Goal: Information Seeking & Learning: Learn about a topic

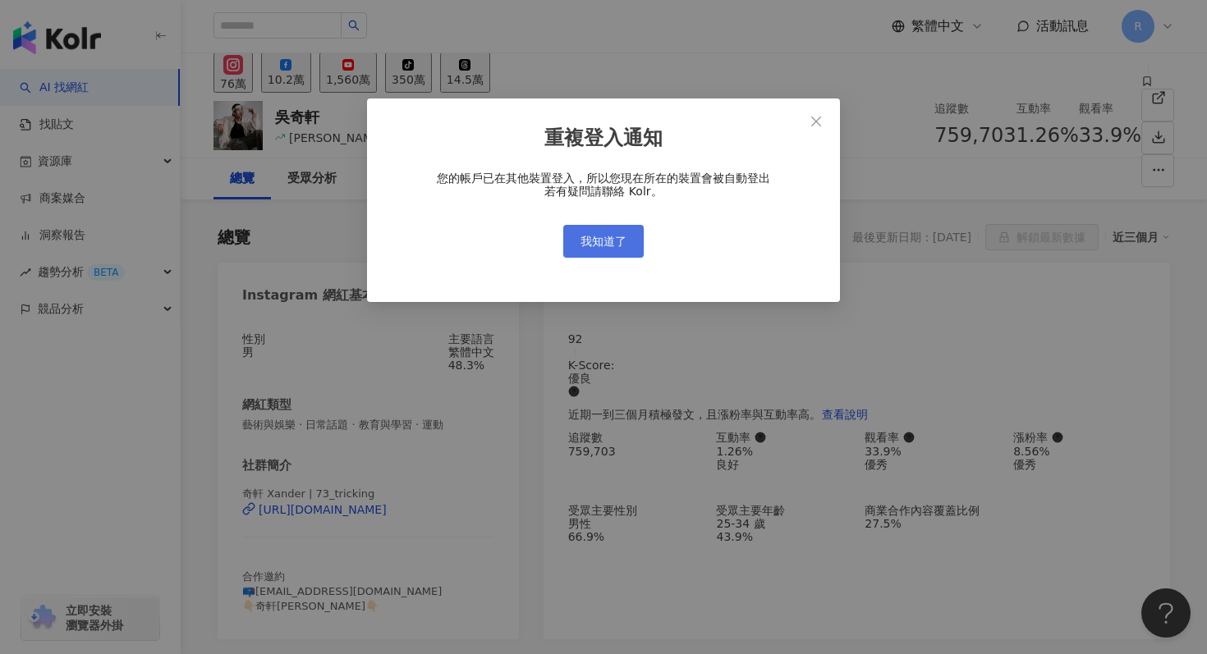
click at [575, 235] on button "我知道了" at bounding box center [603, 241] width 80 height 33
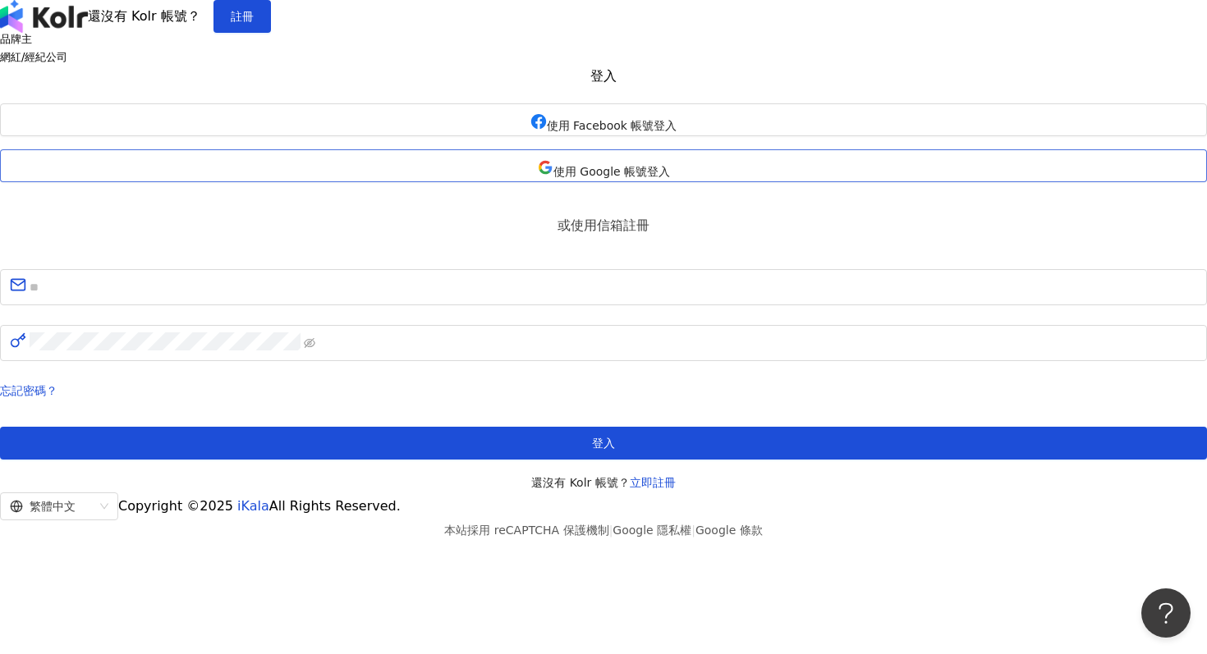
click at [557, 178] on span "使用 Google 帳號登入" at bounding box center [611, 171] width 117 height 13
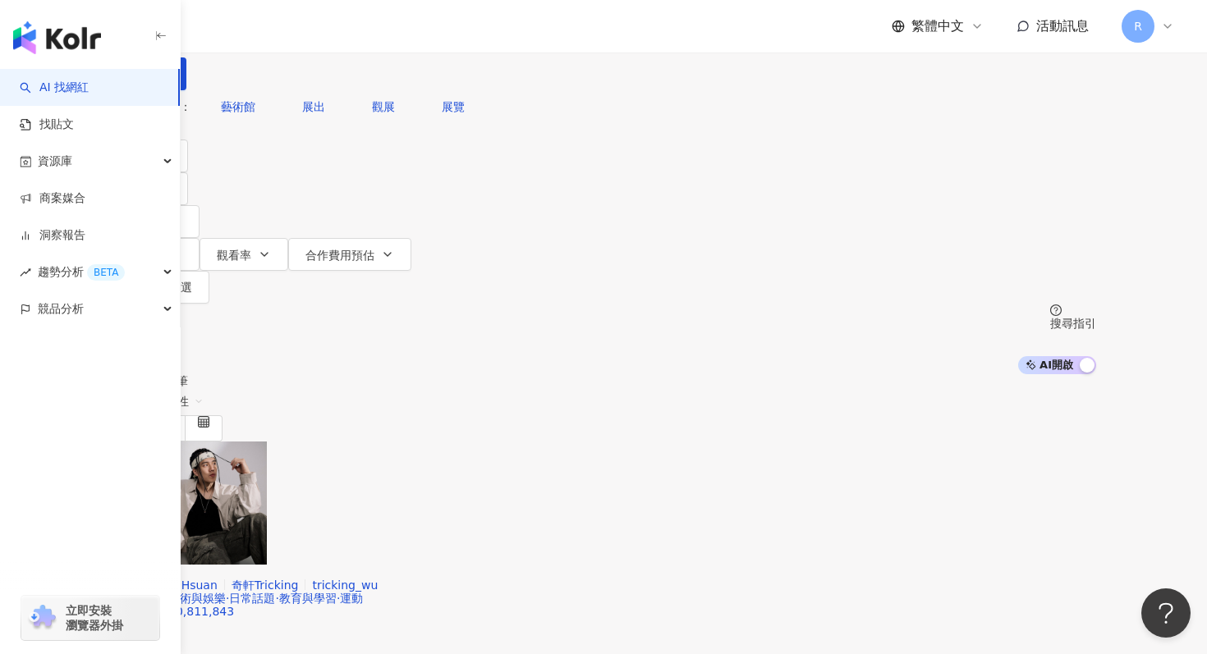
click at [178, 28] on div "不分平台" at bounding box center [149, 15] width 57 height 26
click at [304, 172] on div "Instagram" at bounding box center [273, 169] width 82 height 18
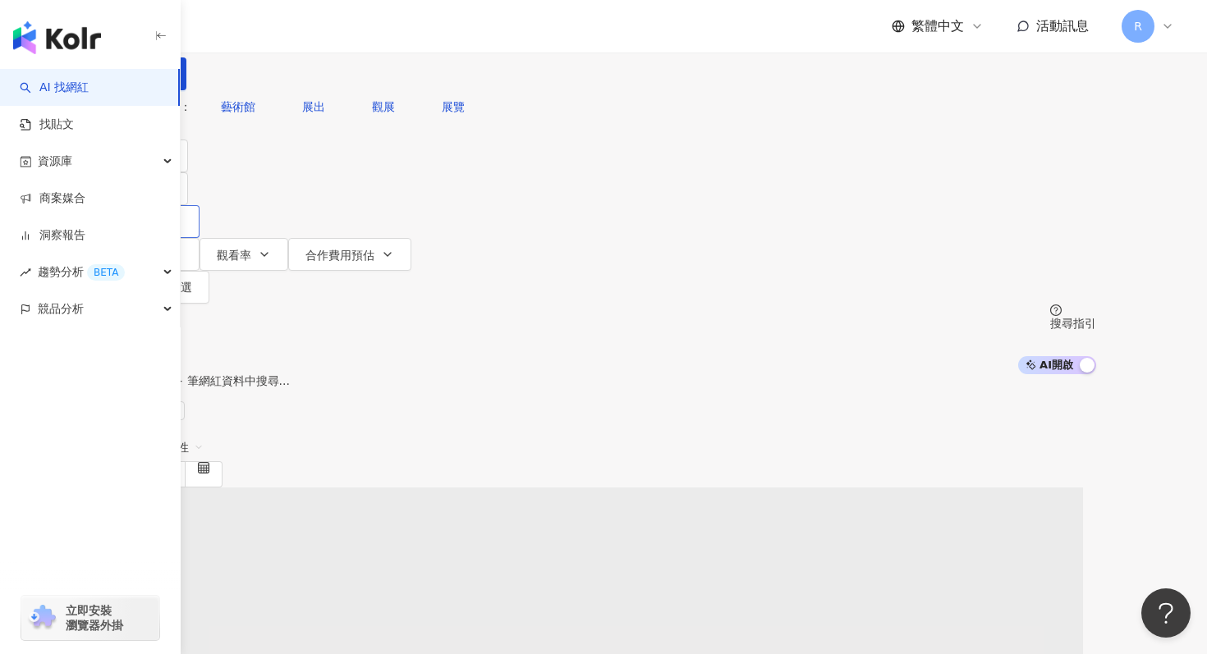
click at [163, 216] on span "追蹤數" at bounding box center [145, 222] width 34 height 13
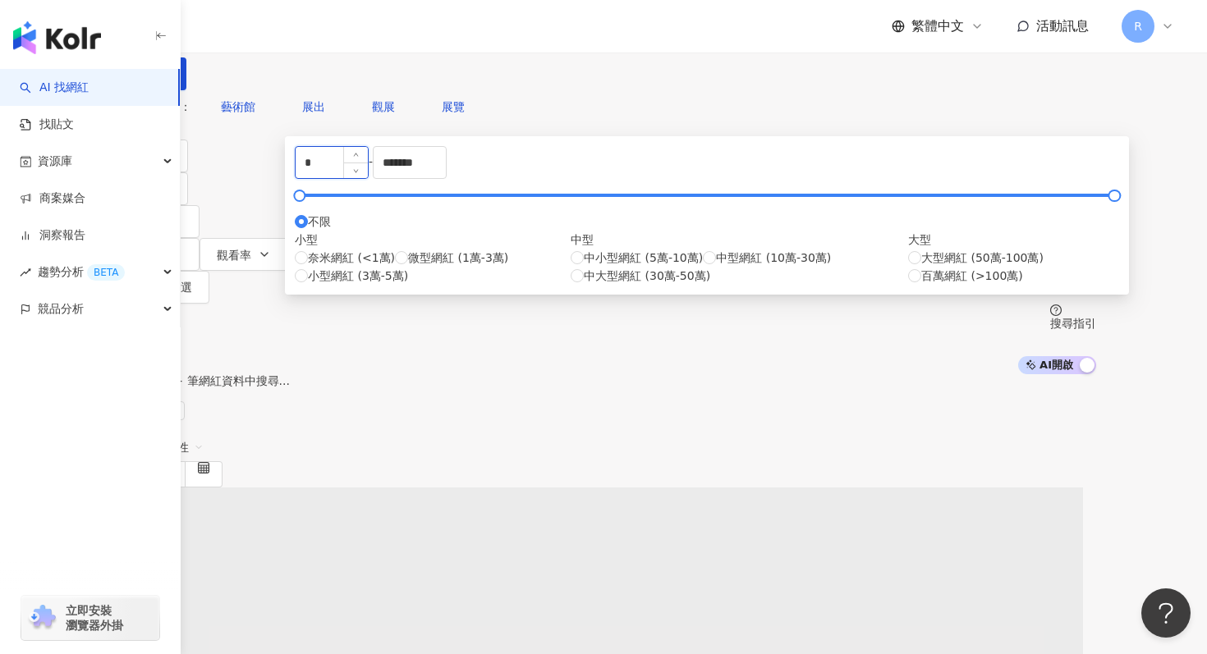
click at [368, 178] on input "*" at bounding box center [332, 162] width 72 height 31
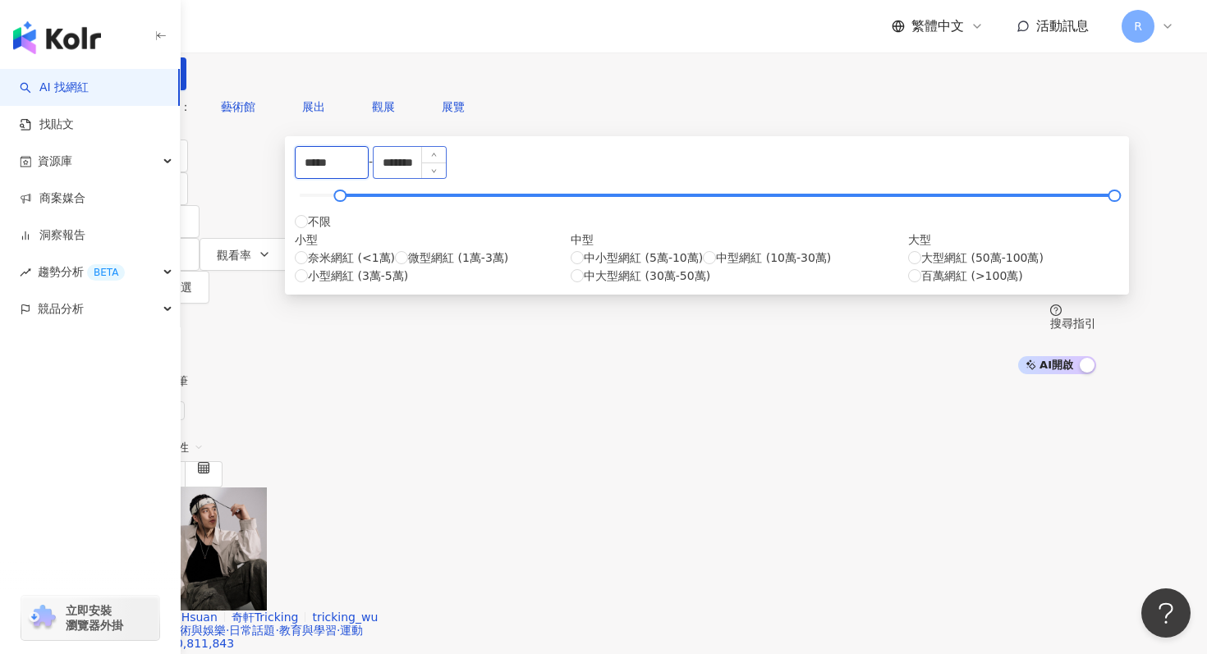
type input "*****"
click at [446, 178] on input "*******" at bounding box center [410, 162] width 72 height 31
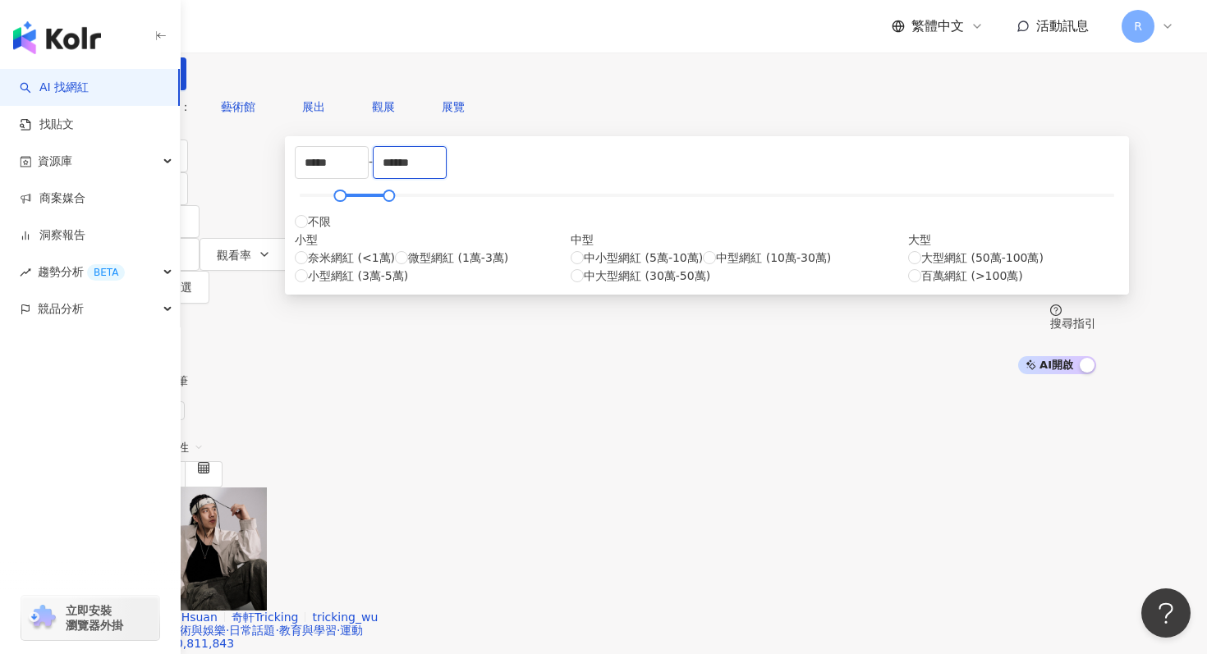
type input "******"
click at [902, 374] on div "共 10,000+ 筆 條件 ： Instagram 重置 排序： 關聯性" at bounding box center [603, 430] width 985 height 112
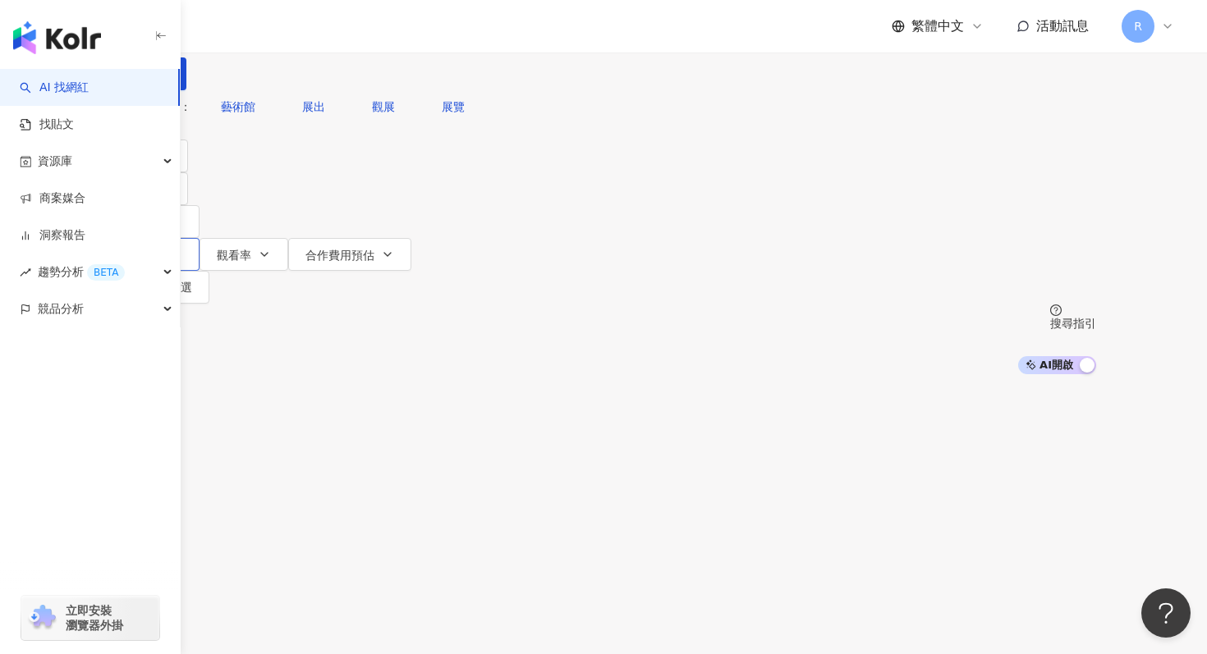
click at [199, 238] on button "互動率" at bounding box center [155, 254] width 89 height 33
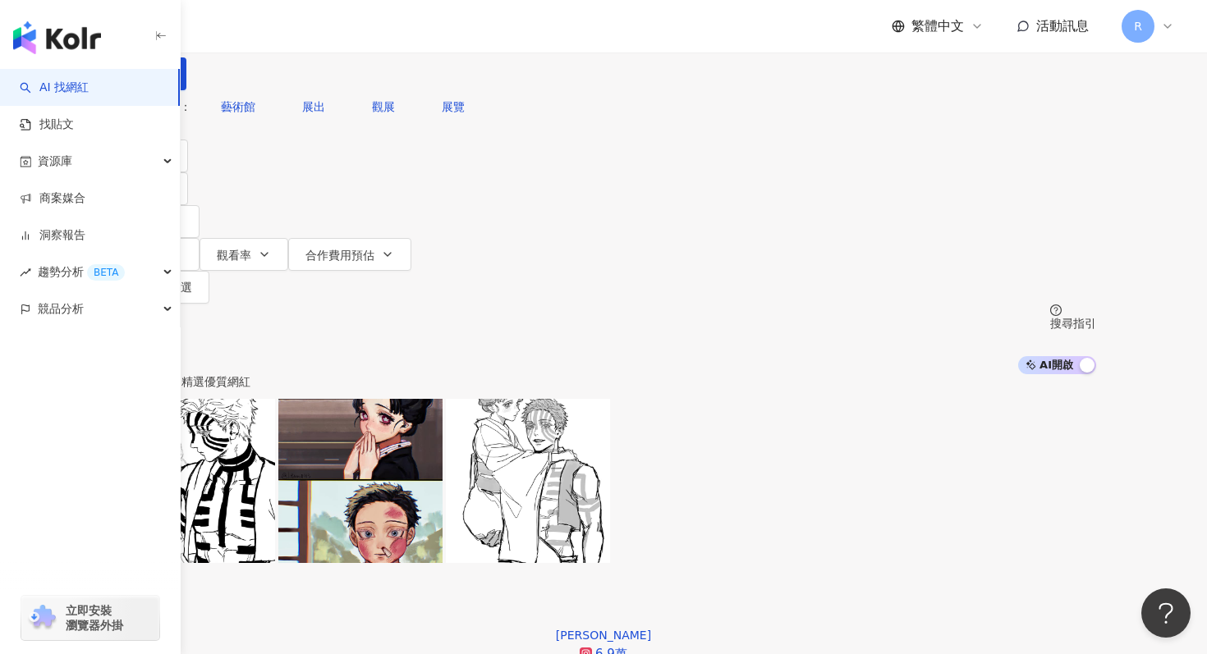
click at [552, 123] on div "您可能感興趣： 藝術館 展出 觀展 展覽" at bounding box center [603, 106] width 985 height 33
click at [362, 31] on input "search" at bounding box center [295, 15] width 133 height 31
type input "*"
type input "**"
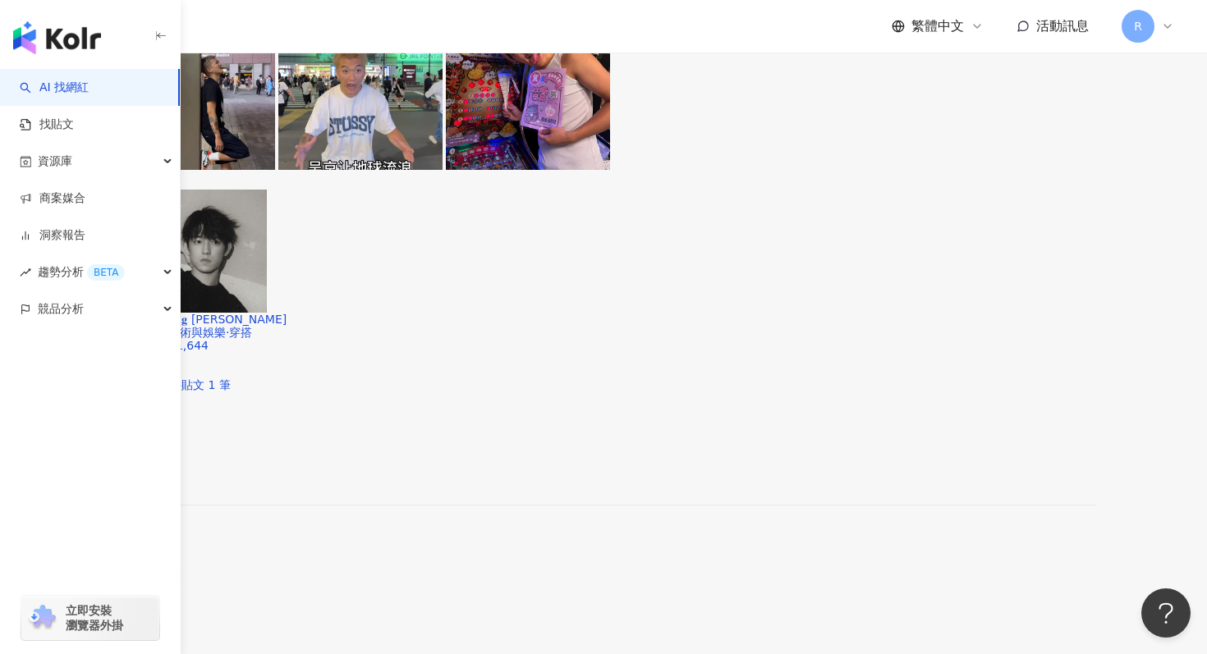
scroll to position [3423, 0]
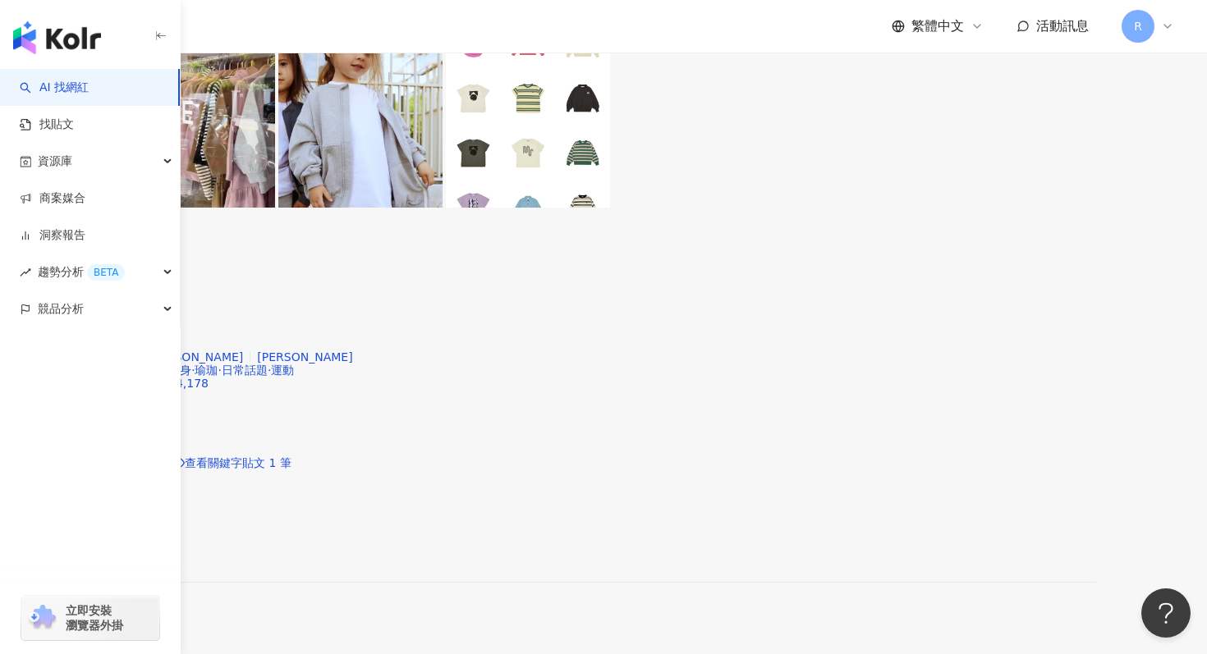
scroll to position [3472, 0]
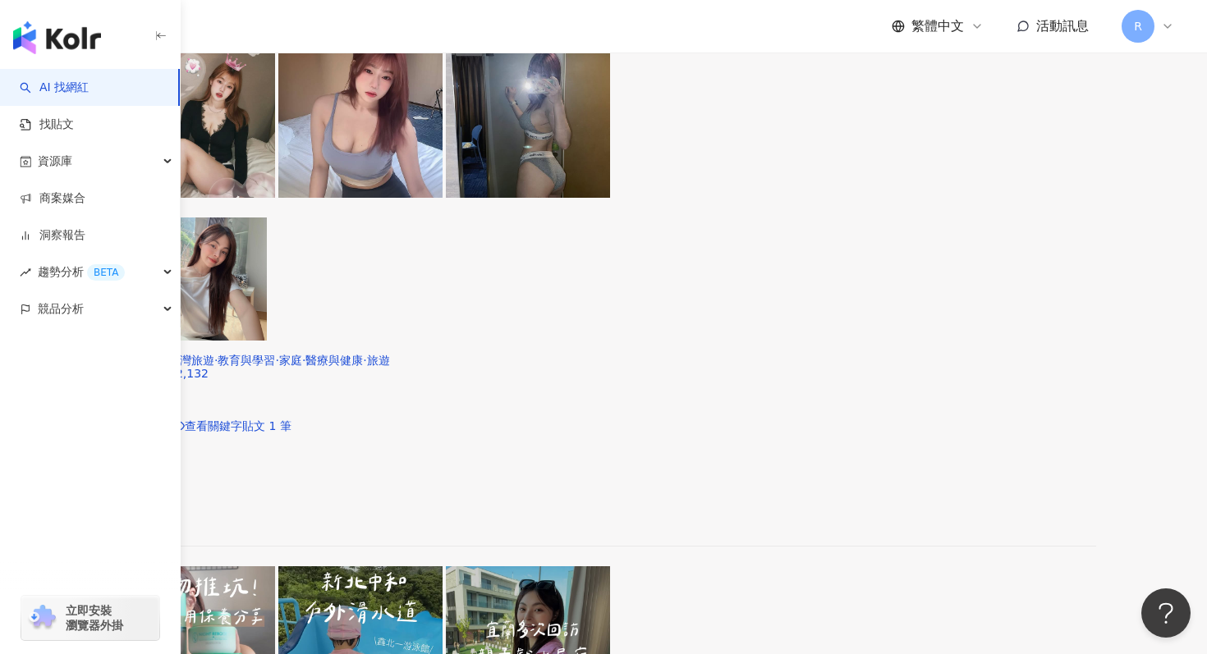
scroll to position [3408, 0]
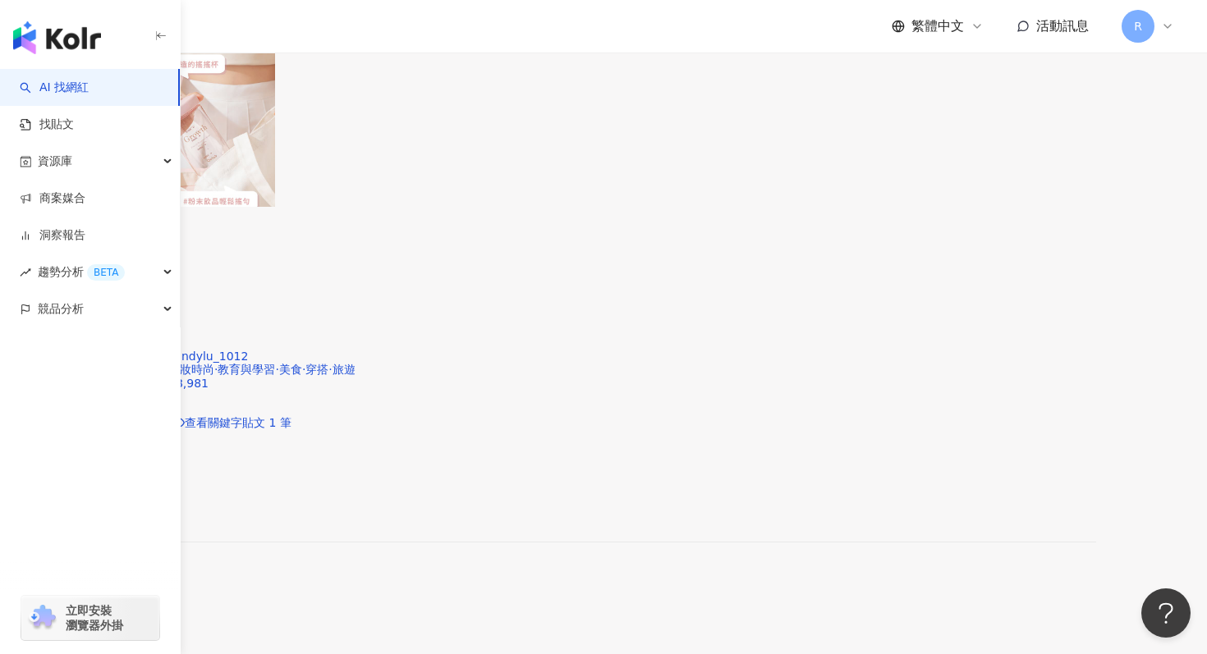
scroll to position [3472, 0]
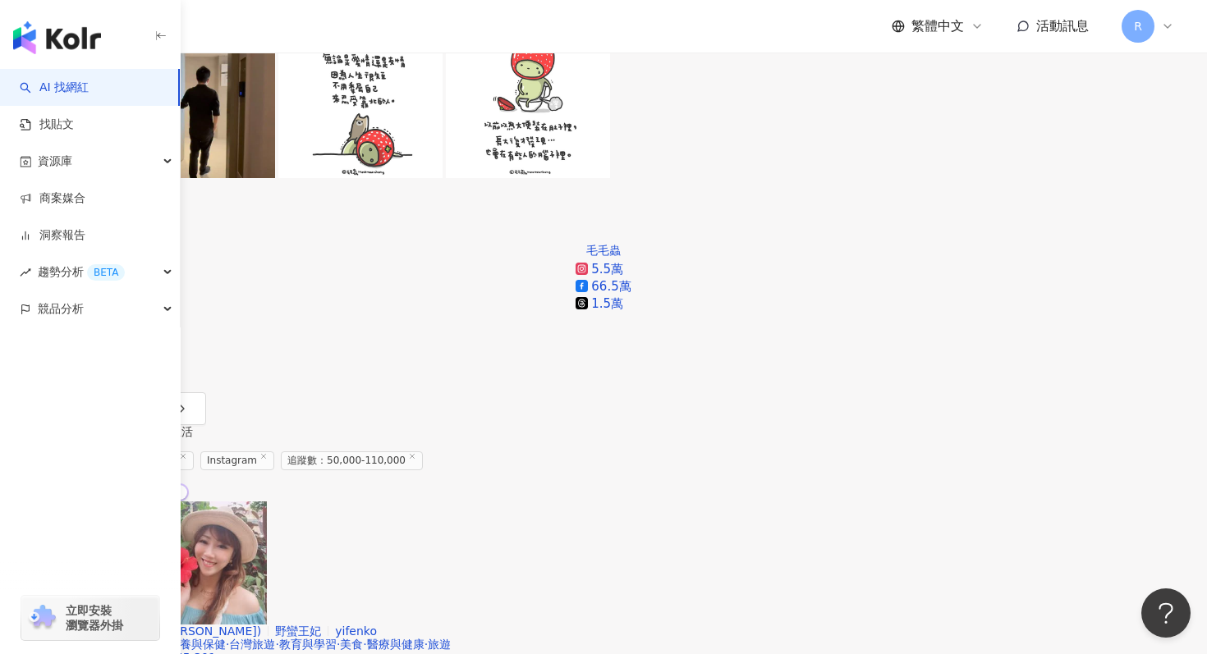
scroll to position [1296, 0]
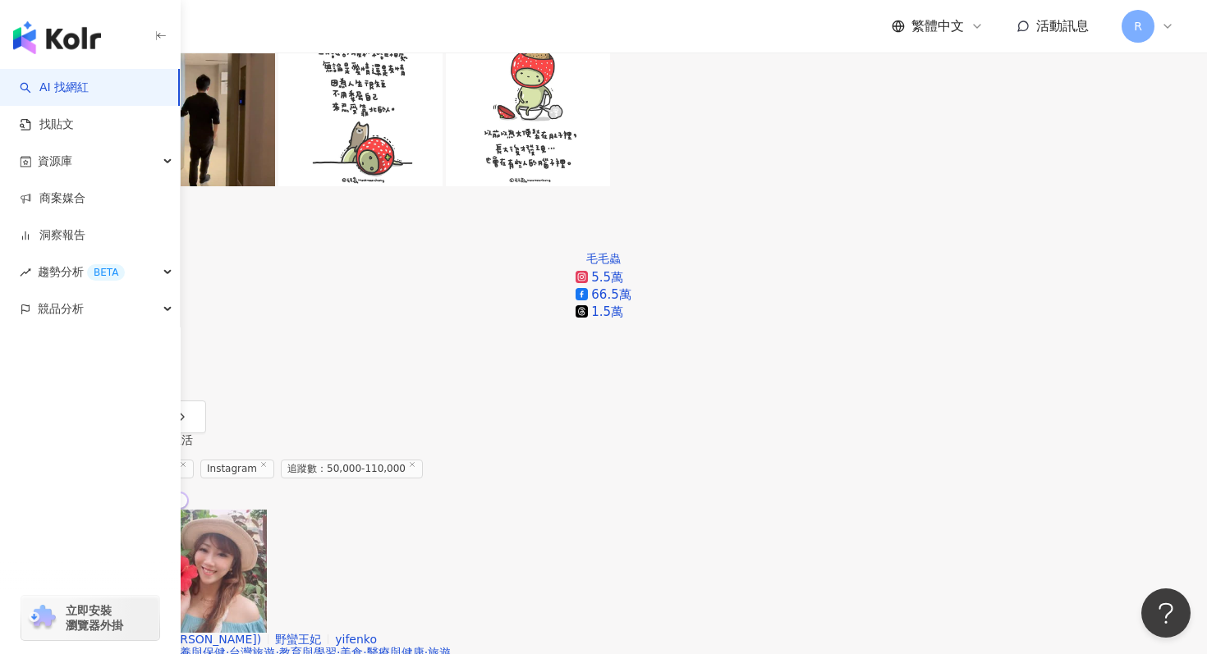
click at [187, 461] on icon at bounding box center [183, 465] width 8 height 8
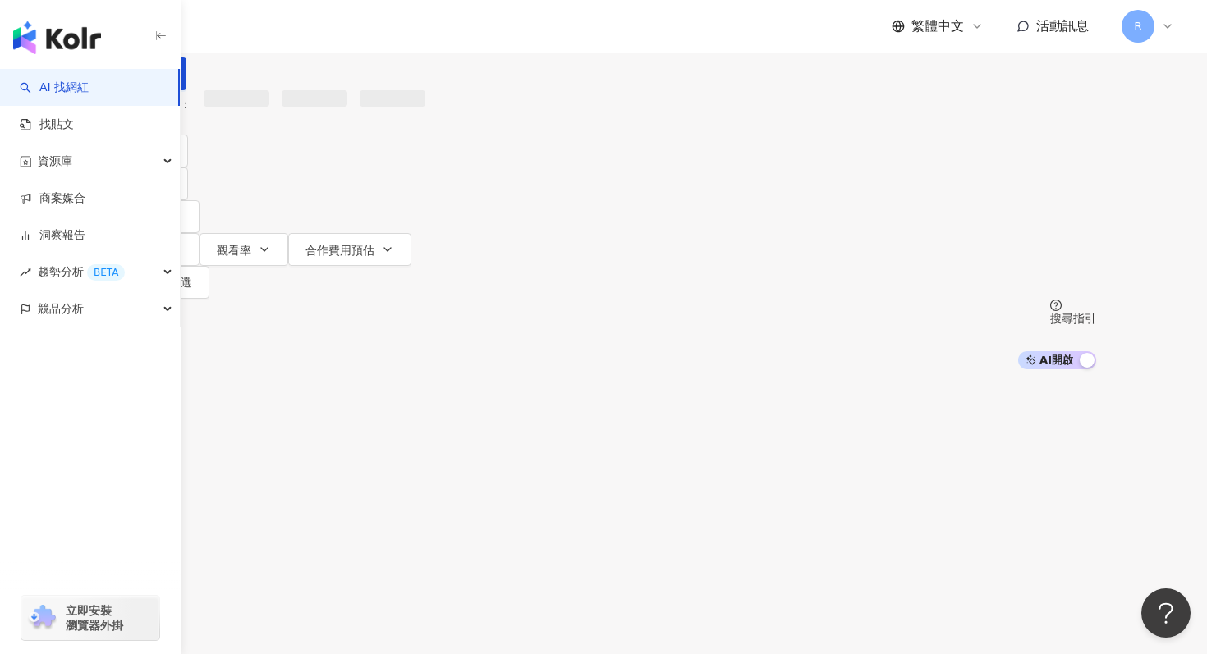
click at [362, 31] on input "search" at bounding box center [295, 15] width 133 height 31
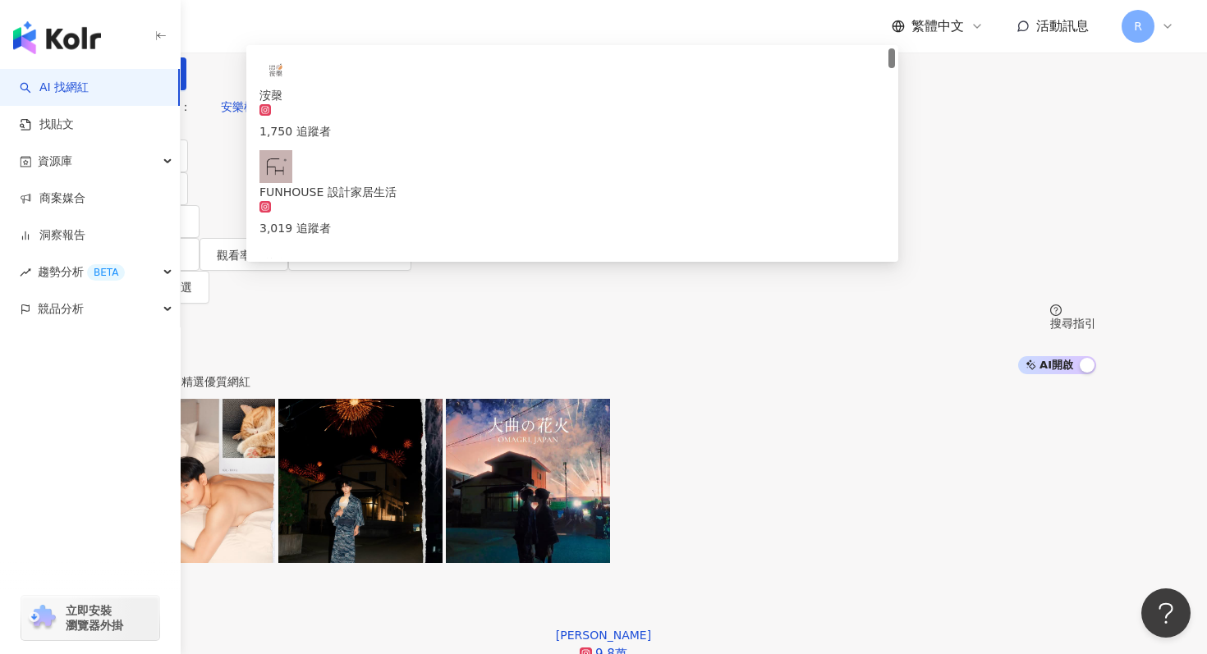
type input "*"
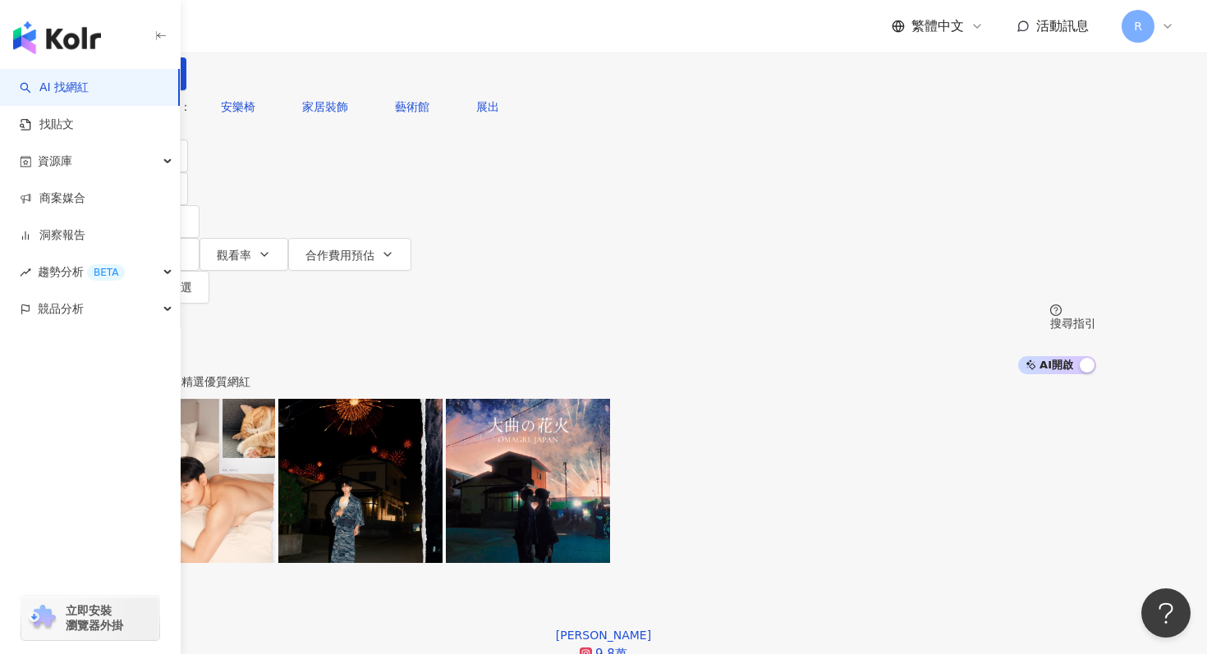
type input "**"
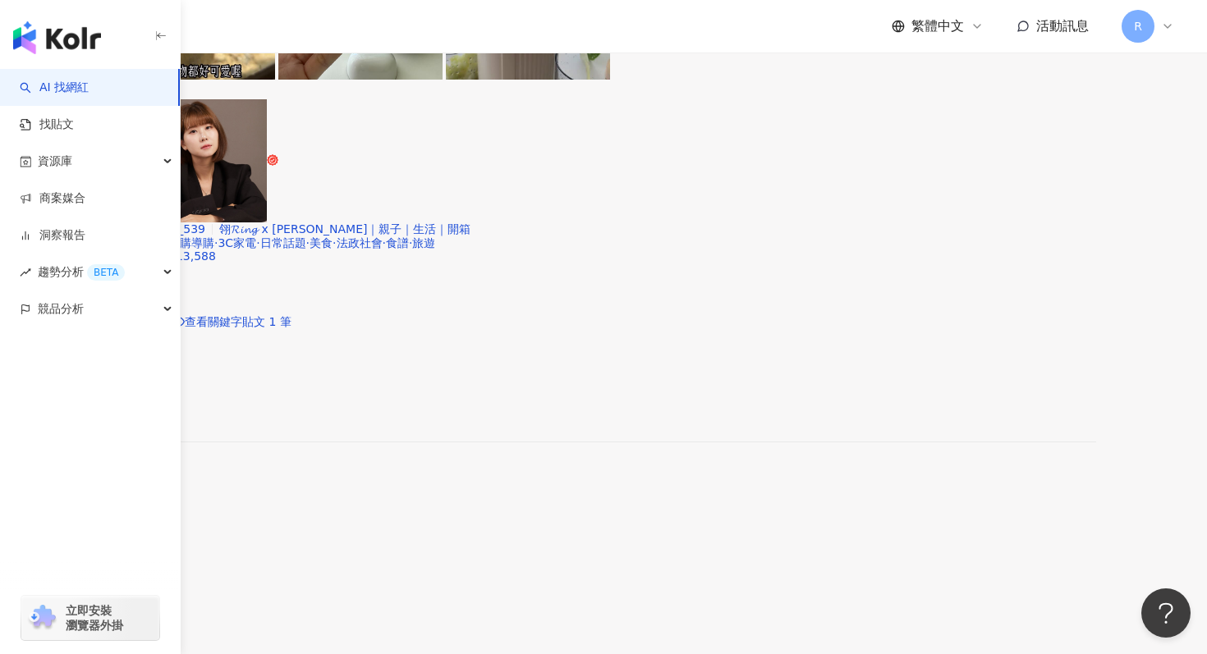
scroll to position [2502, 0]
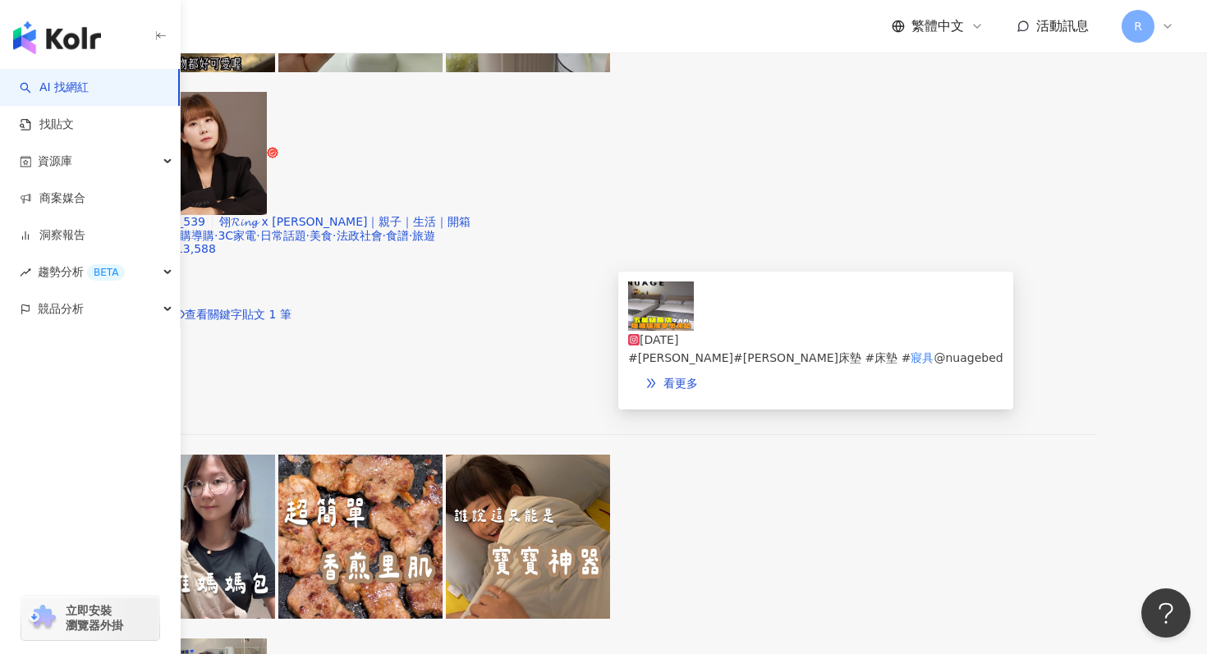
click at [654, 331] on img at bounding box center [661, 306] width 66 height 49
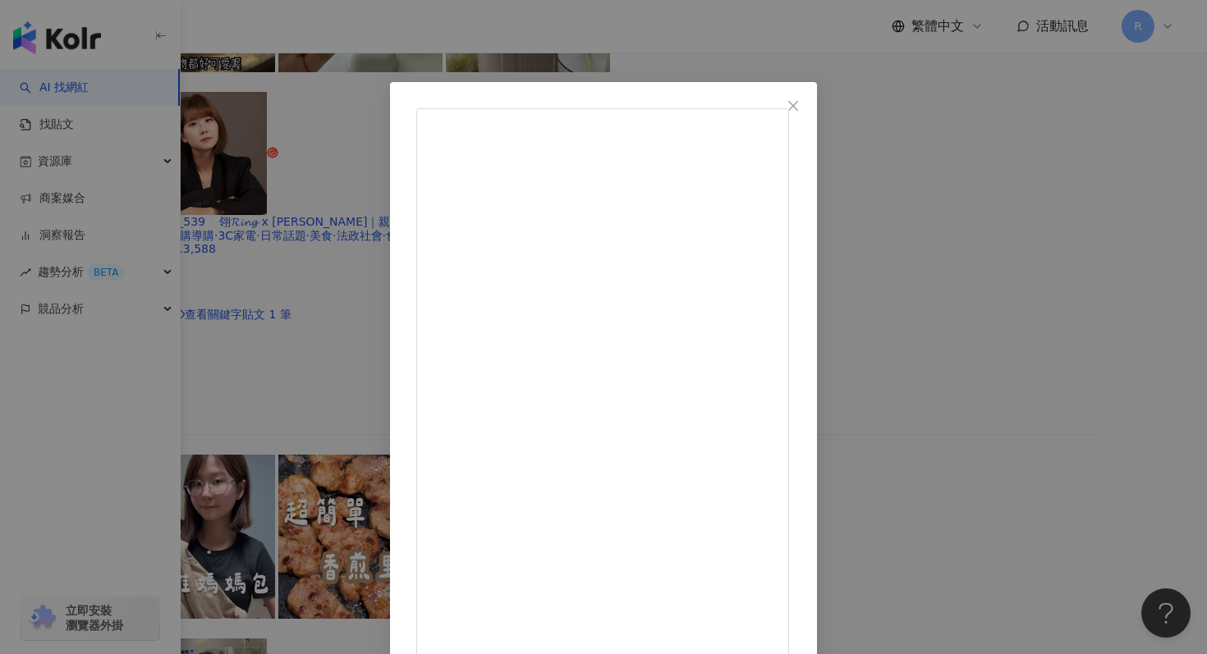
click at [610, 53] on div "[PERSON_NAME][DATE] 來開箱全台唯一[PERSON_NAME]outlet&飯店系列 預約賞床墊FB搜尋：「雲朵質感生活」 #[PERSON…" at bounding box center [603, 327] width 1207 height 654
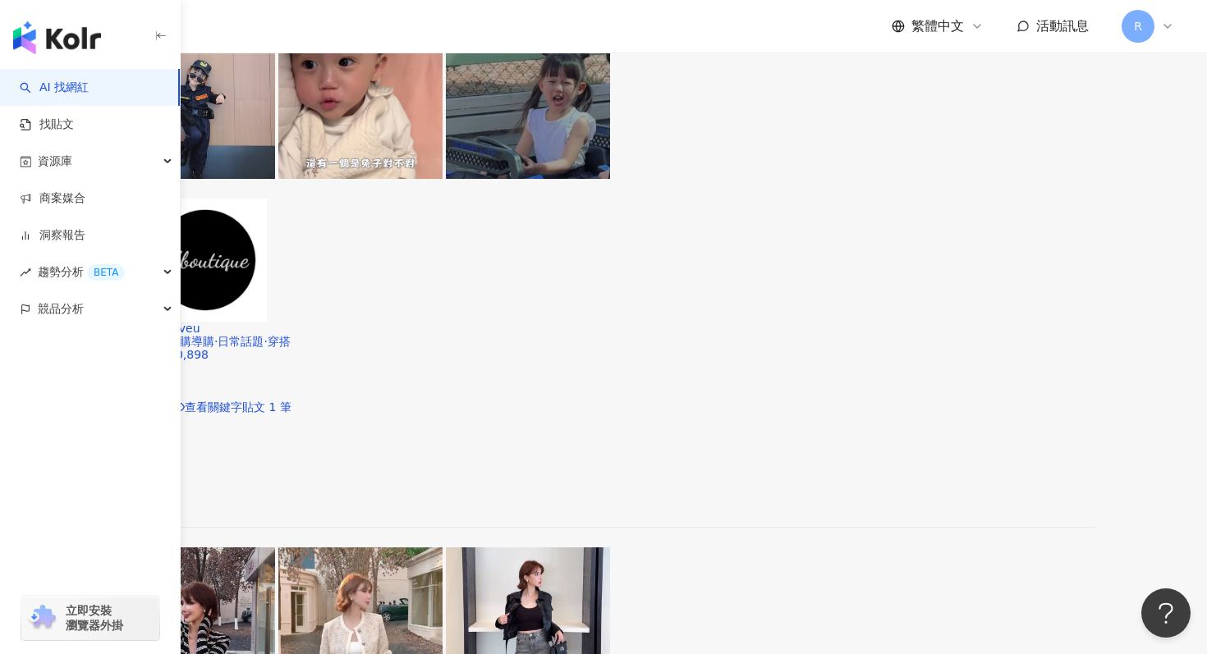
scroll to position [796, 0]
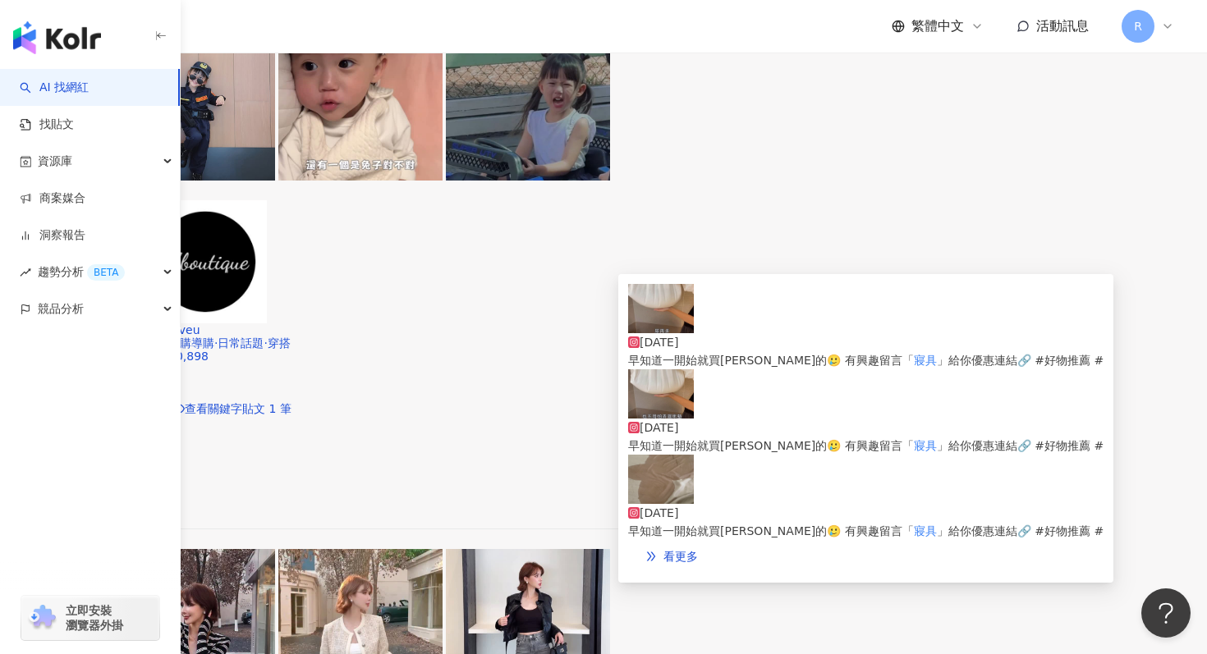
click at [653, 415] on img at bounding box center [661, 393] width 66 height 49
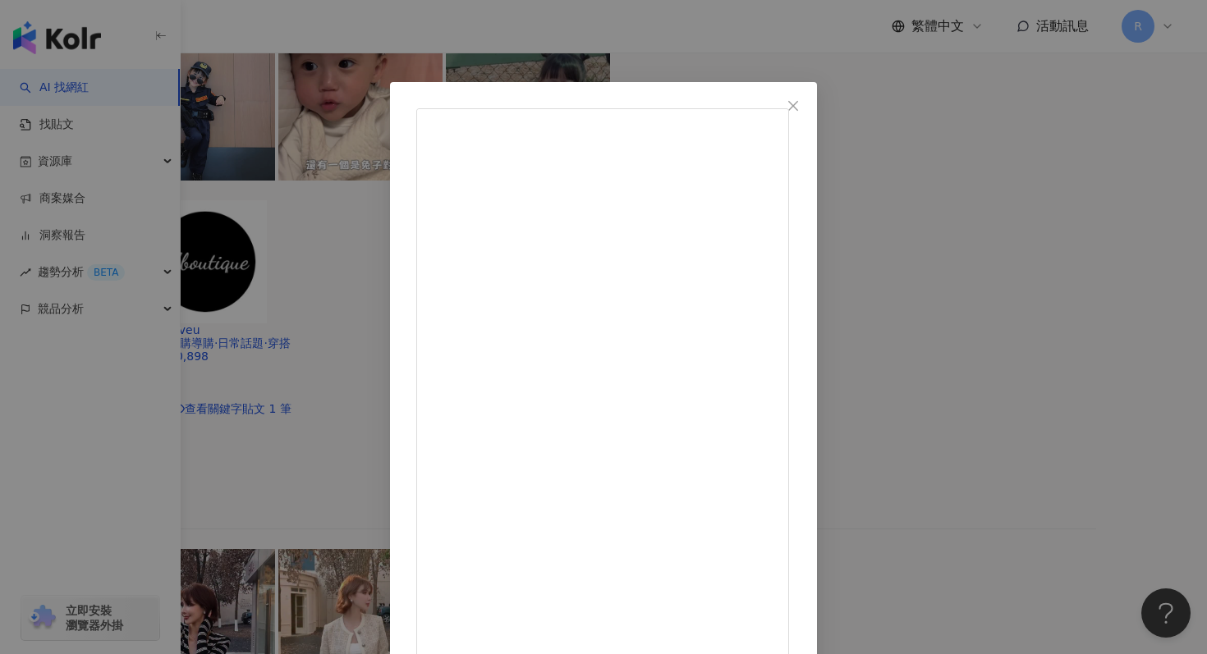
click at [492, 43] on div "莉恩zinc [DATE] 各位太太，花錢省麻煩 我之前買過蝦皮上面的便宜貨 不是會滲透，就是不透氣 還會沙沙響🔥 早知道一開始就買[PERSON_NAME]…" at bounding box center [603, 327] width 1207 height 654
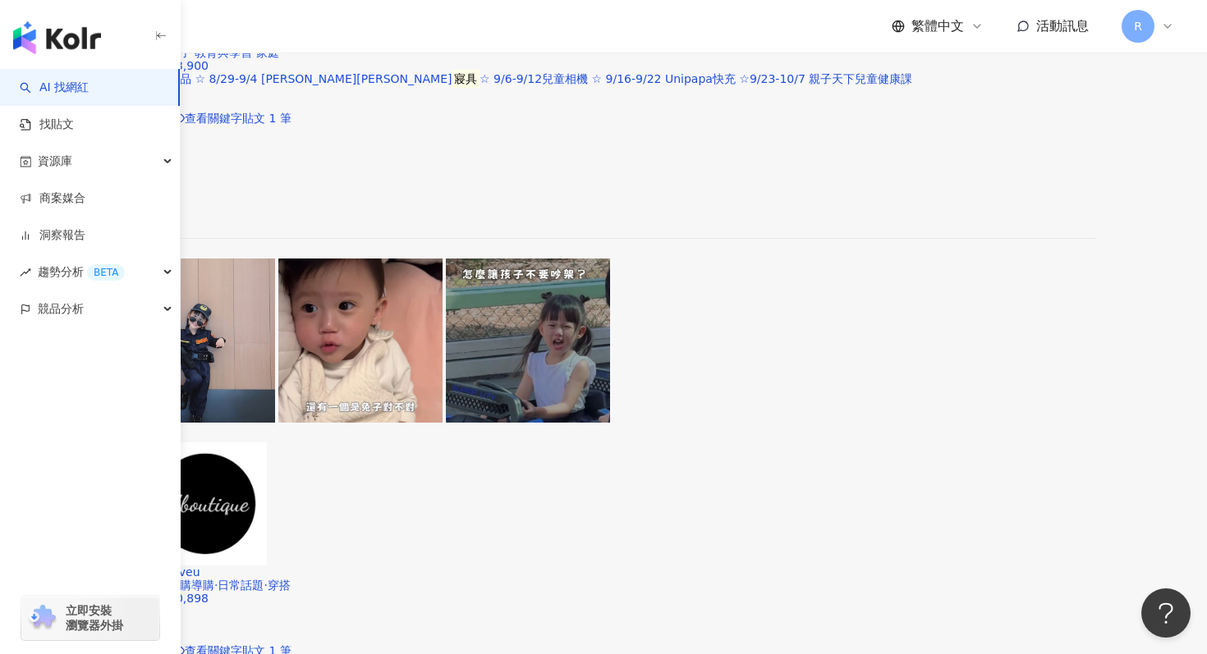
scroll to position [0, 0]
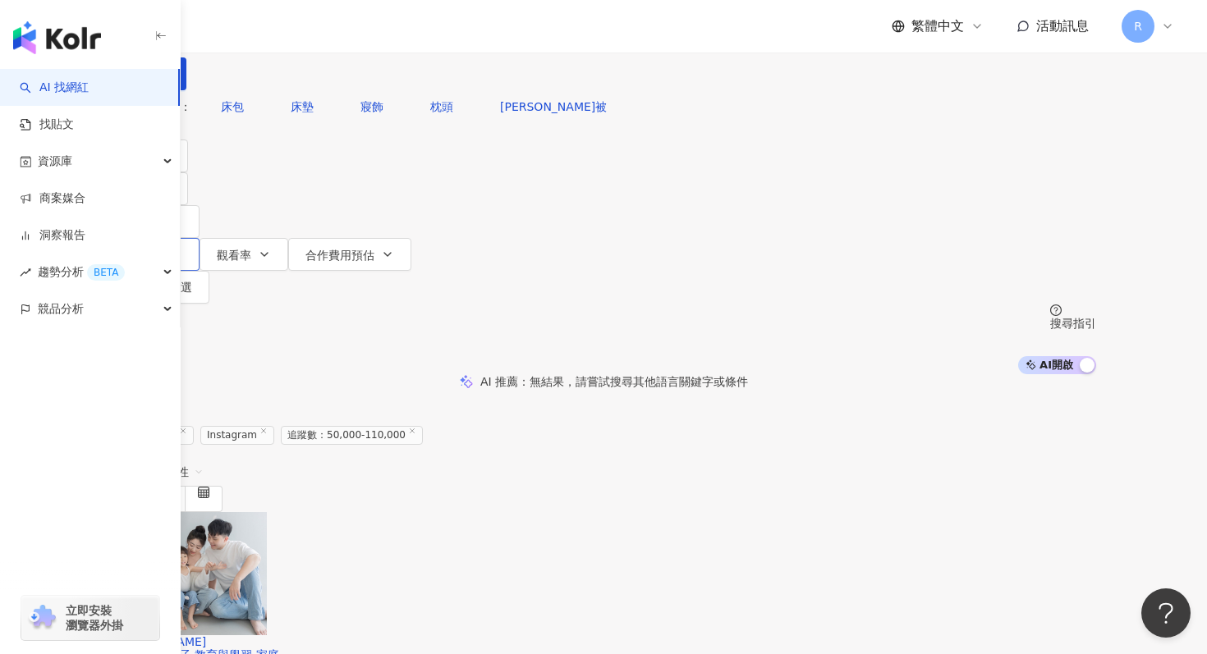
click at [199, 238] on button "互動率" at bounding box center [155, 254] width 89 height 33
click at [525, 172] on input "number" at bounding box center [538, 163] width 271 height 18
type input "*"
click at [532, 150] on div "您可能感興趣： 床包 床墊 寢飾 枕頭 涼被 類型 性別 追蹤數 互動率 觀看率 合作費用預估 更多篩選 ***** - ****** 不限 小型 奈米網紅 …" at bounding box center [603, 196] width 985 height 213
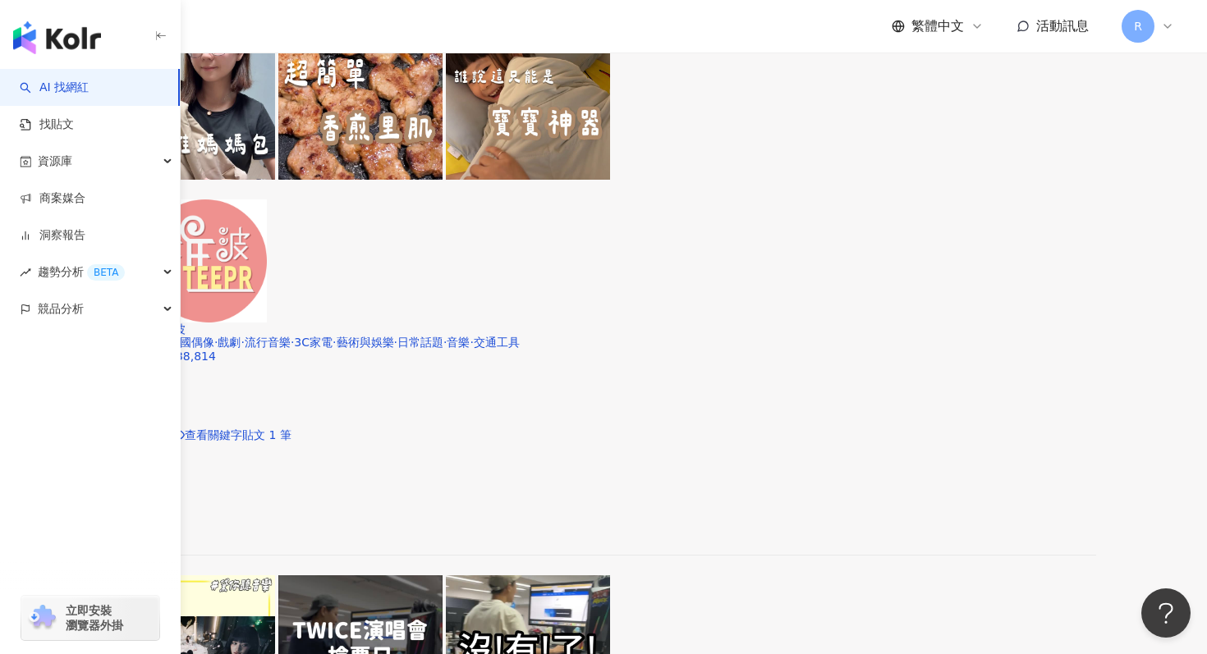
scroll to position [2069, 0]
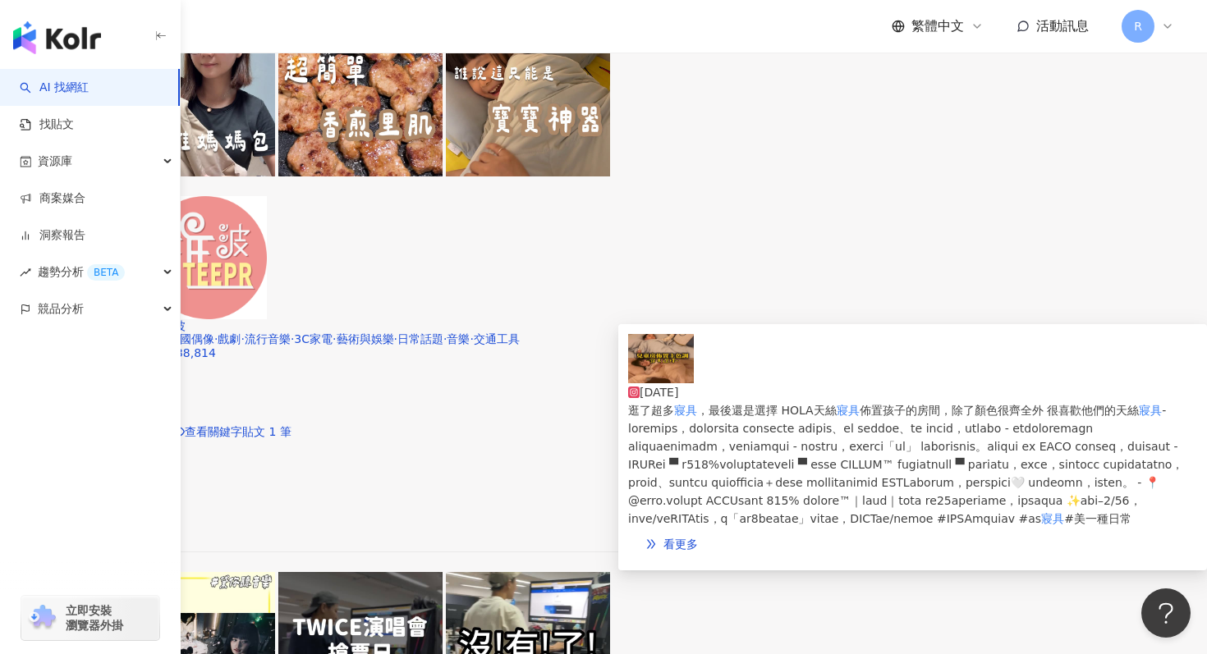
click at [668, 383] on img at bounding box center [661, 358] width 66 height 49
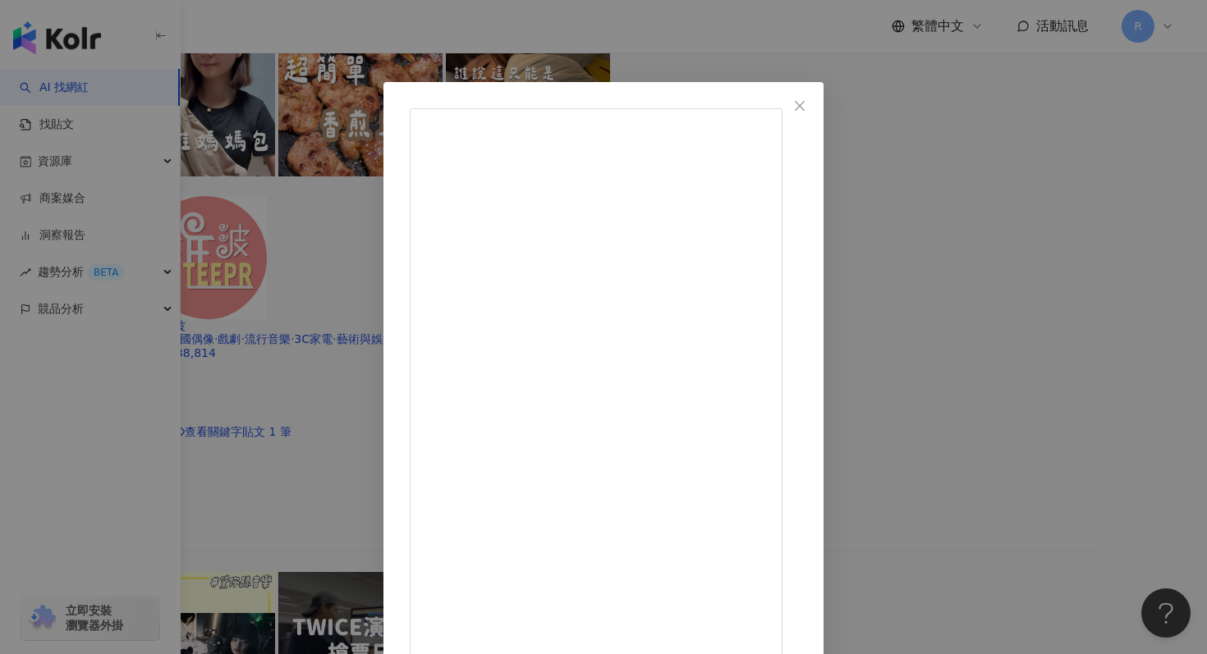
click at [571, 48] on div "[PERSON_NAME]小姐 [PERSON_NAME] [DATE] 464 4 4.4萬 查看原始貼文" at bounding box center [603, 327] width 1207 height 654
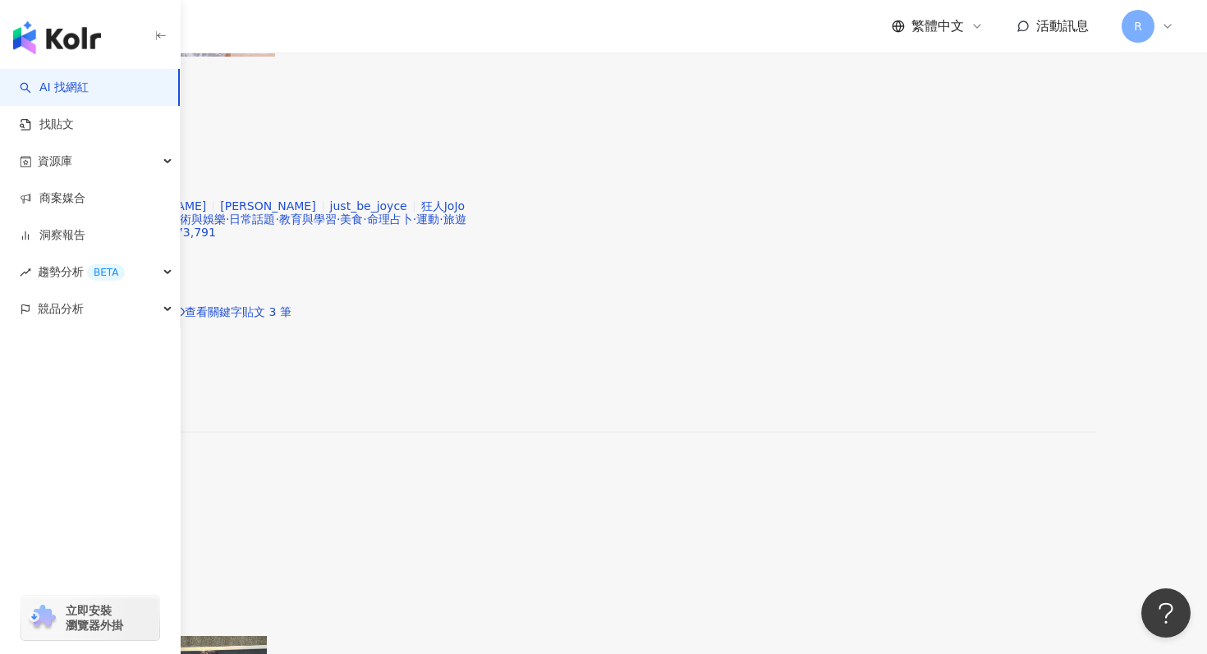
scroll to position [3466, 0]
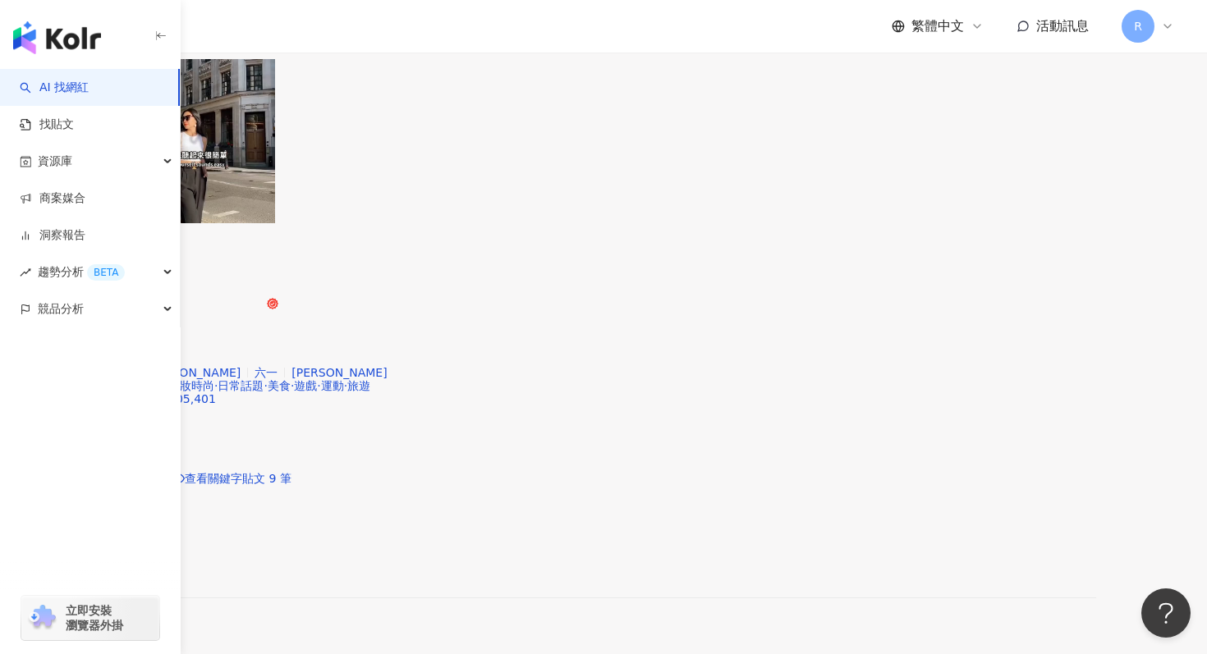
scroll to position [3389, 0]
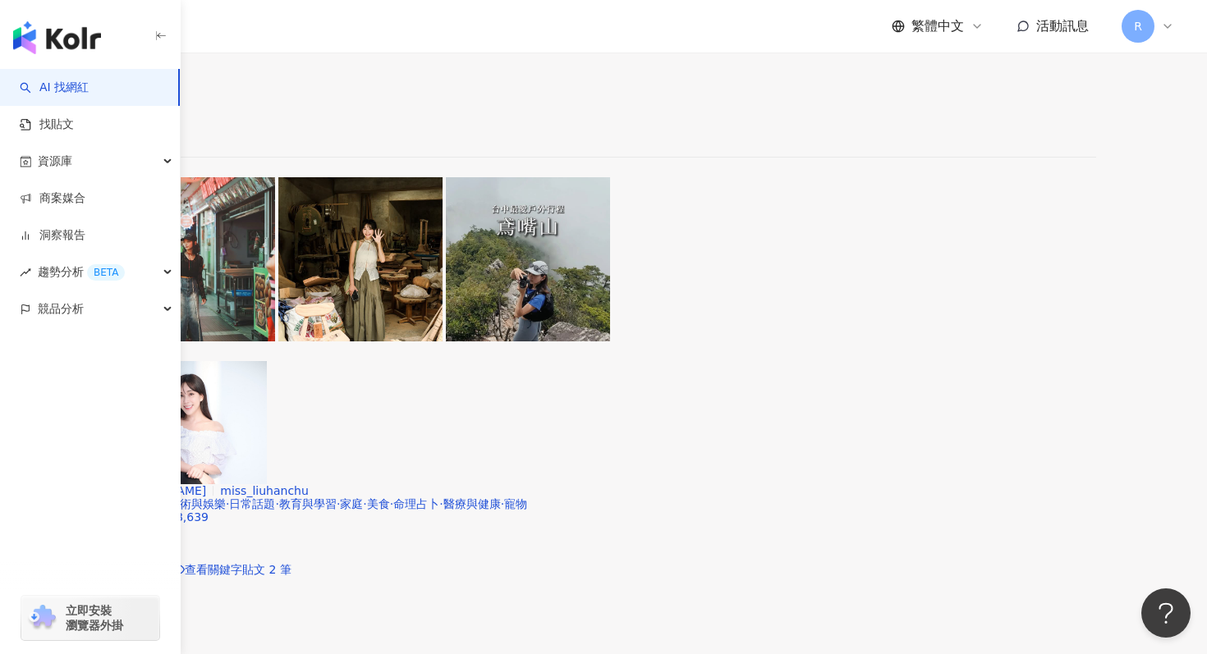
scroll to position [3466, 0]
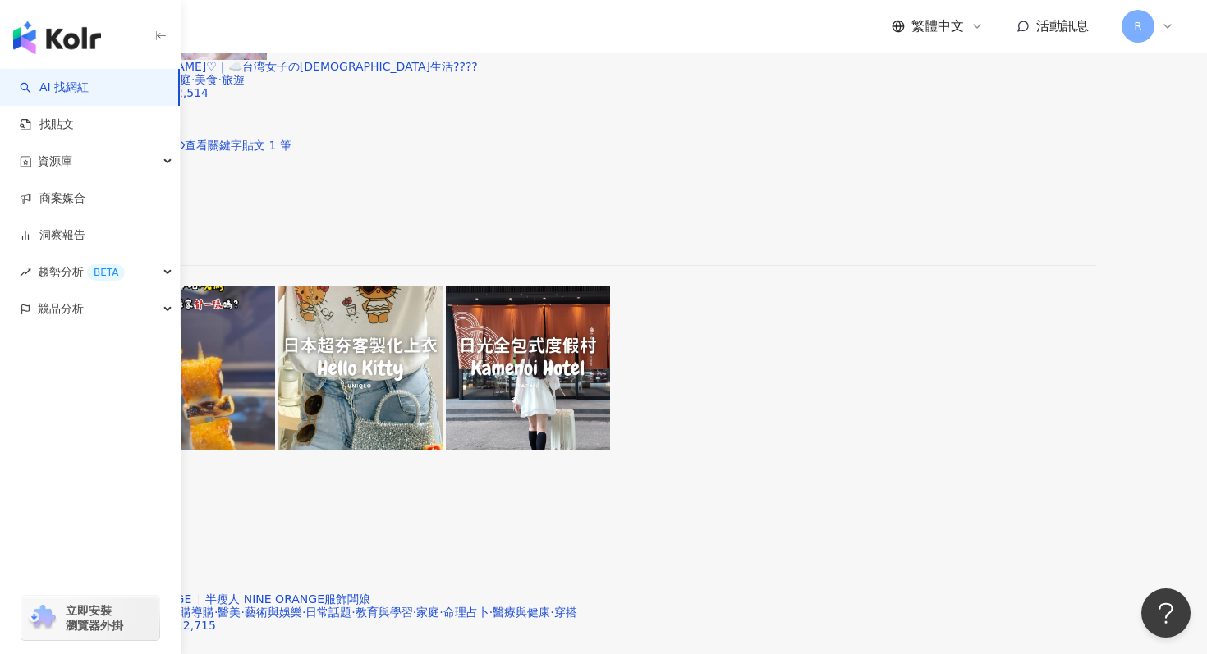
scroll to position [1773, 0]
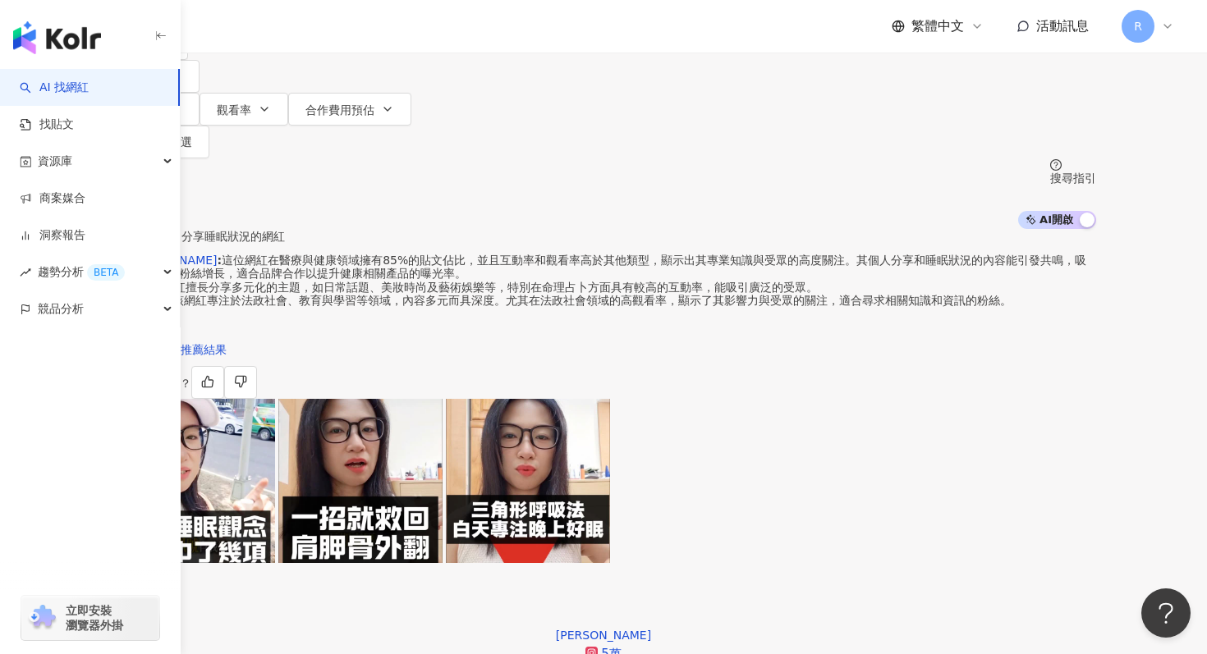
scroll to position [0, 0]
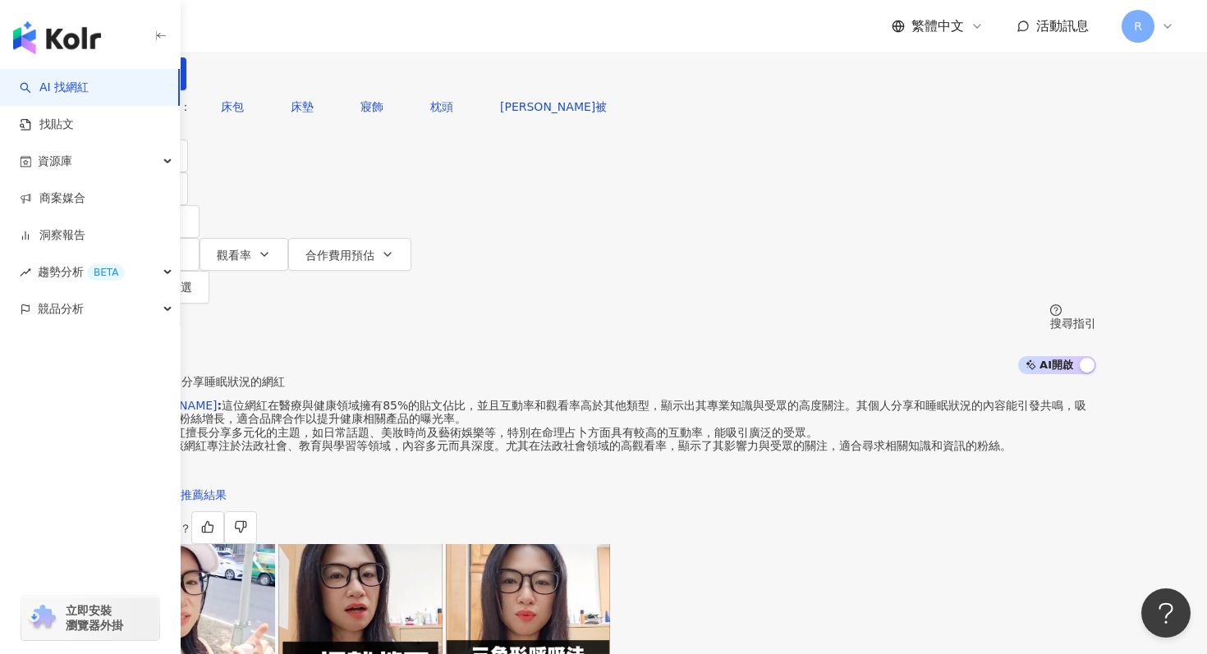
click at [362, 31] on input "**" at bounding box center [295, 15] width 133 height 31
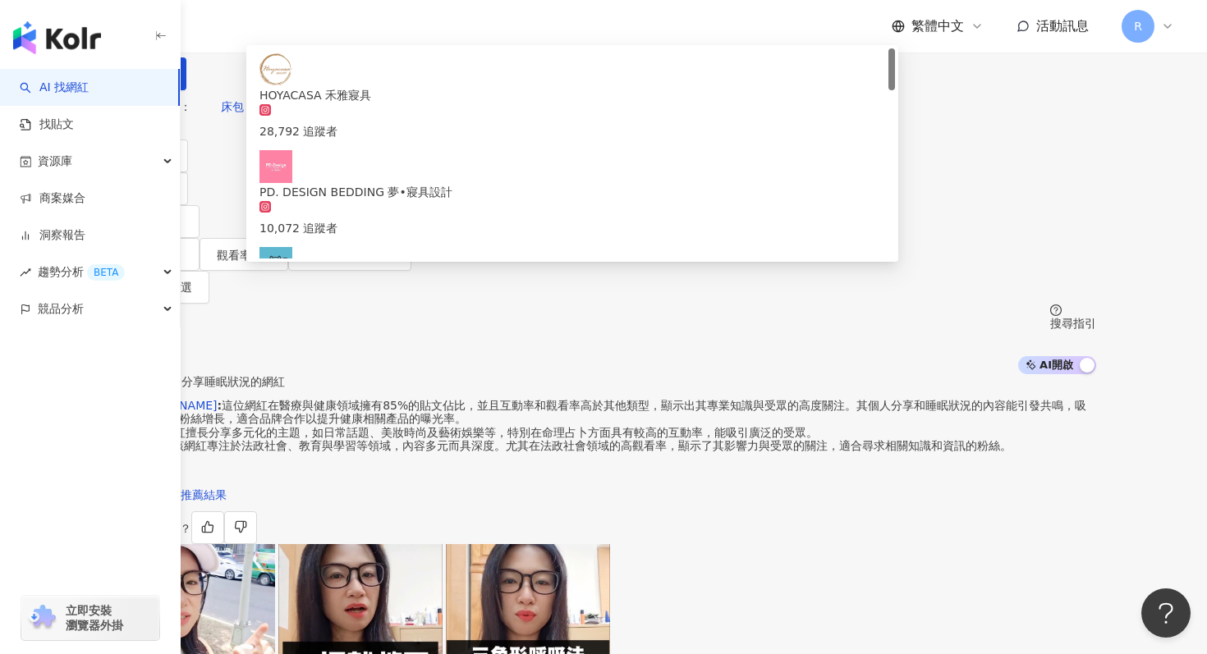
click at [362, 31] on input "**" at bounding box center [295, 15] width 133 height 31
type input "*"
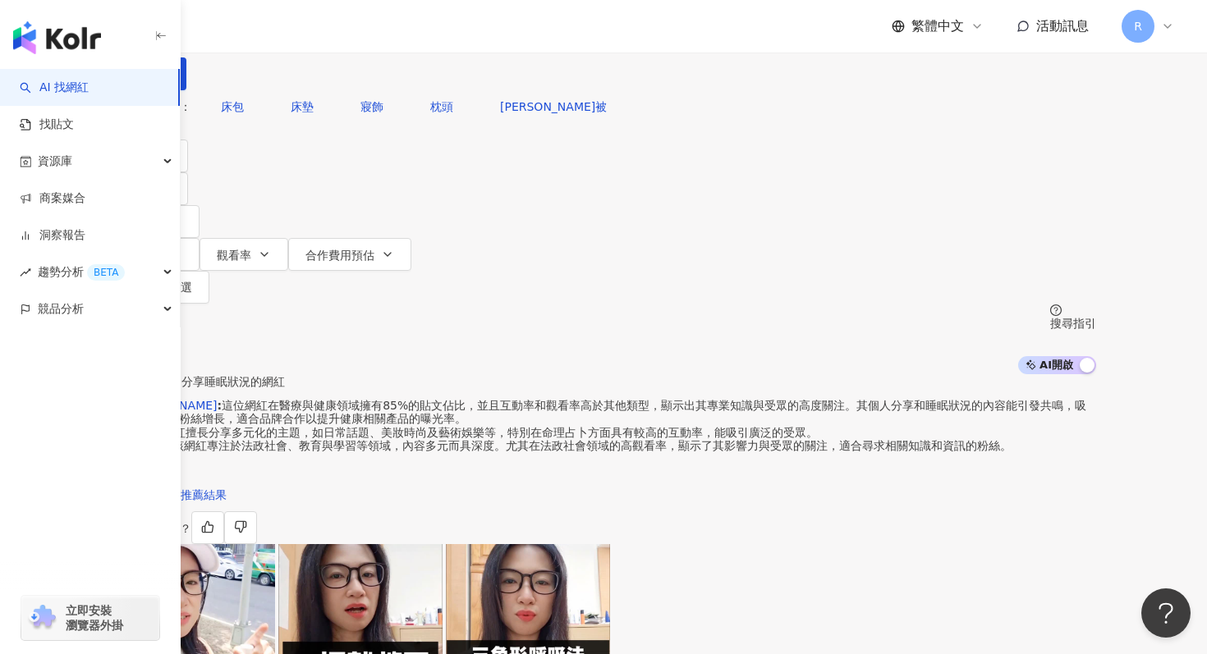
type input "**"
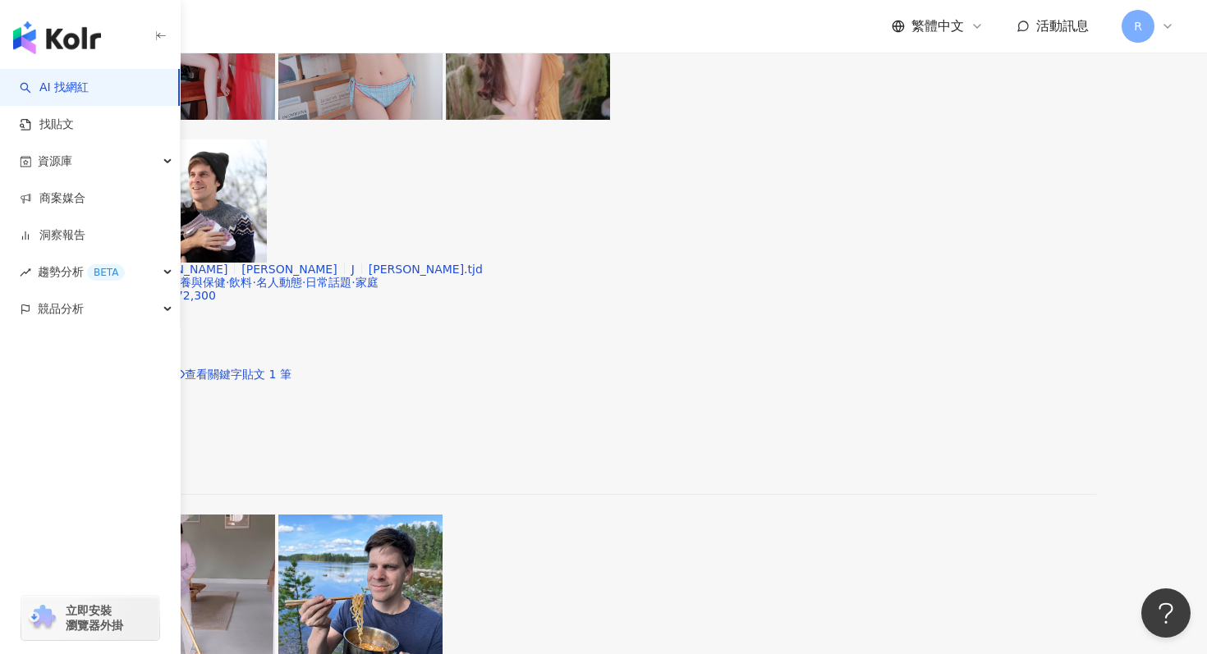
scroll to position [2171, 0]
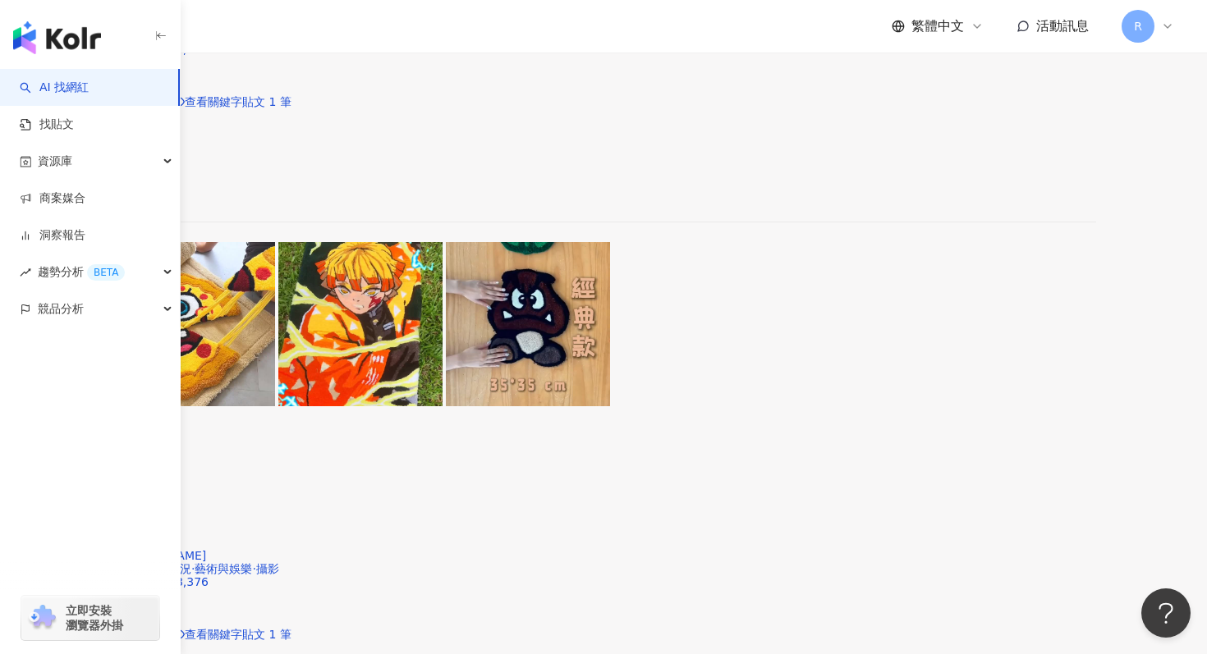
scroll to position [3466, 0]
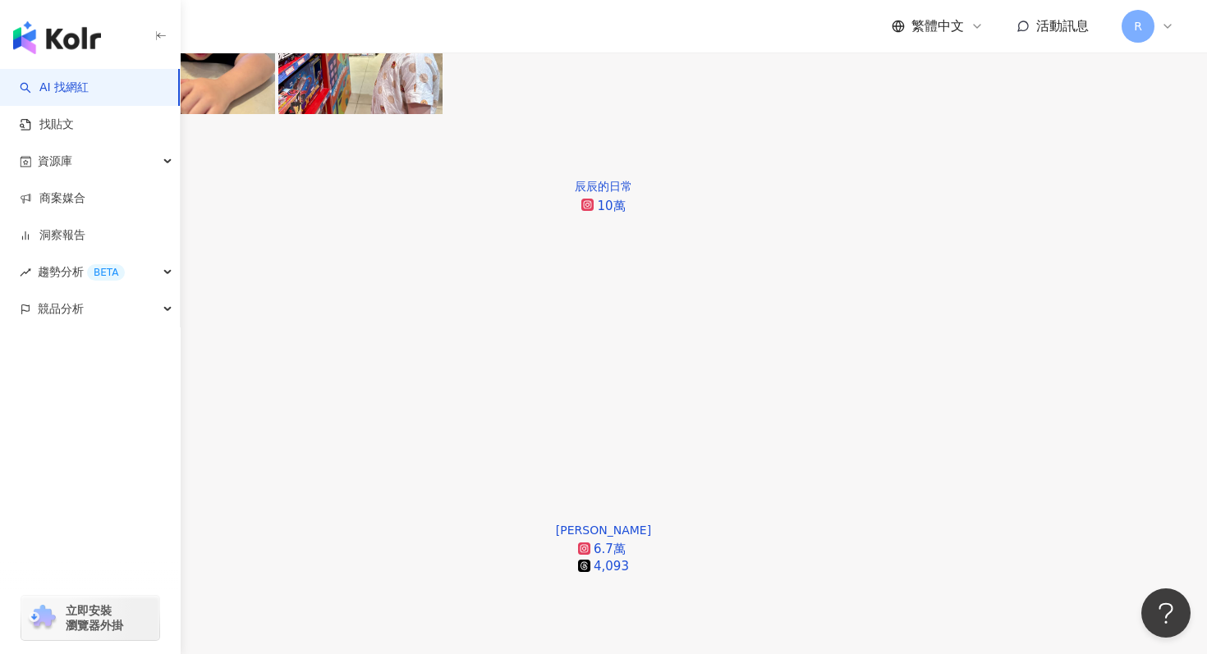
scroll to position [949, 0]
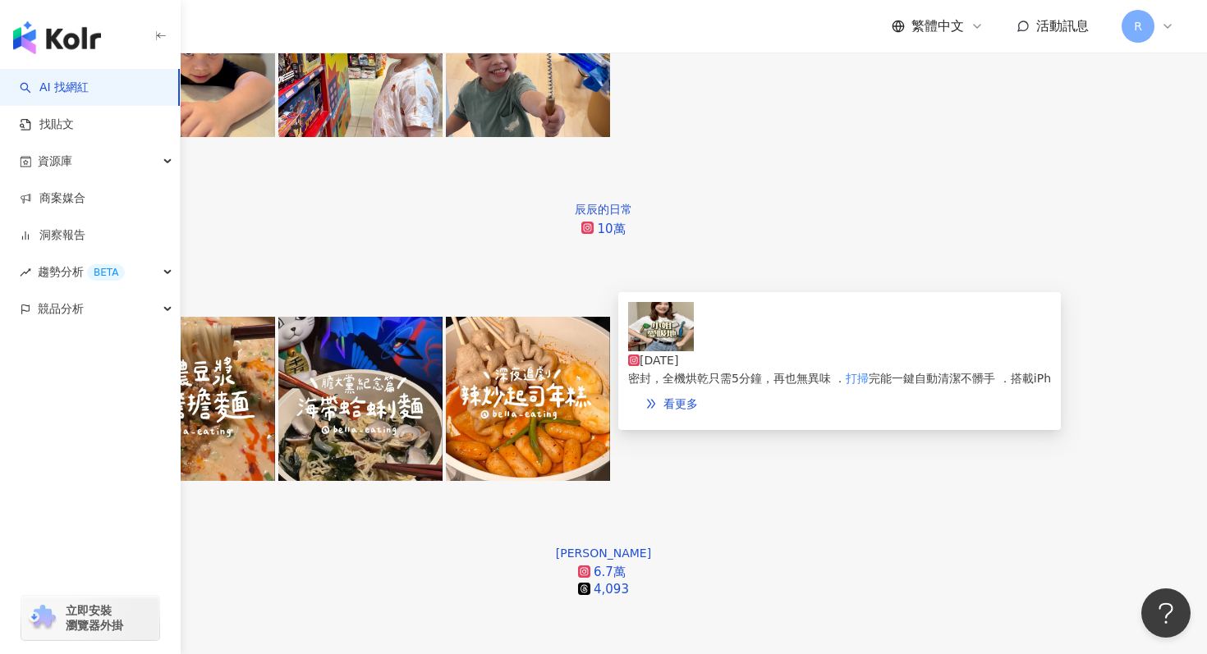
click at [672, 348] on img at bounding box center [661, 326] width 66 height 49
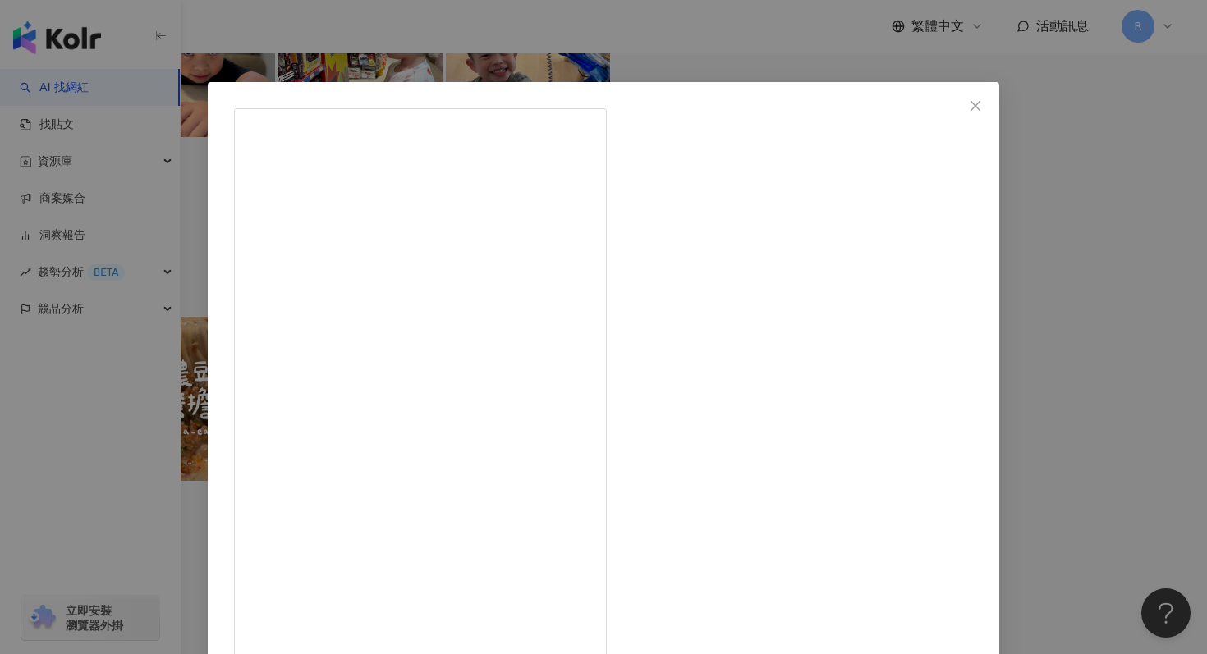
click at [452, 57] on div "荒姨 [DATE] 435 16 3.3萬 查看原始貼文" at bounding box center [603, 327] width 1207 height 654
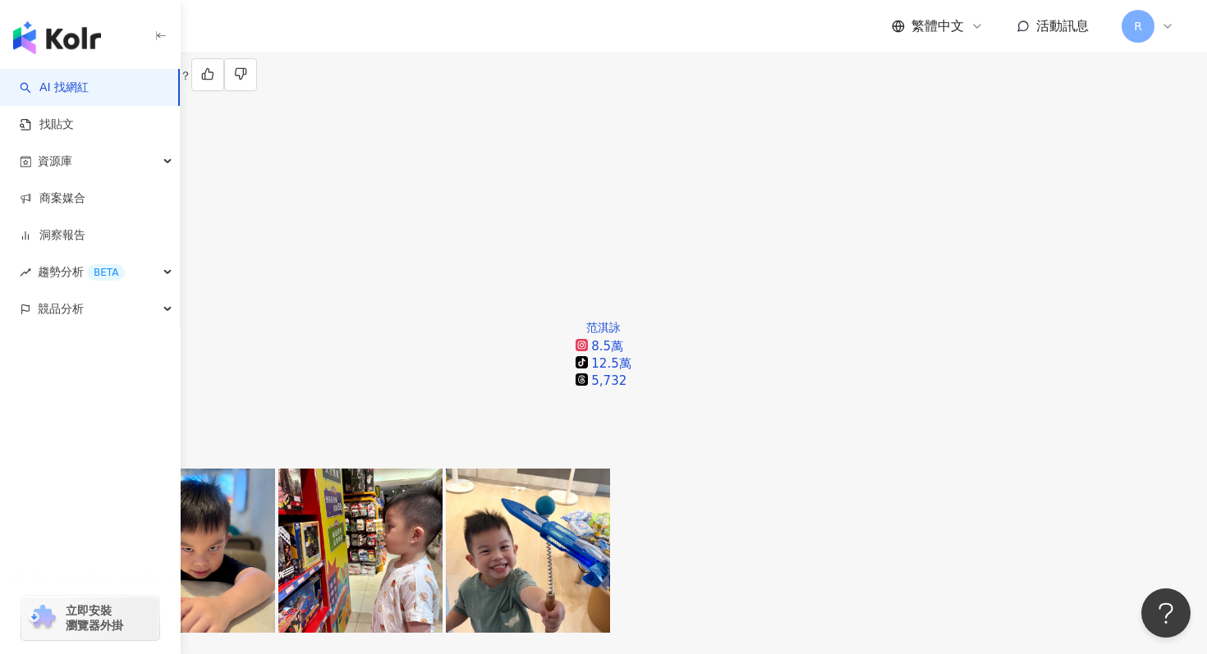
scroll to position [454, 0]
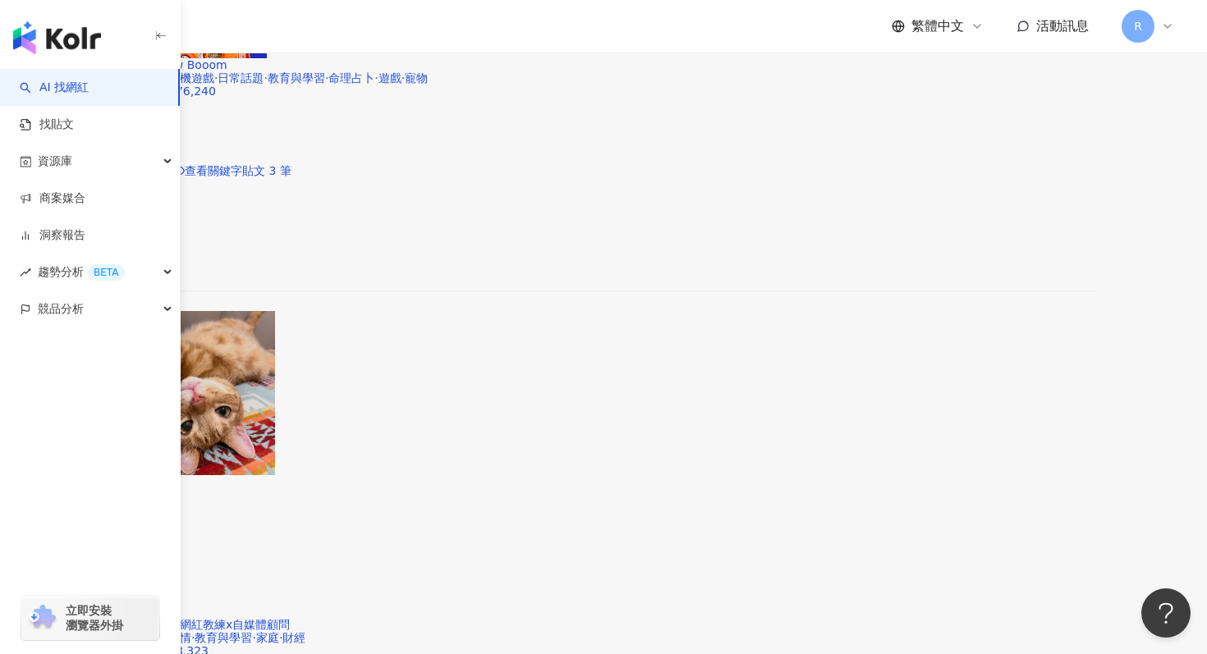
scroll to position [2440, 0]
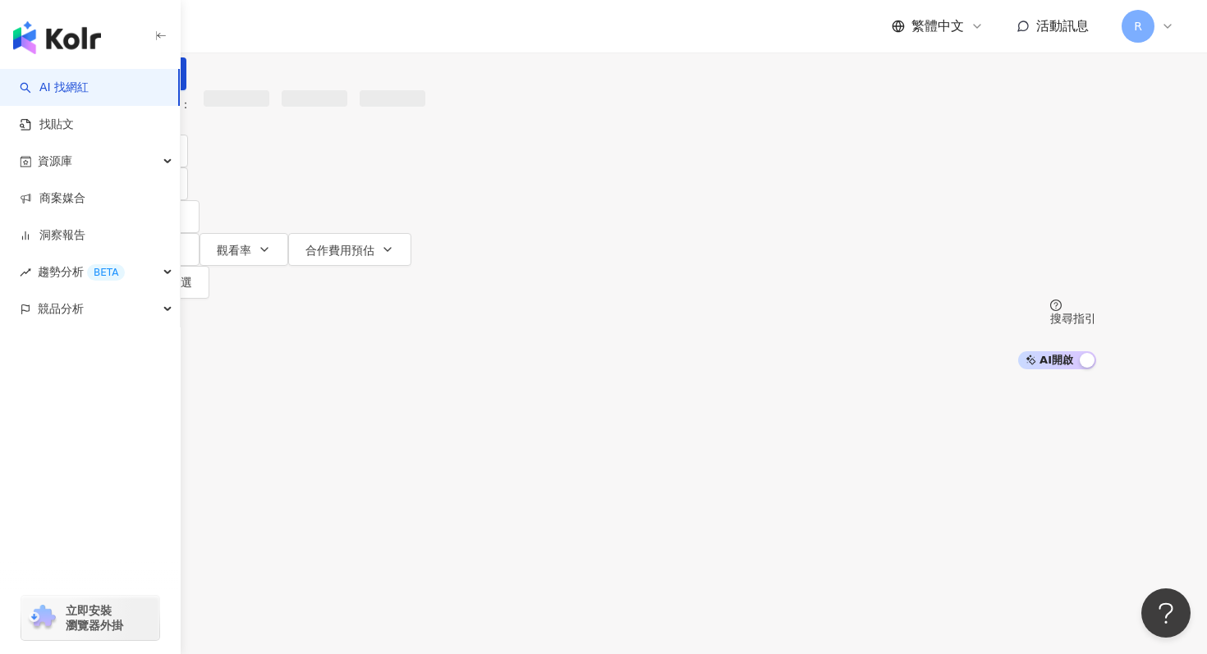
click at [362, 31] on input "search" at bounding box center [295, 15] width 133 height 31
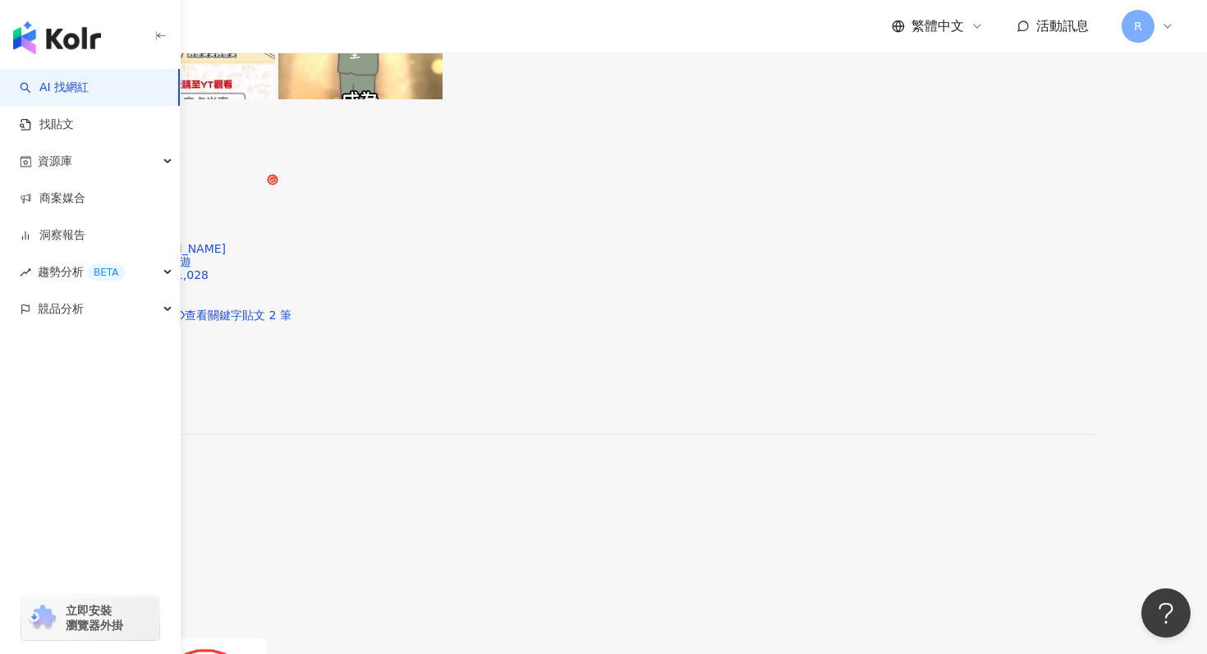
scroll to position [3100, 0]
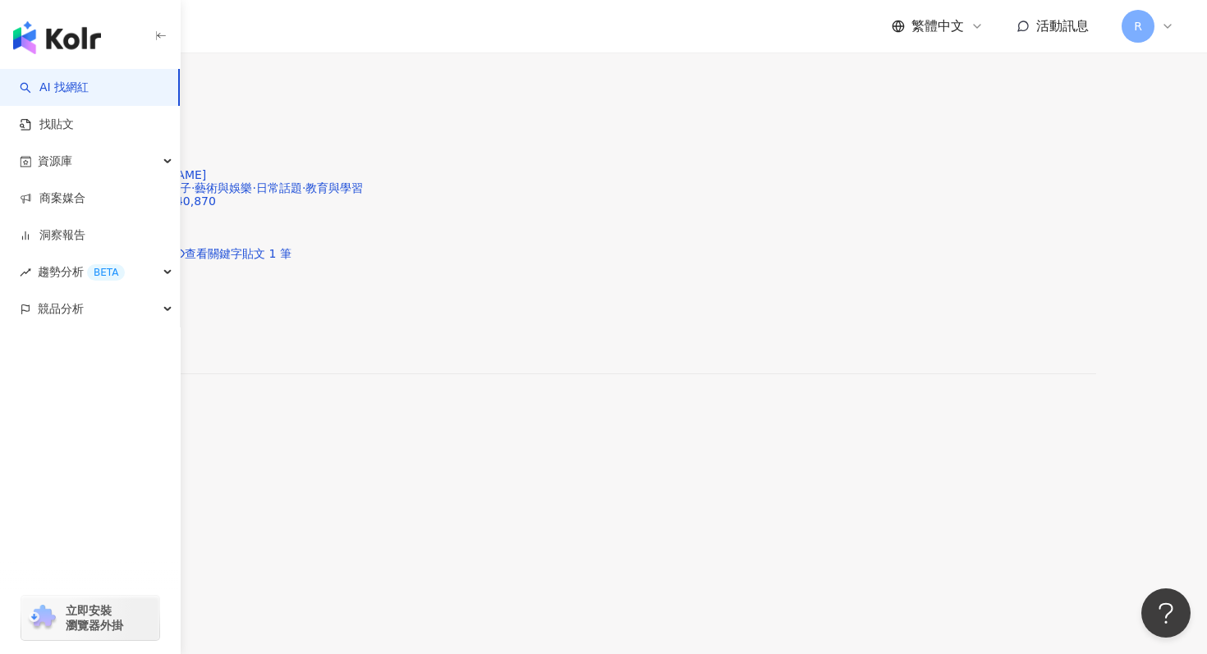
scroll to position [3146, 0]
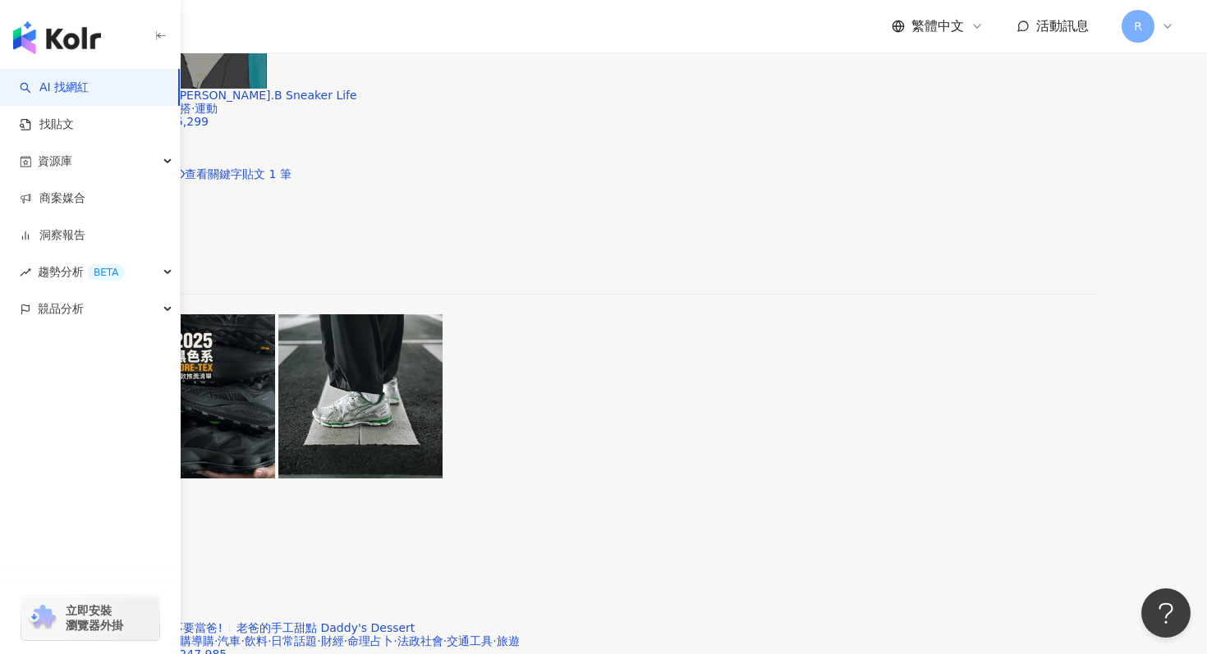
scroll to position [3091, 0]
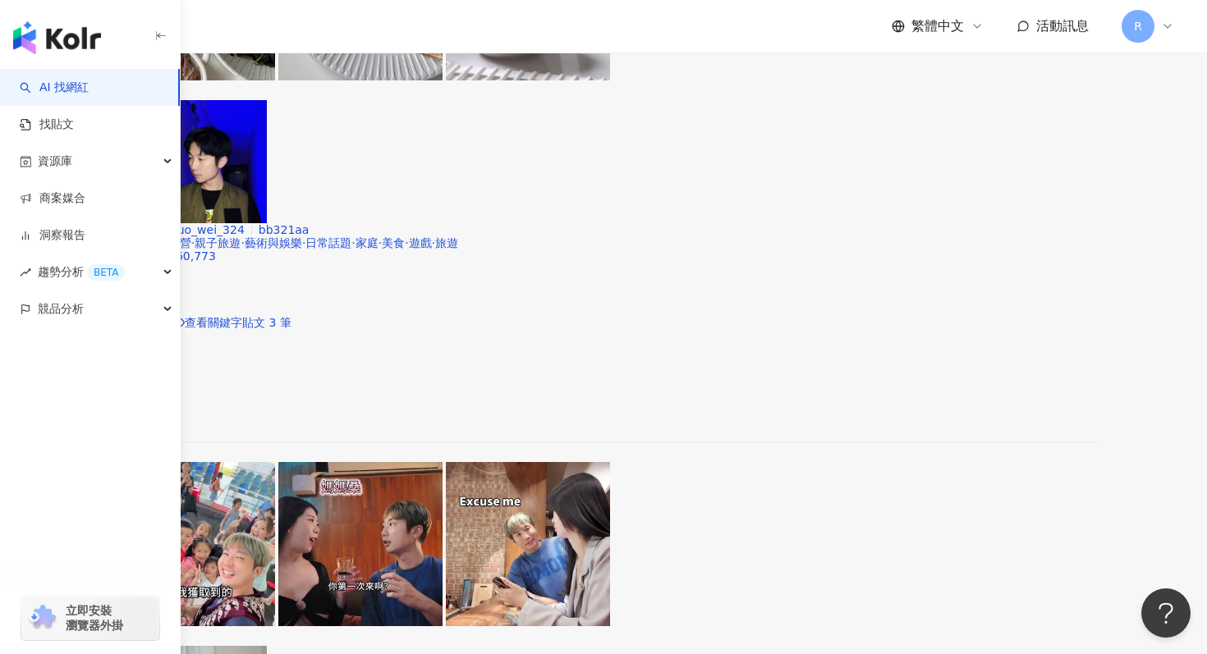
scroll to position [3146, 0]
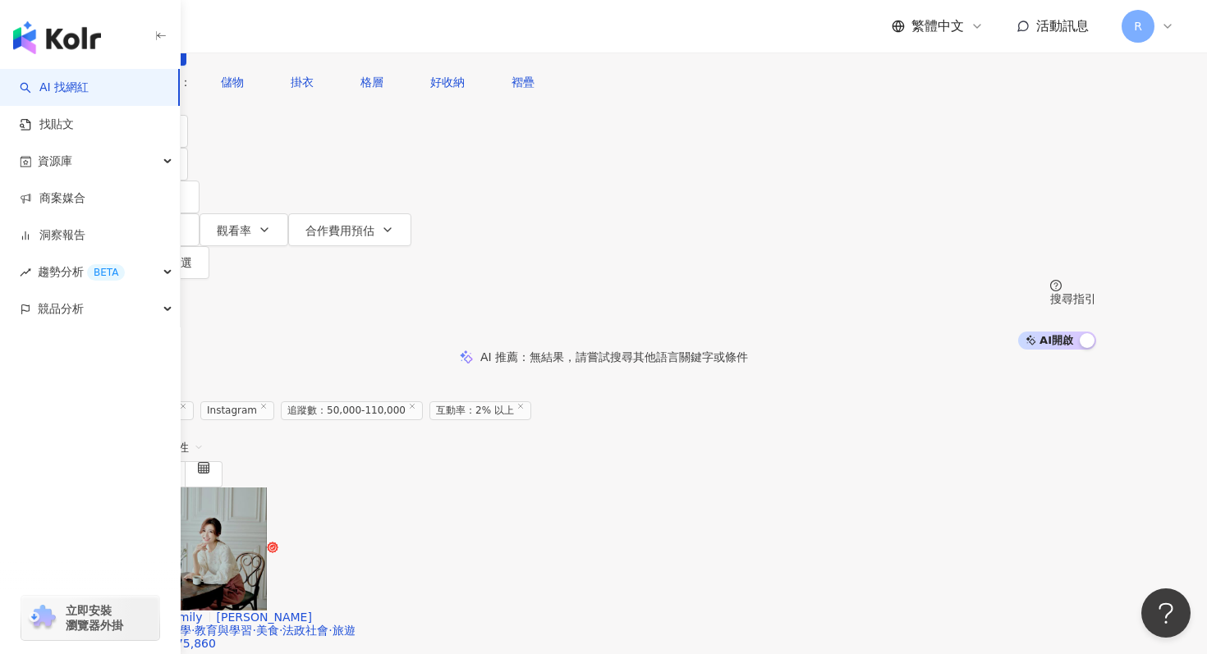
scroll to position [11, 0]
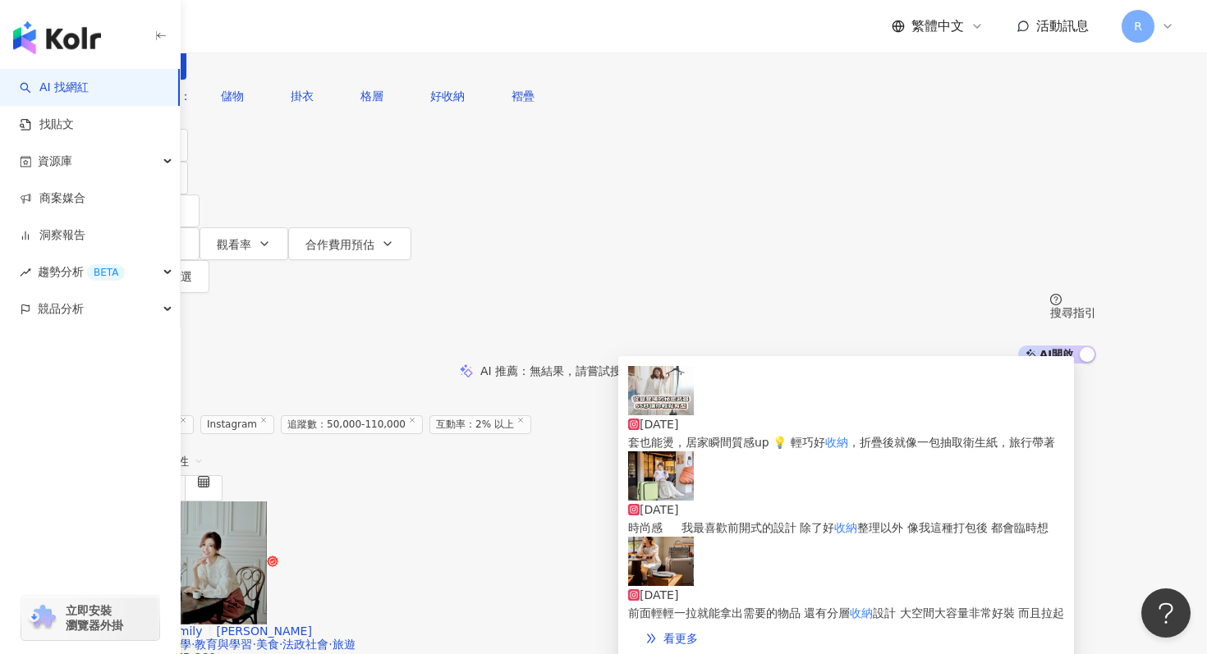
click at [665, 499] on img at bounding box center [661, 476] width 66 height 49
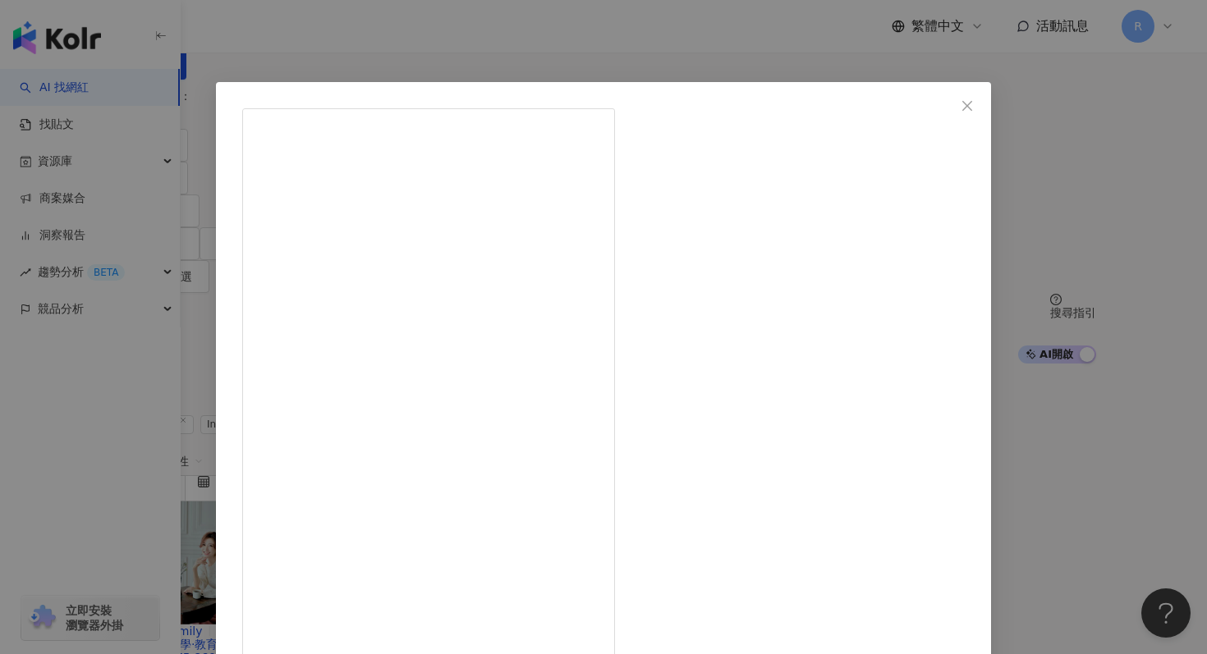
click at [407, 56] on div "空姐報報 [DATE] 隱藏 18 查看原始貼文" at bounding box center [603, 327] width 1207 height 654
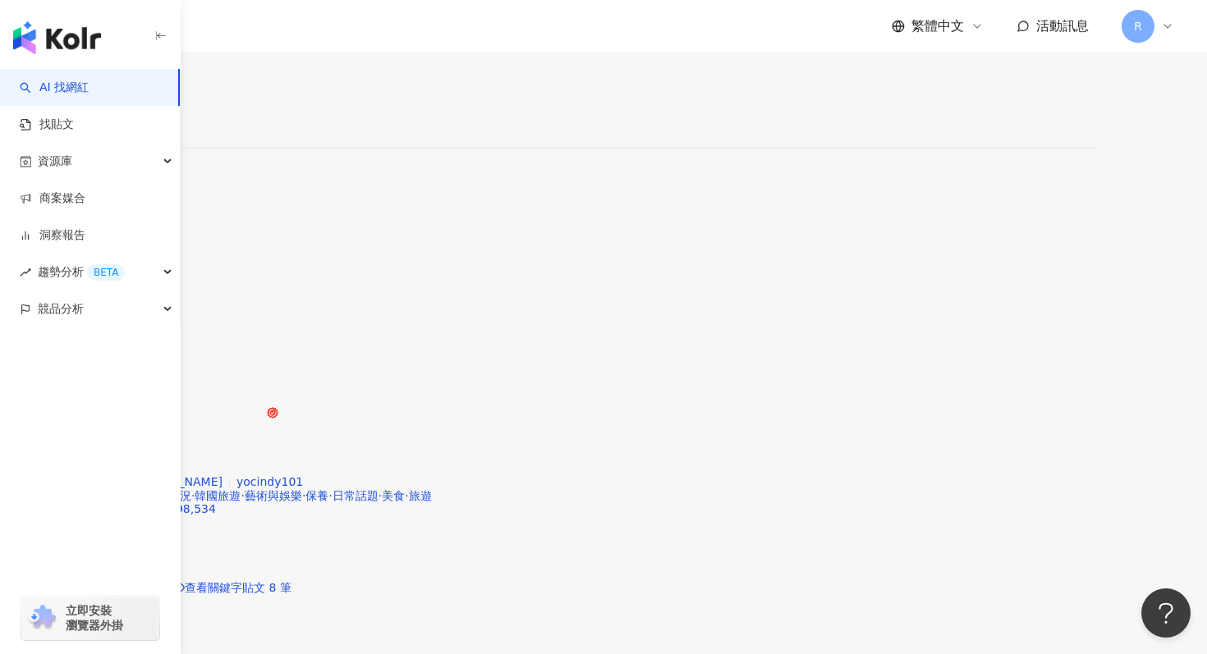
scroll to position [3152, 0]
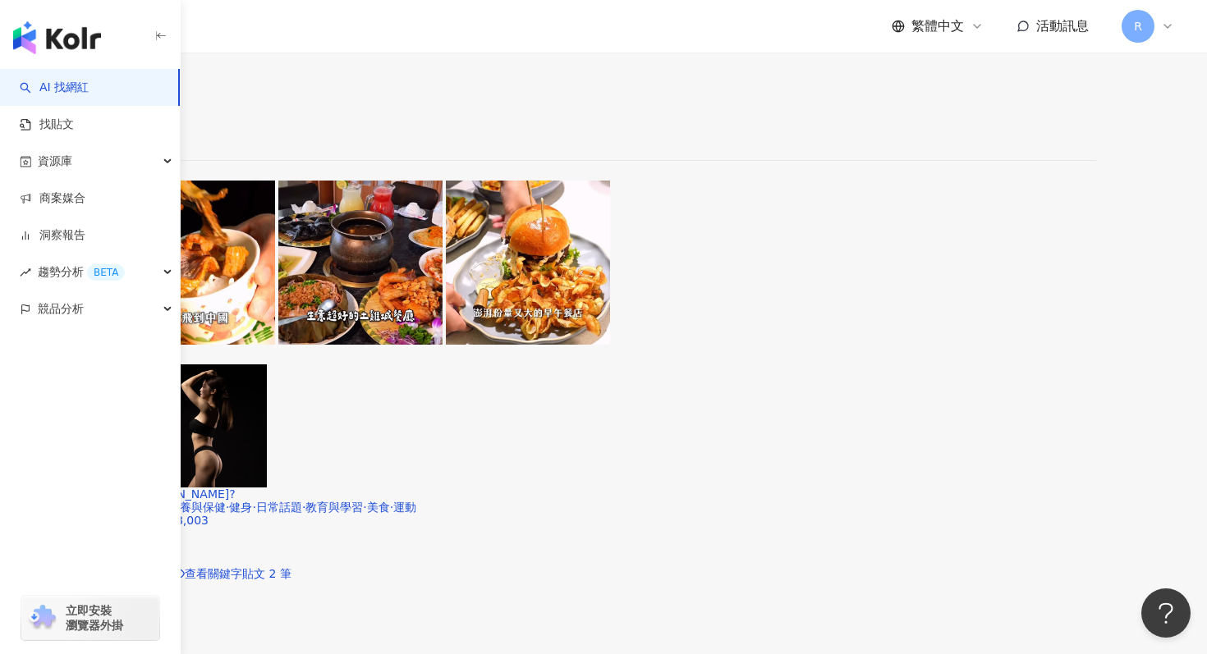
scroll to position [2998, 0]
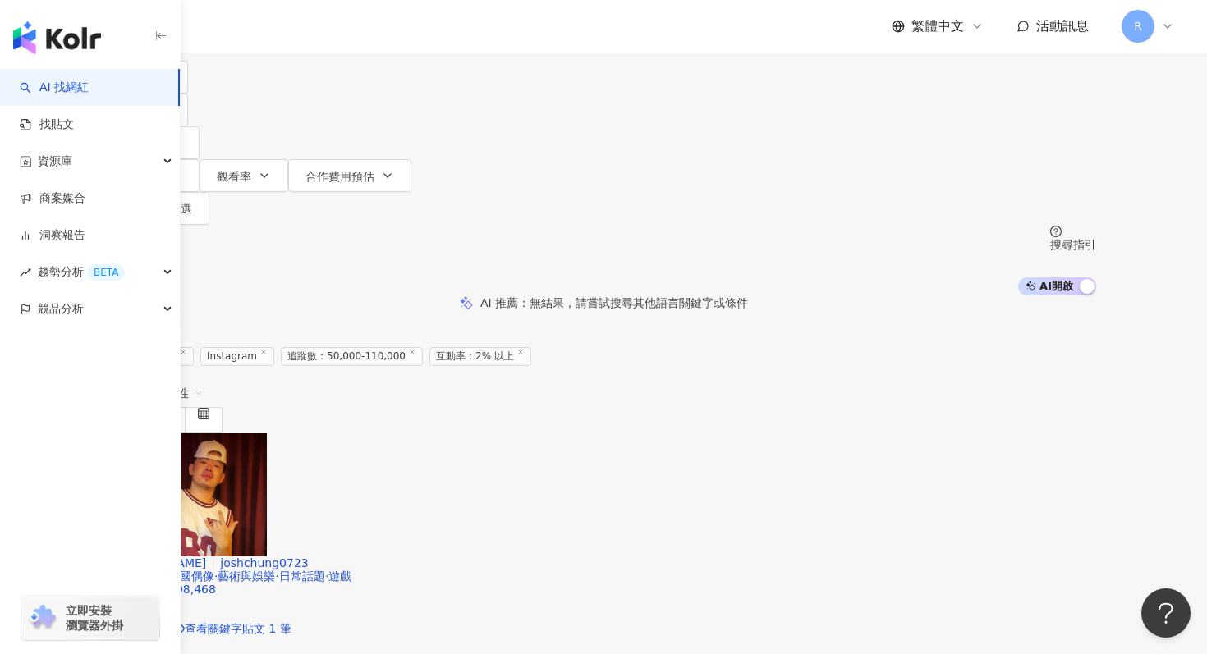
scroll to position [0, 0]
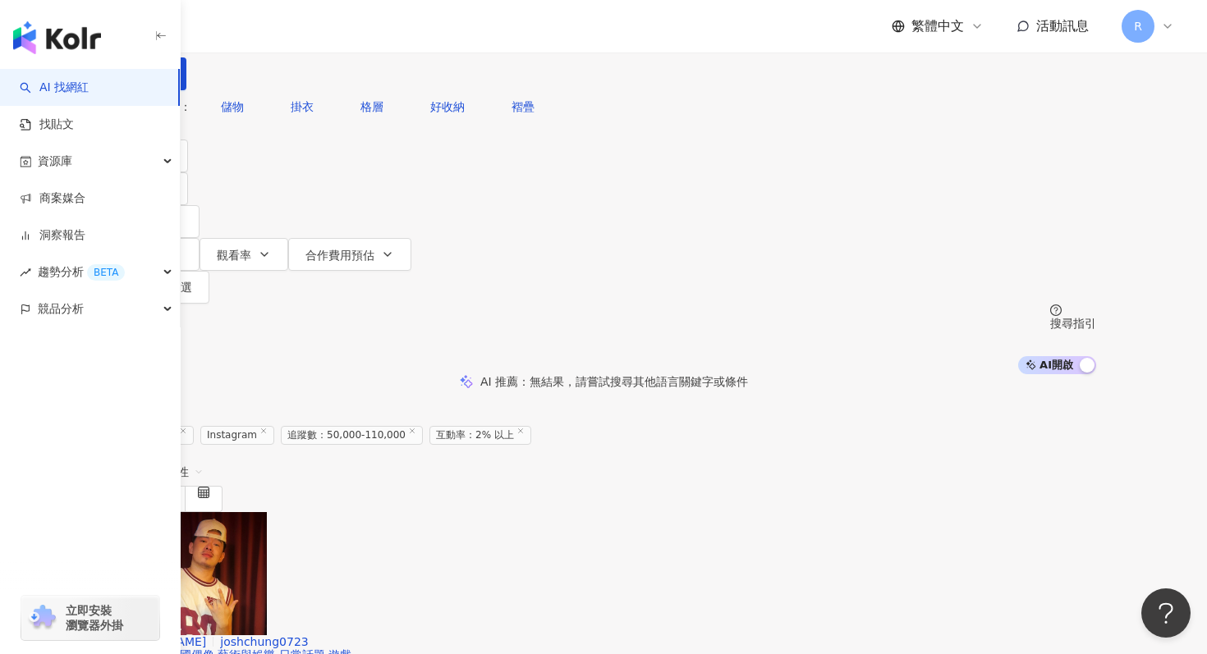
click at [362, 31] on input "**" at bounding box center [295, 15] width 133 height 31
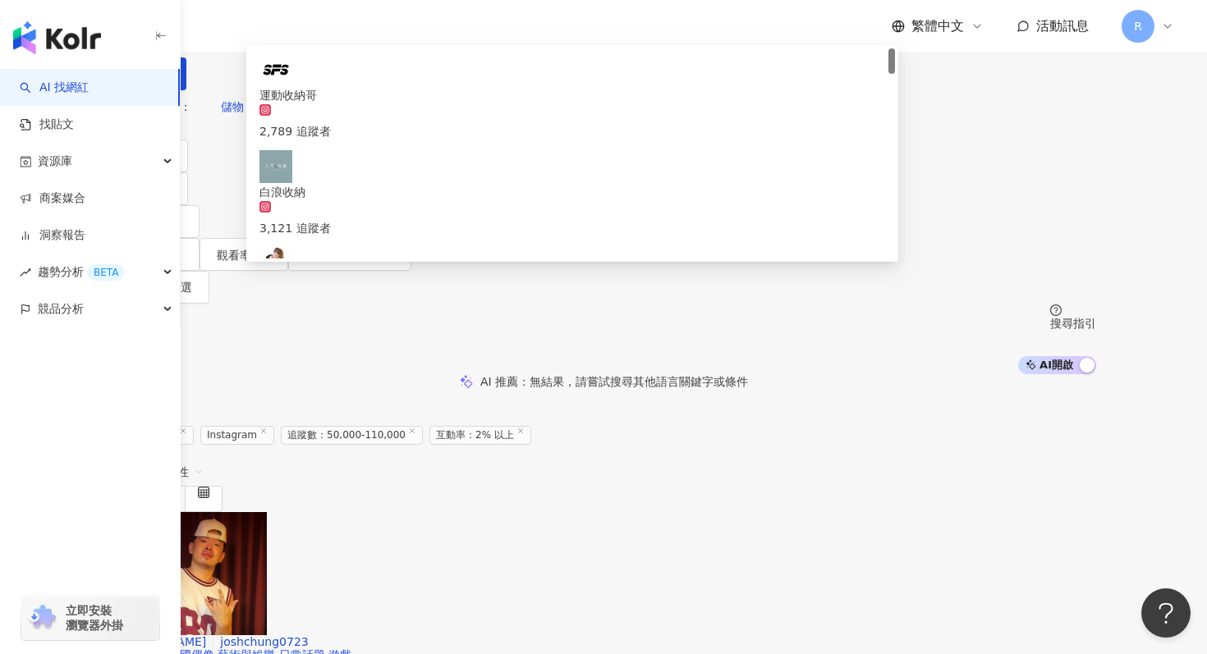
click at [362, 31] on input "**" at bounding box center [295, 15] width 133 height 31
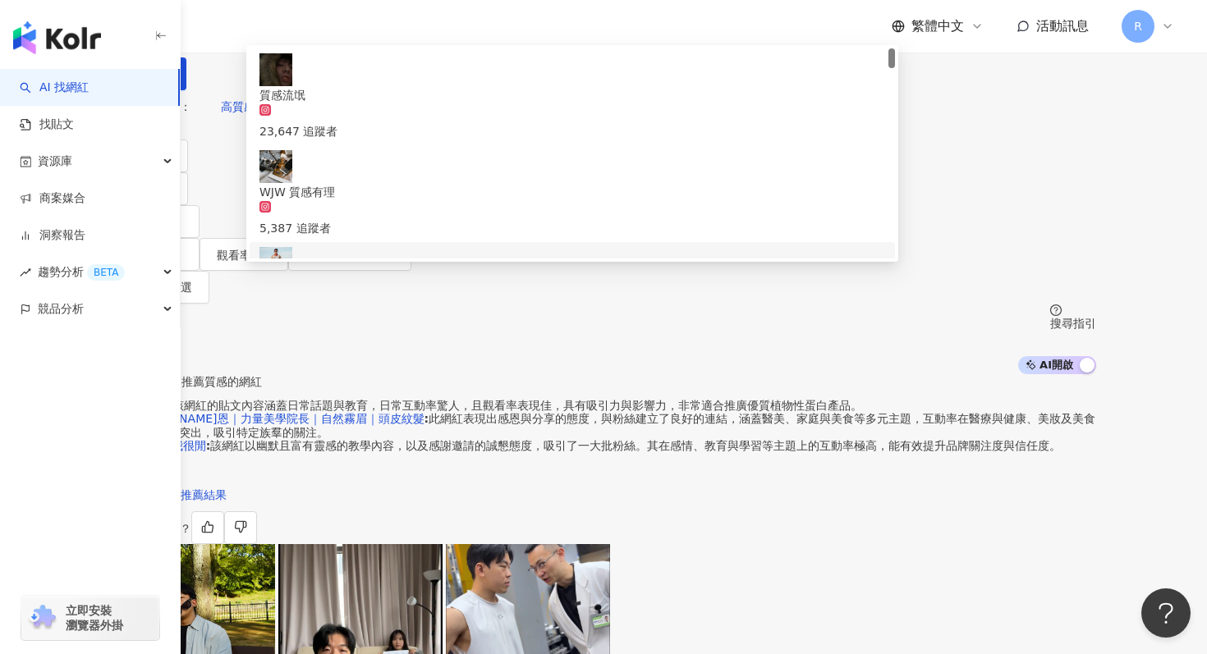
click at [195, 195] on div "Instagram ** 台灣 搜尋 7c052d61-bb54-4574-8980-145948fafc19 b3d07c6b-a7d0-4cb0-86fd…" at bounding box center [603, 187] width 1051 height 374
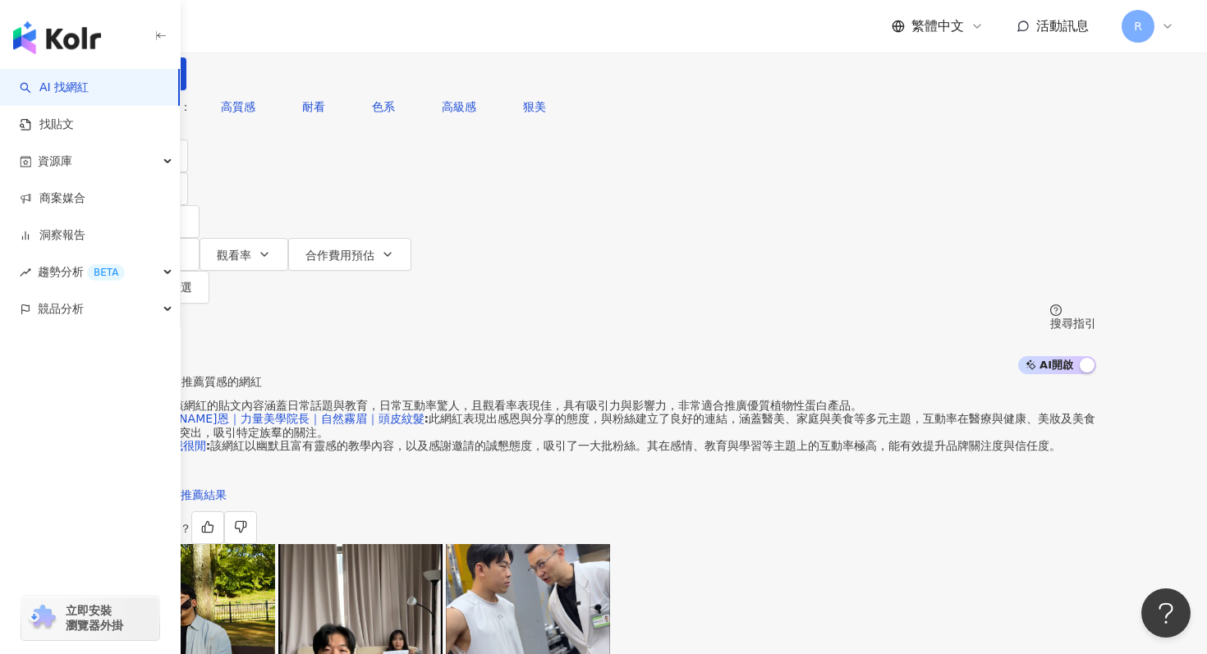
click at [362, 31] on input "**" at bounding box center [295, 15] width 133 height 31
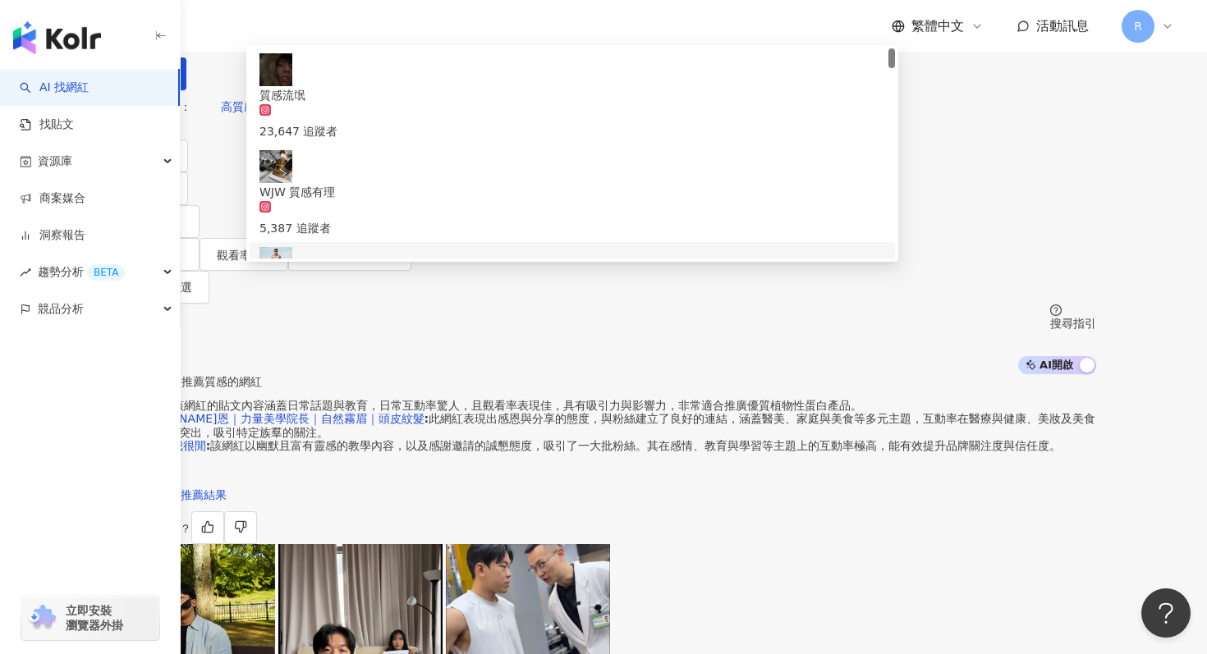
click at [362, 31] on input "**" at bounding box center [295, 15] width 133 height 31
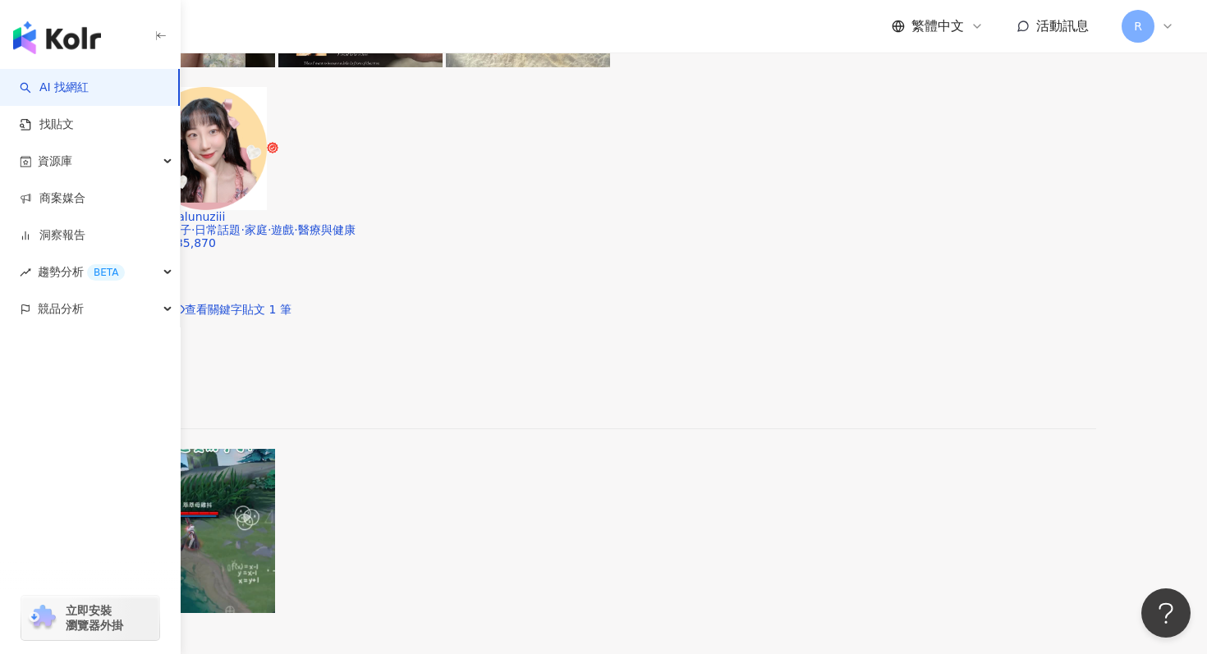
scroll to position [3427, 0]
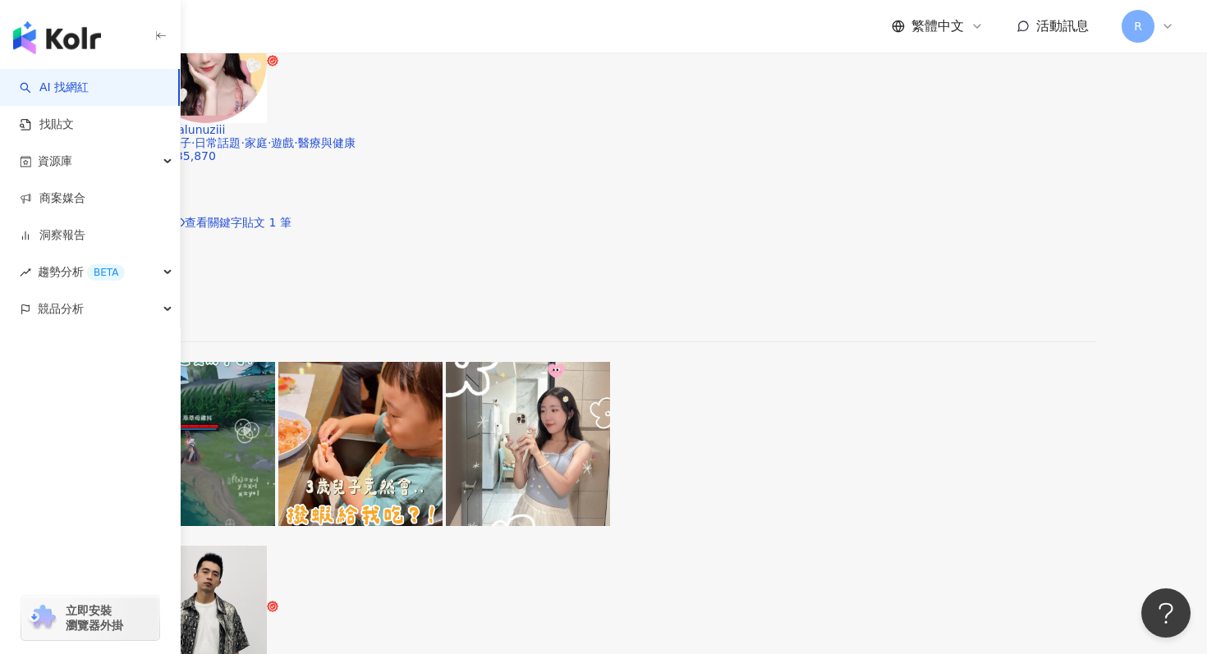
type input "**"
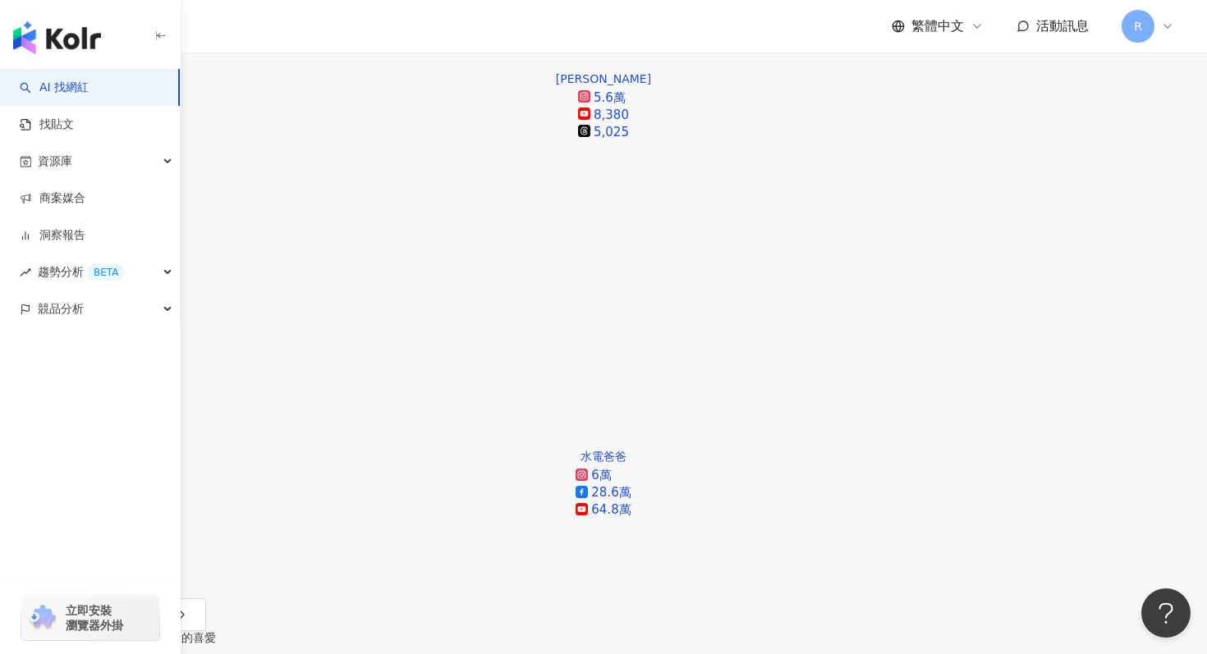
scroll to position [1071, 0]
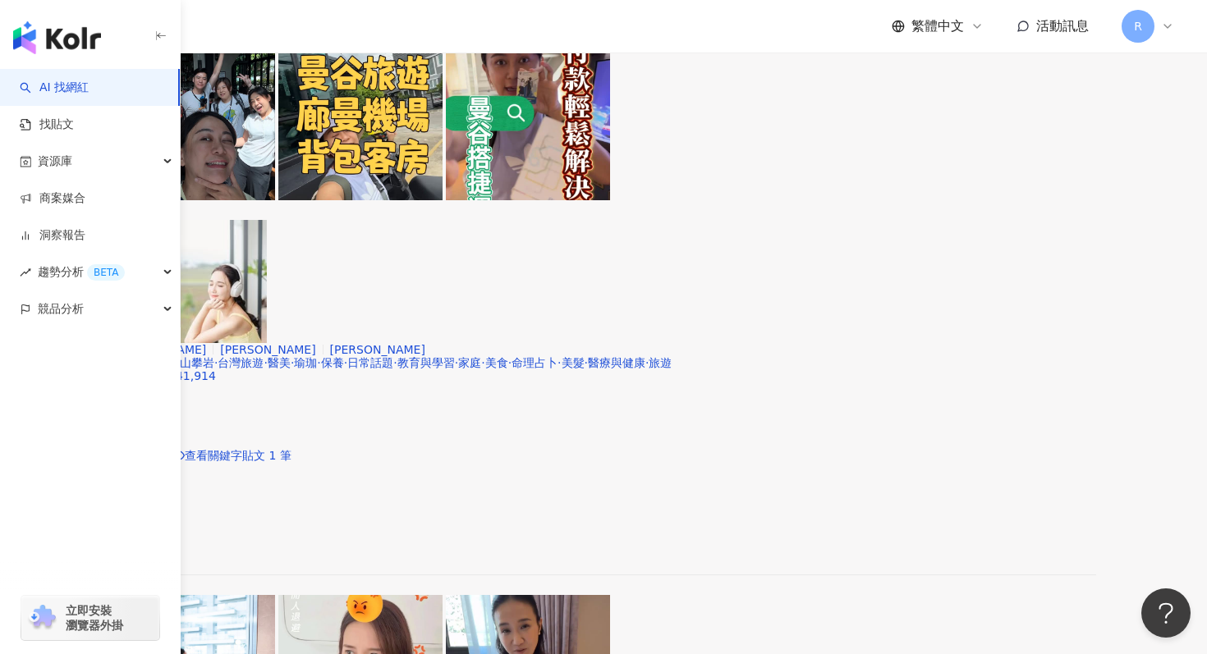
scroll to position [2694, 0]
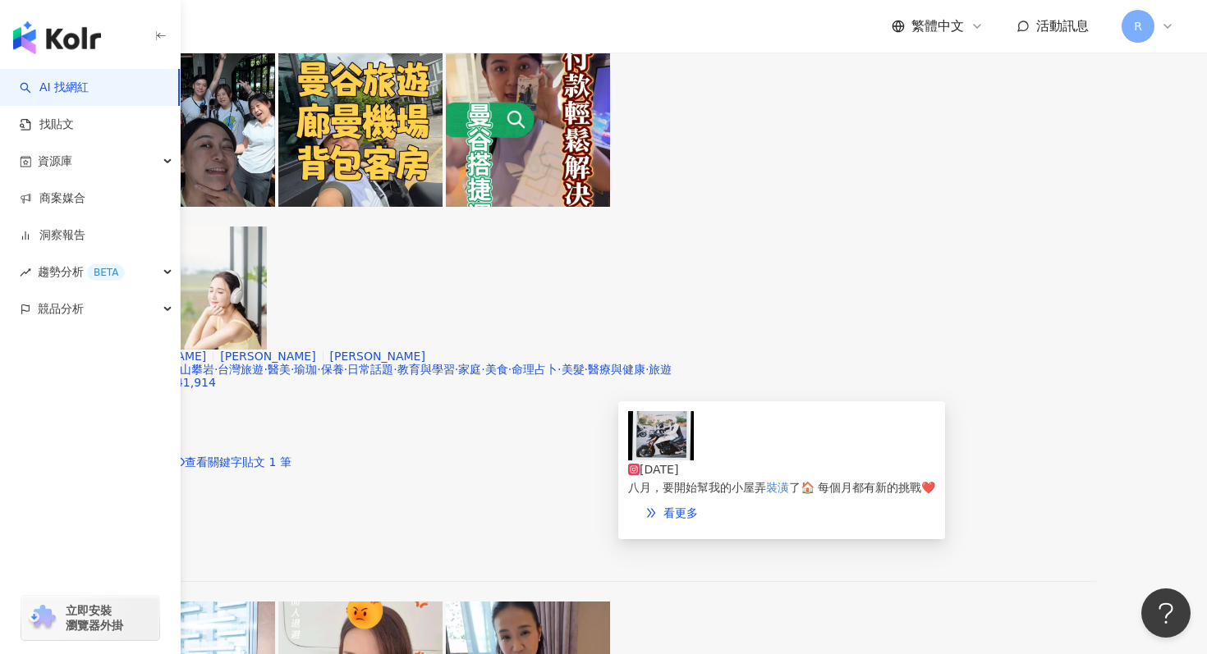
click at [665, 444] on img at bounding box center [661, 435] width 66 height 49
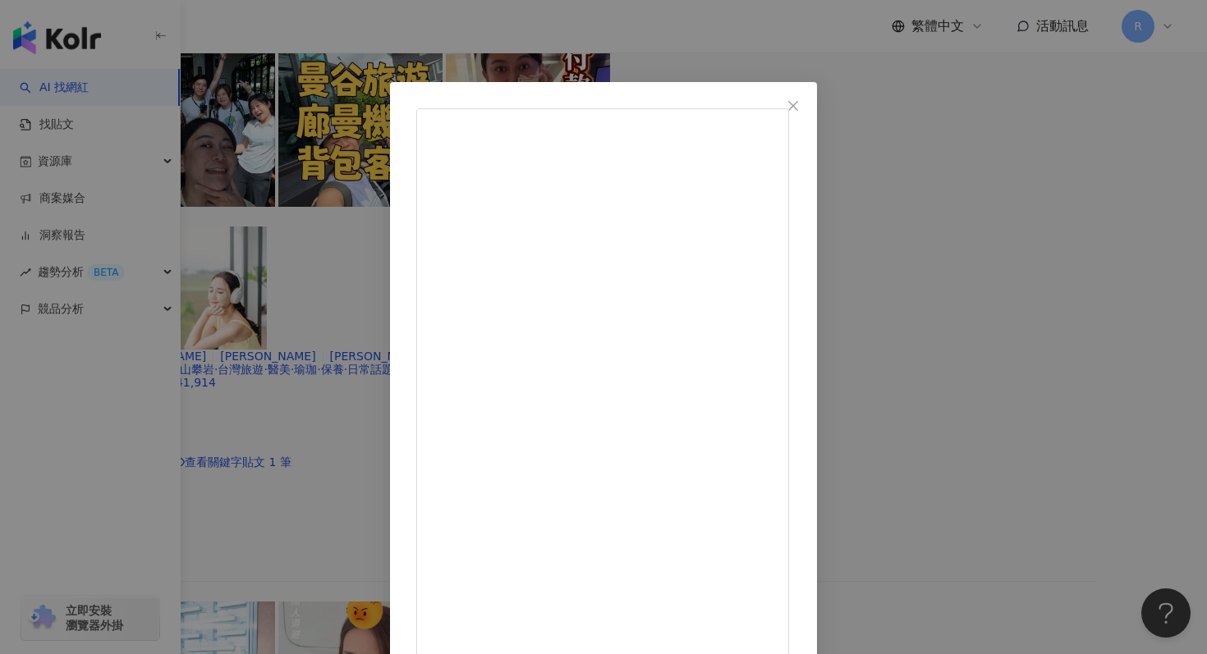
click at [448, 61] on div "安J的台北生活 AnJie's Vlog [DATE] ✨ 充實的 7 月 ✨ 見了好多夥伴跟朋友， 第一次體驗電影交響音樂會， 還完成台北騎[PERSON_…" at bounding box center [603, 327] width 1207 height 654
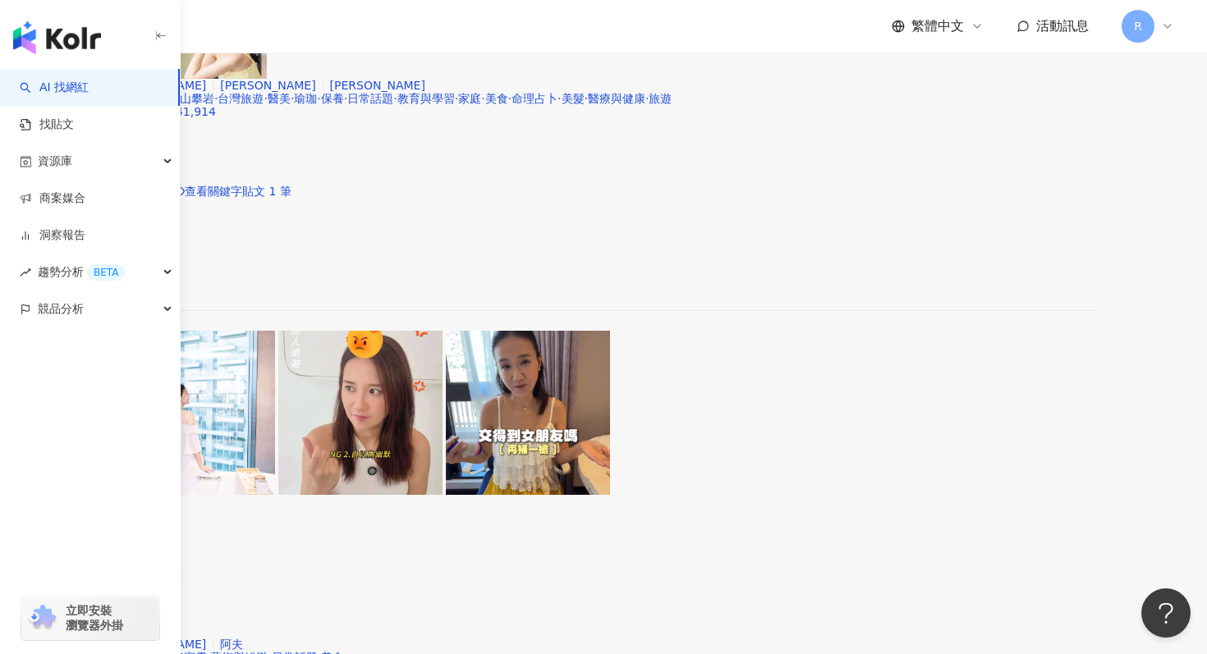
scroll to position [3466, 0]
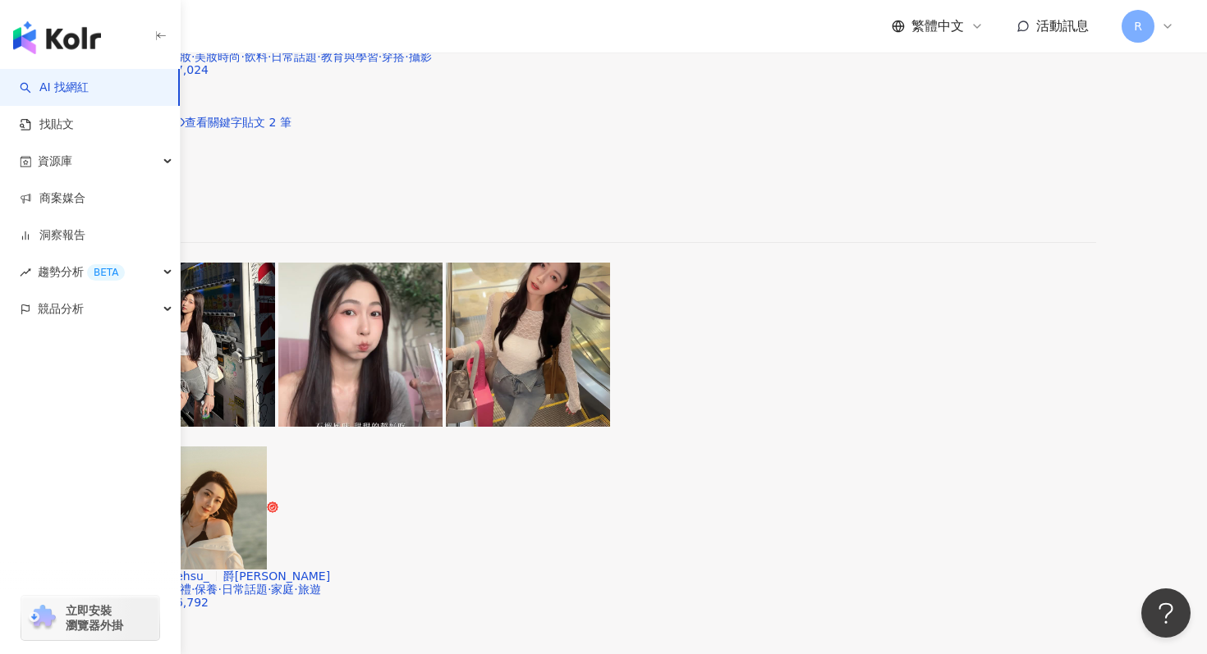
scroll to position [3330, 0]
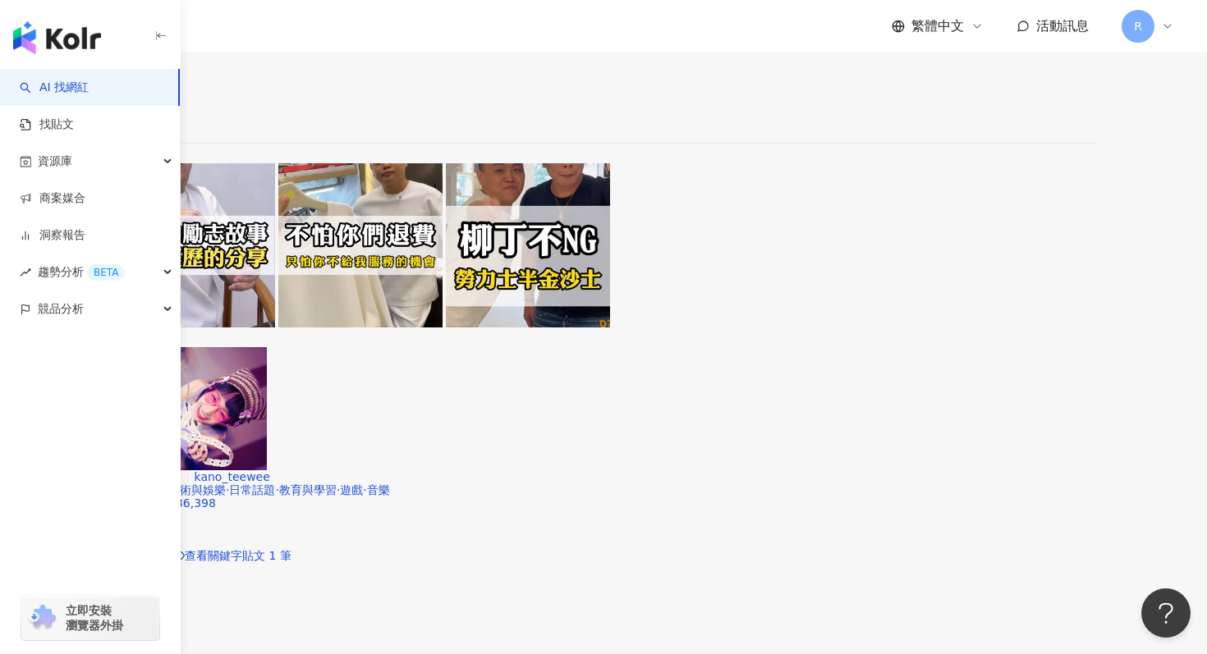
scroll to position [3466, 0]
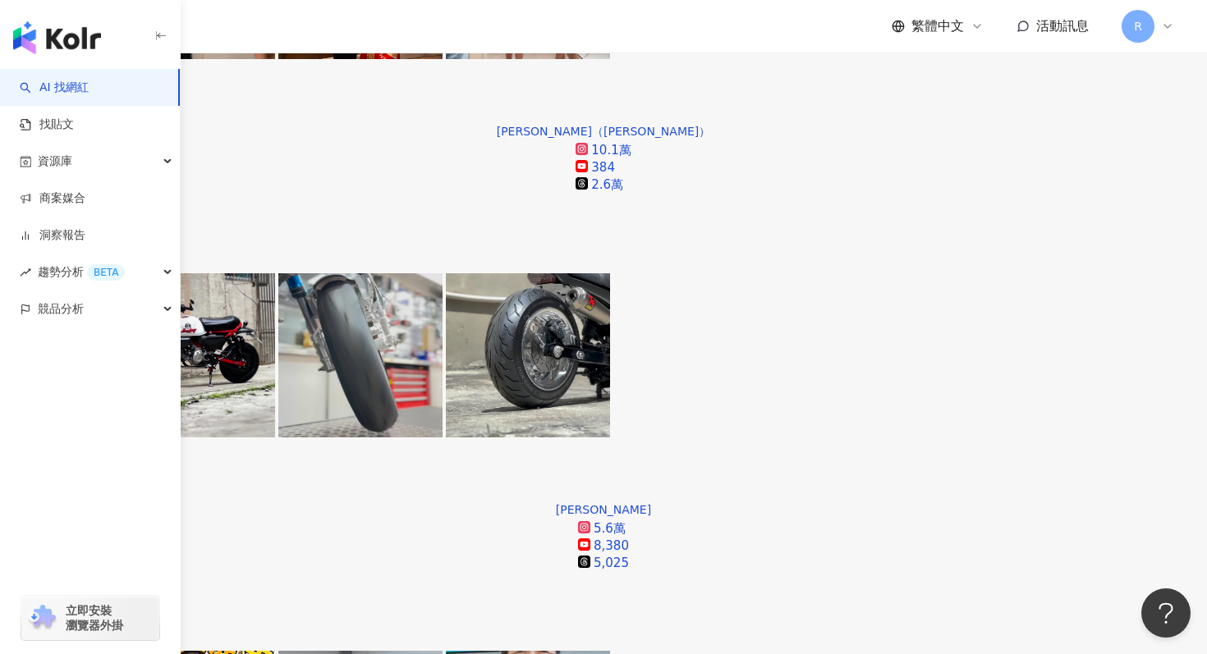
scroll to position [651, 0]
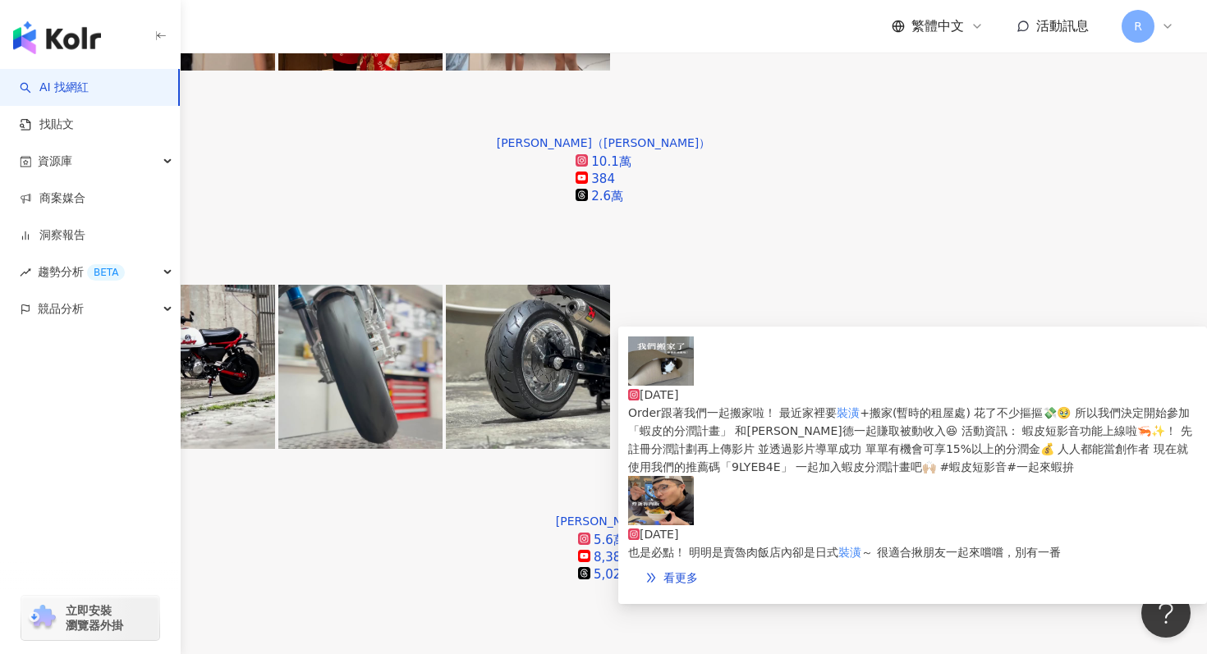
click at [658, 476] on img at bounding box center [661, 500] width 66 height 49
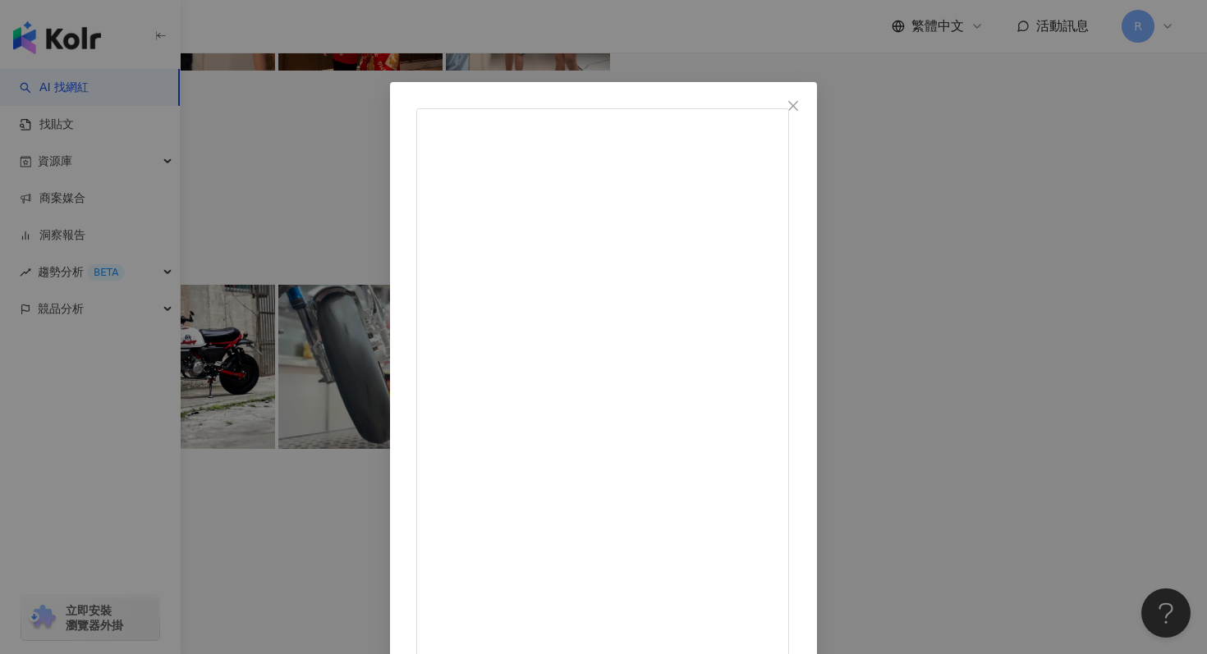
click at [511, 40] on div "Wei蝦米 [DATE] 網友激推的日式魯肉飯！ Google Map🔍 魚日內人 地址📍 [STREET_ADDRESS] 我們[DATE]點了👇🏽 炸蛋魯…" at bounding box center [603, 327] width 1207 height 654
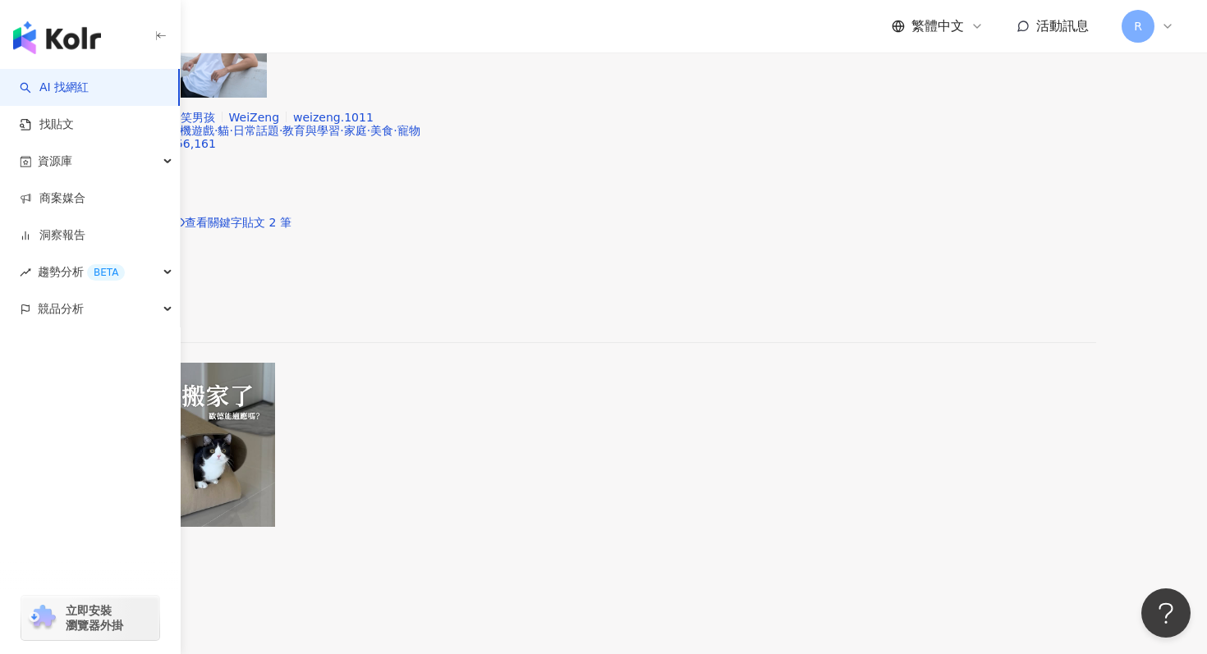
scroll to position [3466, 0]
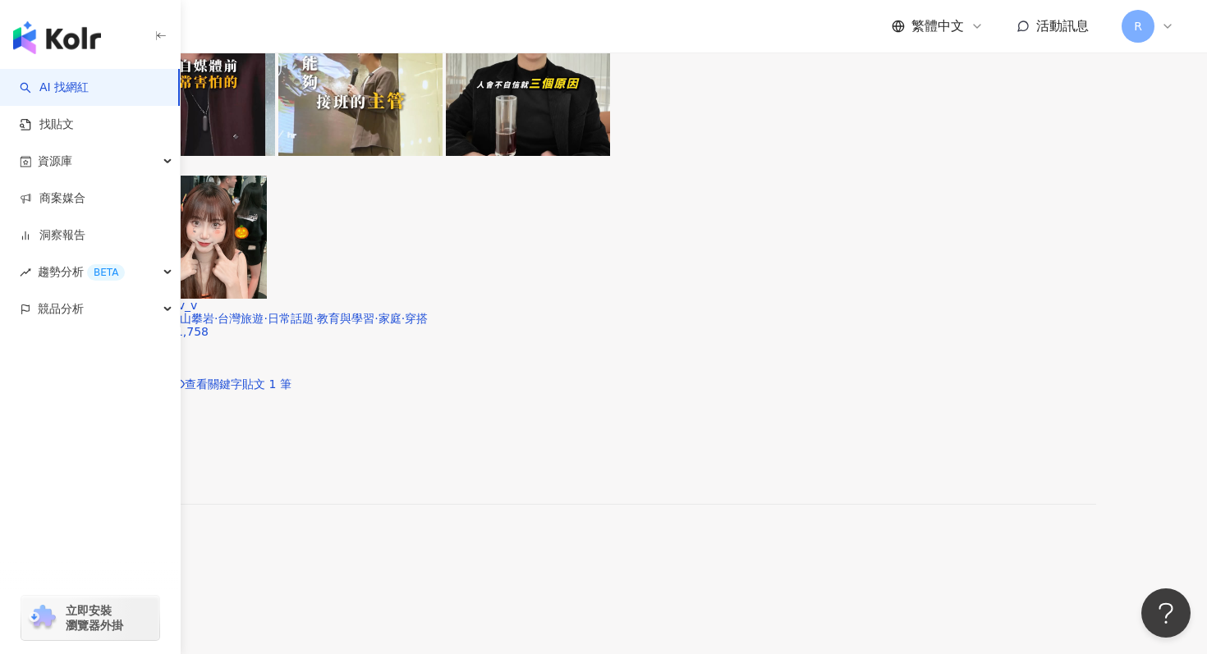
scroll to position [2171, 0]
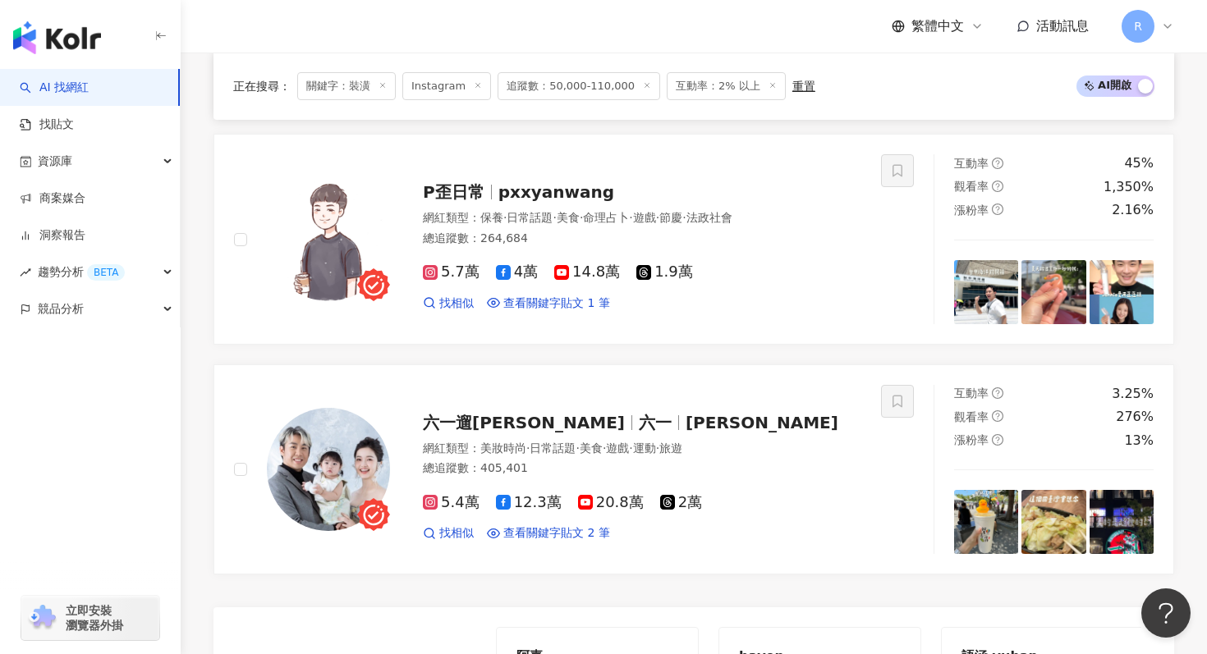
scroll to position [3466, 0]
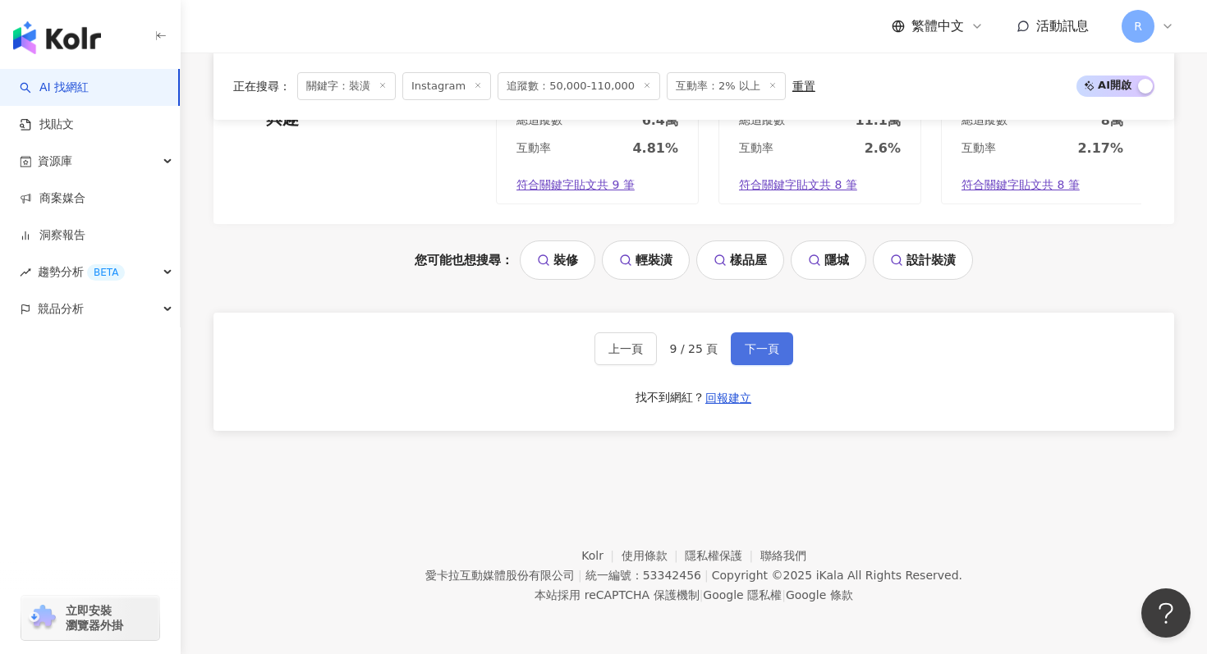
click at [788, 337] on button "下一頁" at bounding box center [762, 348] width 62 height 33
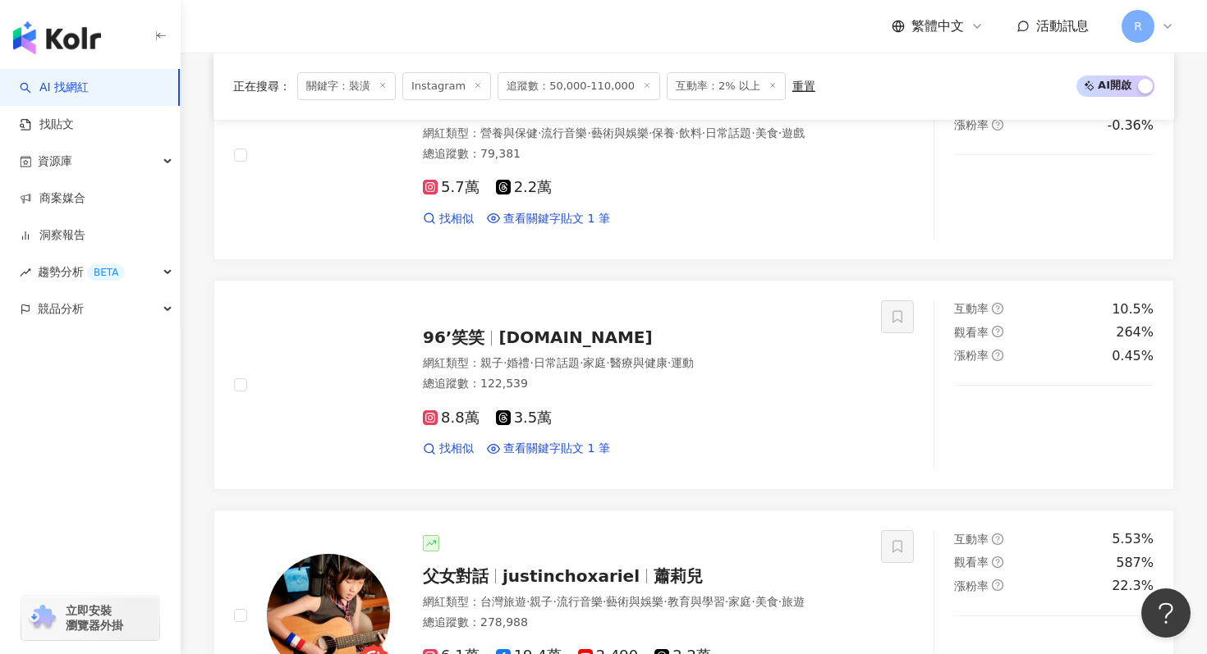
scroll to position [2468, 0]
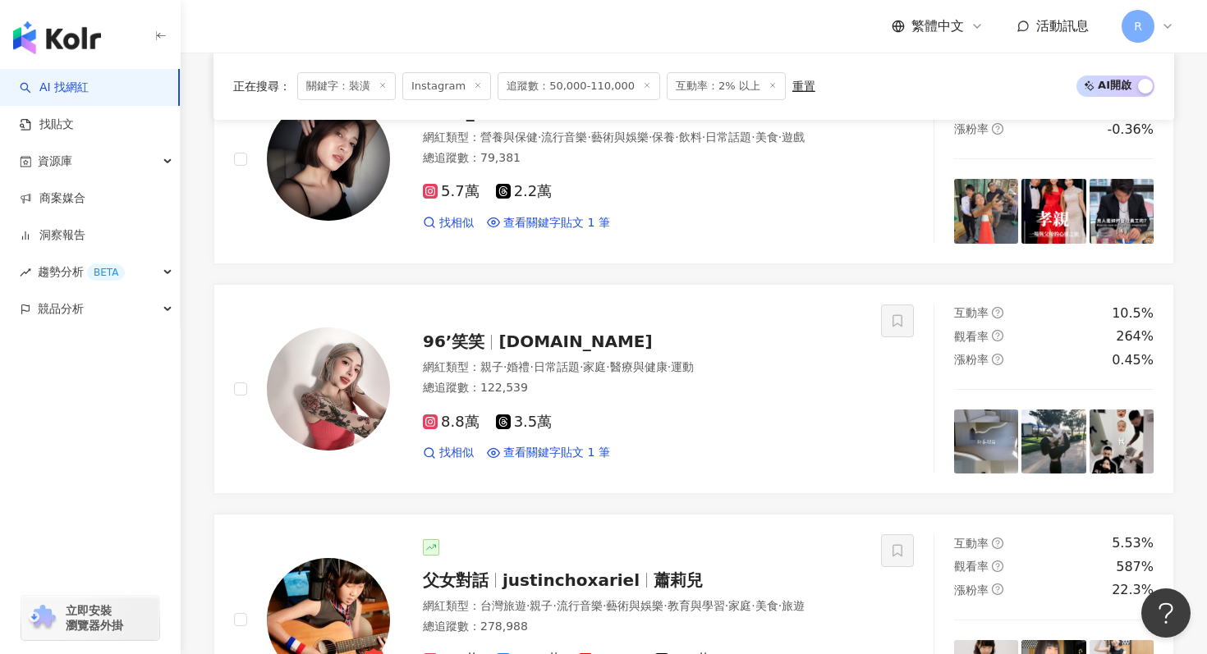
click at [469, 222] on span "找相似" at bounding box center [456, 223] width 34 height 16
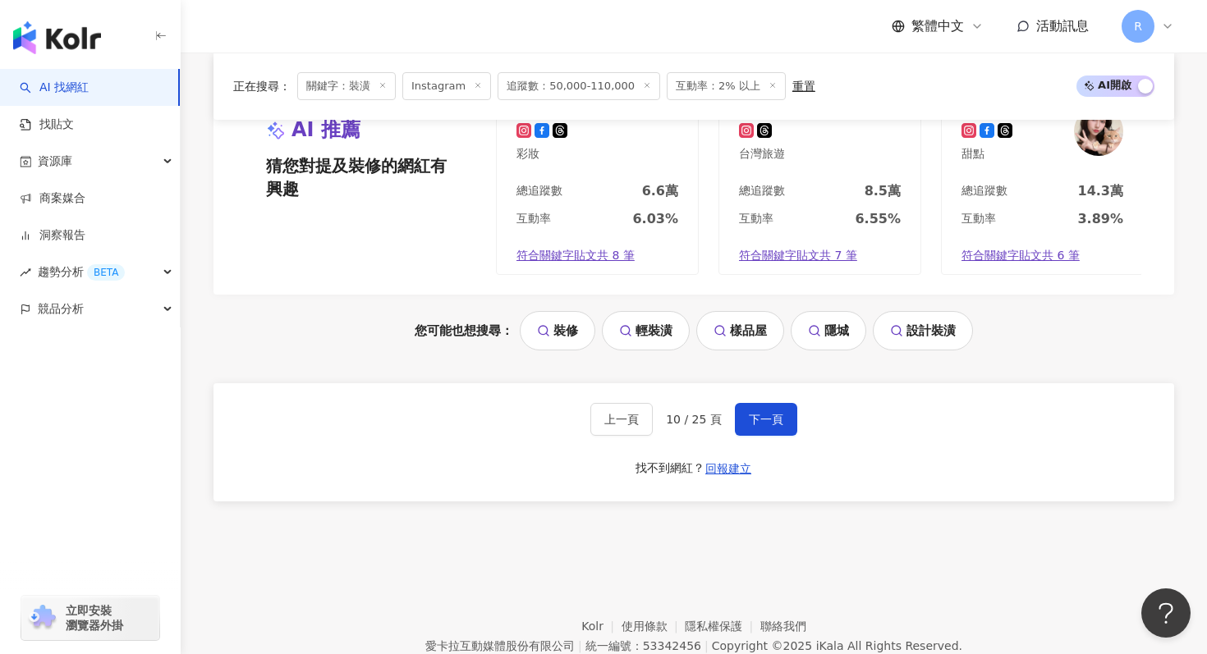
scroll to position [3466, 0]
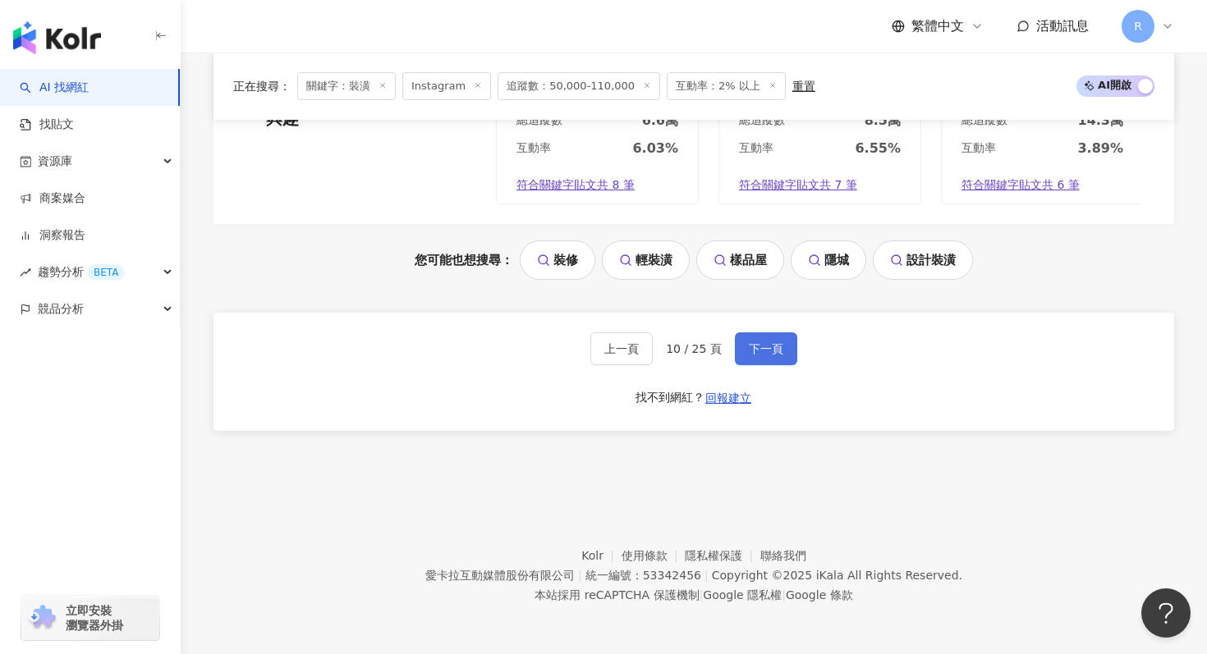
click at [750, 333] on button "下一頁" at bounding box center [766, 348] width 62 height 33
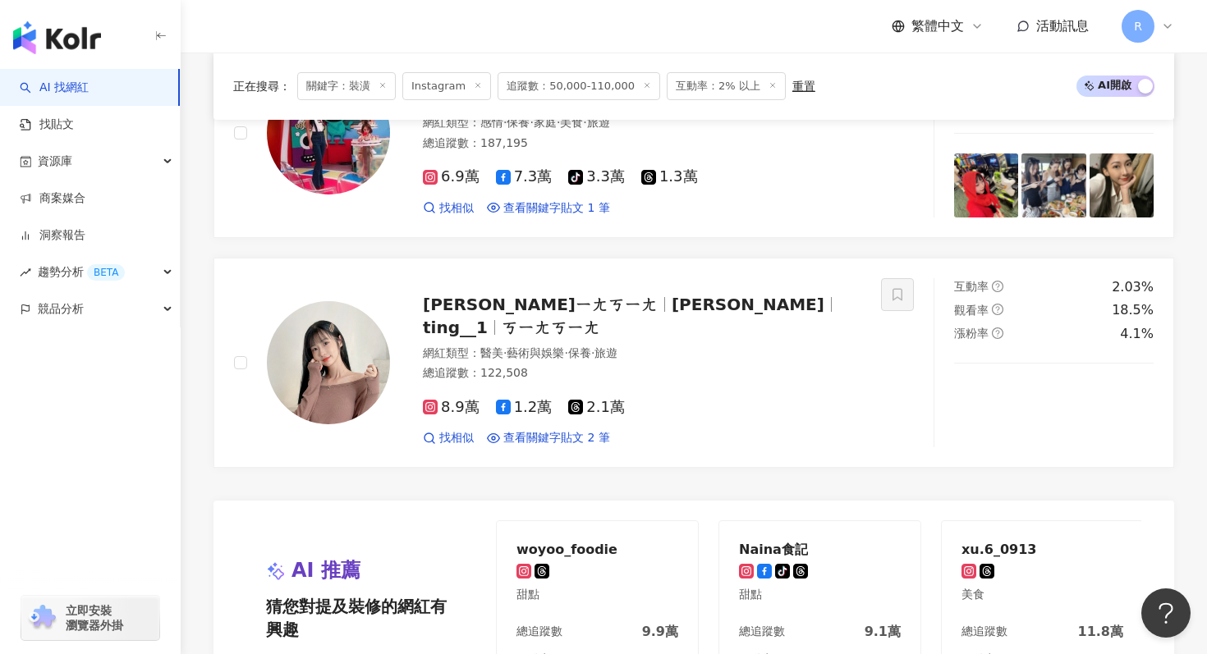
scroll to position [3260, 0]
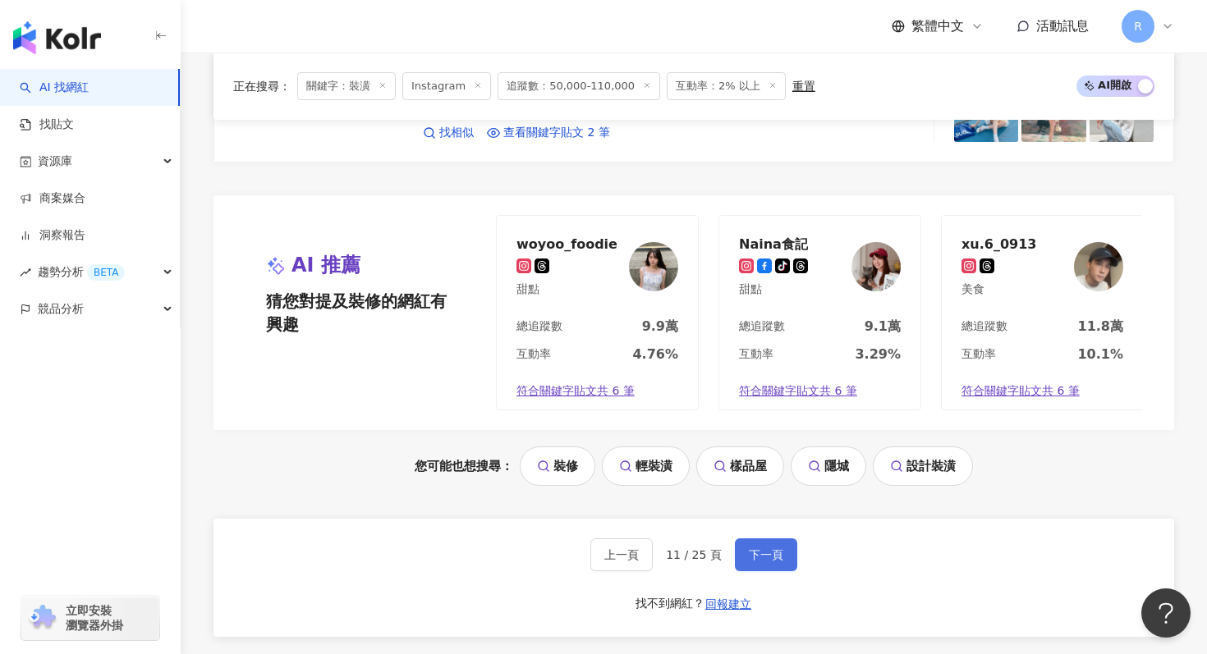
click at [756, 541] on button "下一頁" at bounding box center [766, 555] width 62 height 33
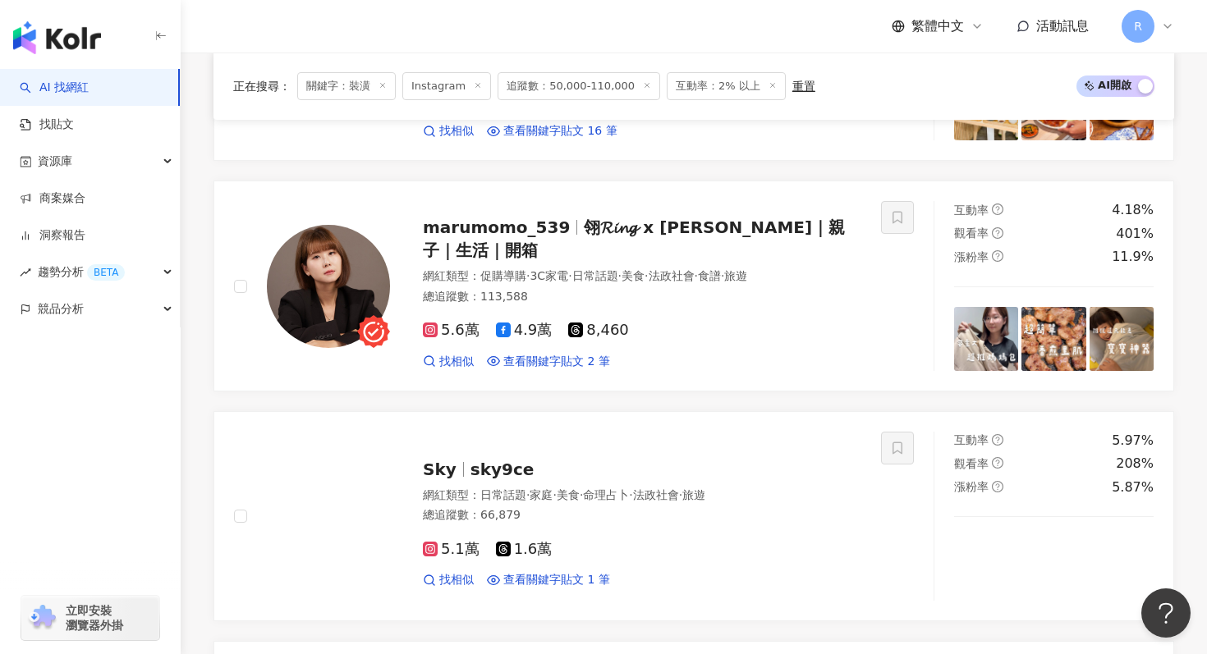
scroll to position [1645, 0]
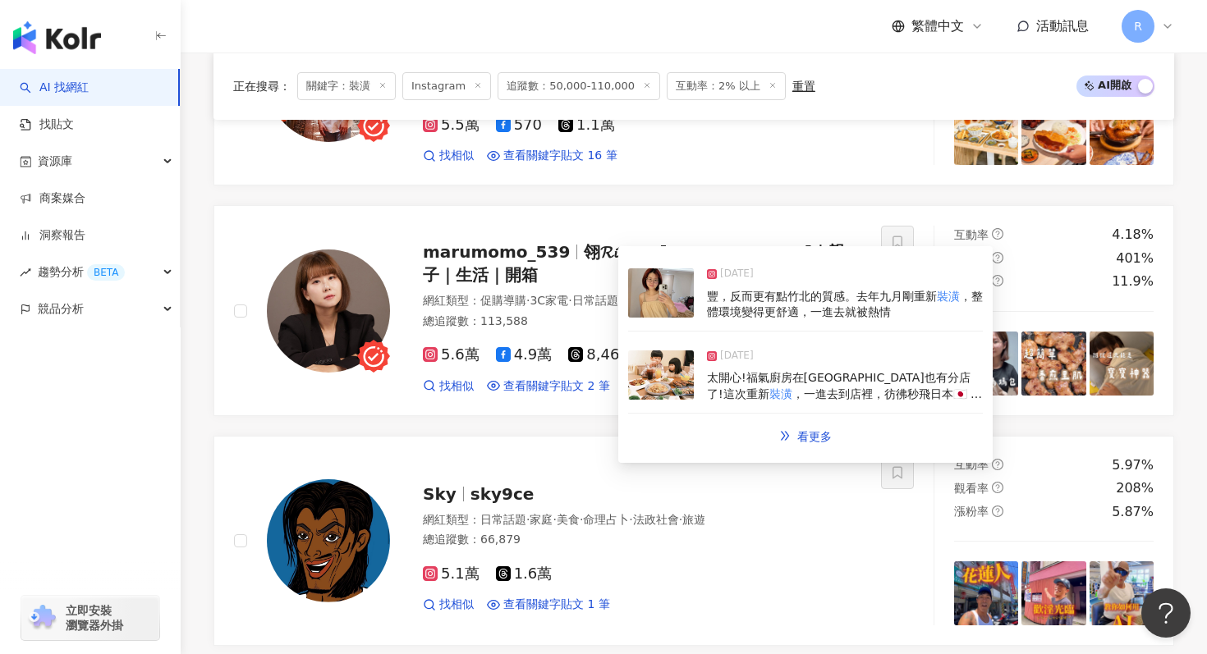
click at [670, 301] on img at bounding box center [661, 292] width 66 height 49
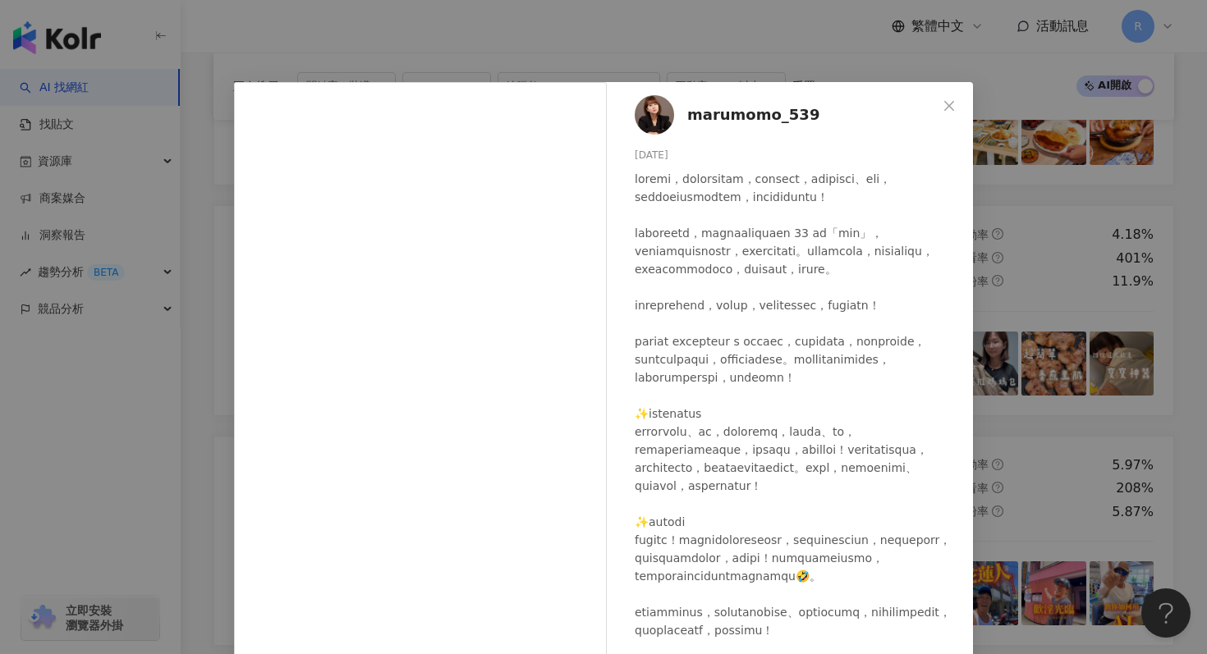
click at [569, 66] on div "marumomo_539 2025/3/4 238 35 查看原始貼文" at bounding box center [603, 327] width 1207 height 654
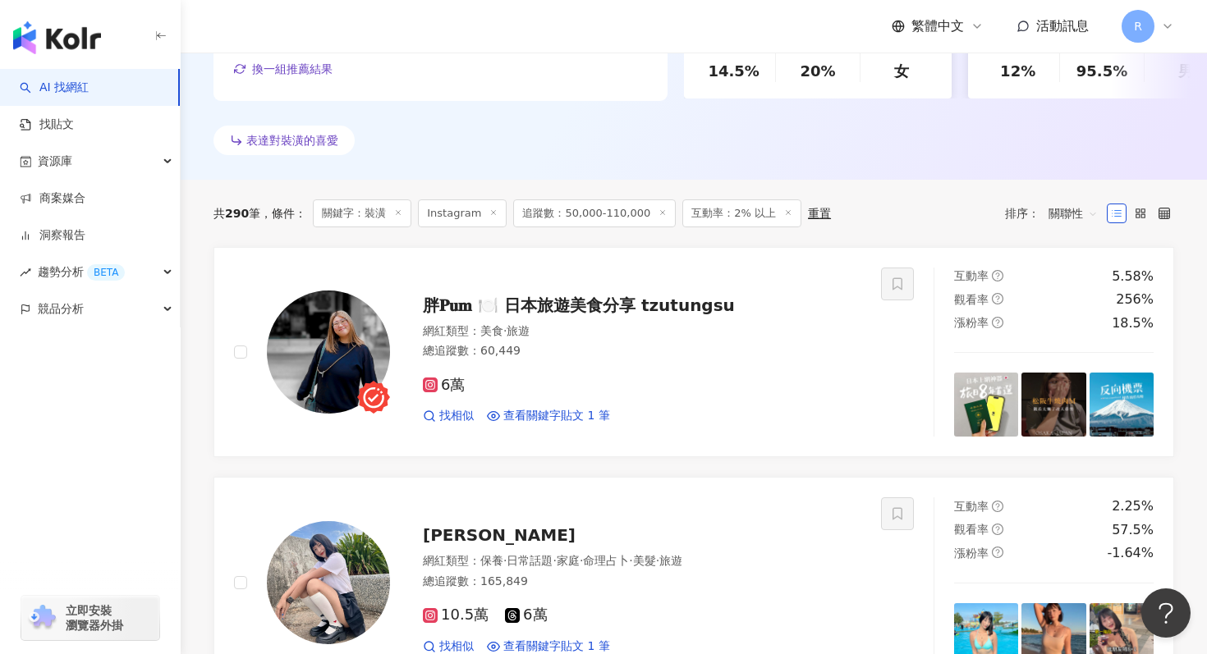
scroll to position [420, 0]
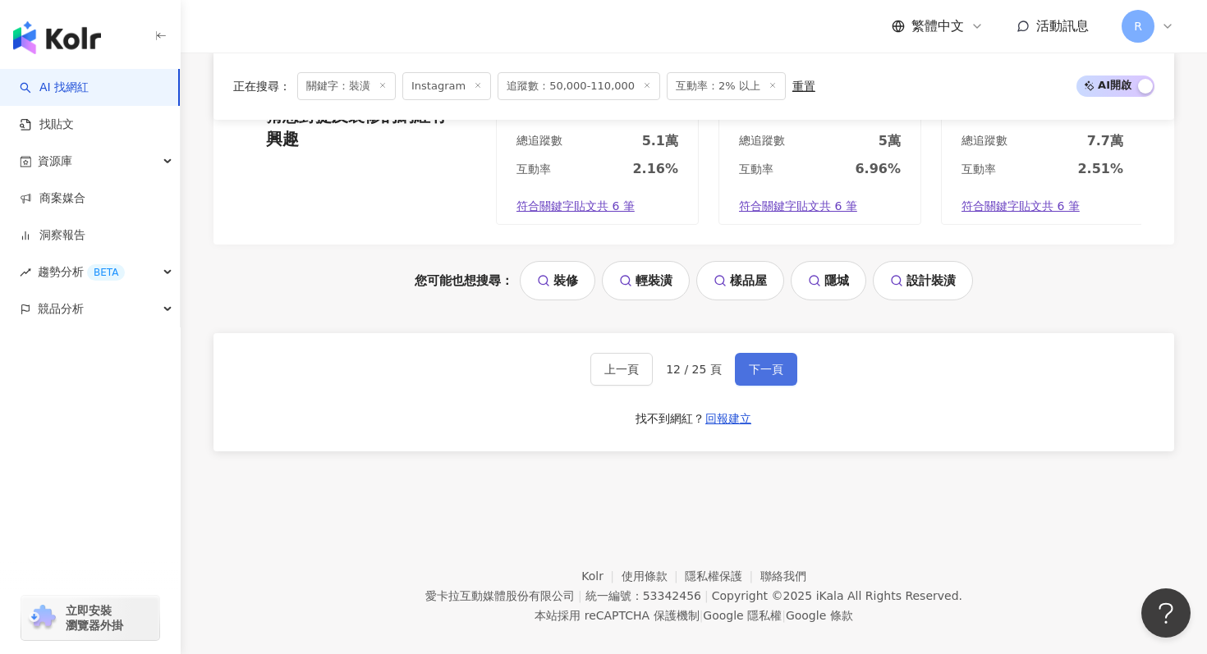
click at [765, 363] on span "下一頁" at bounding box center [766, 369] width 34 height 13
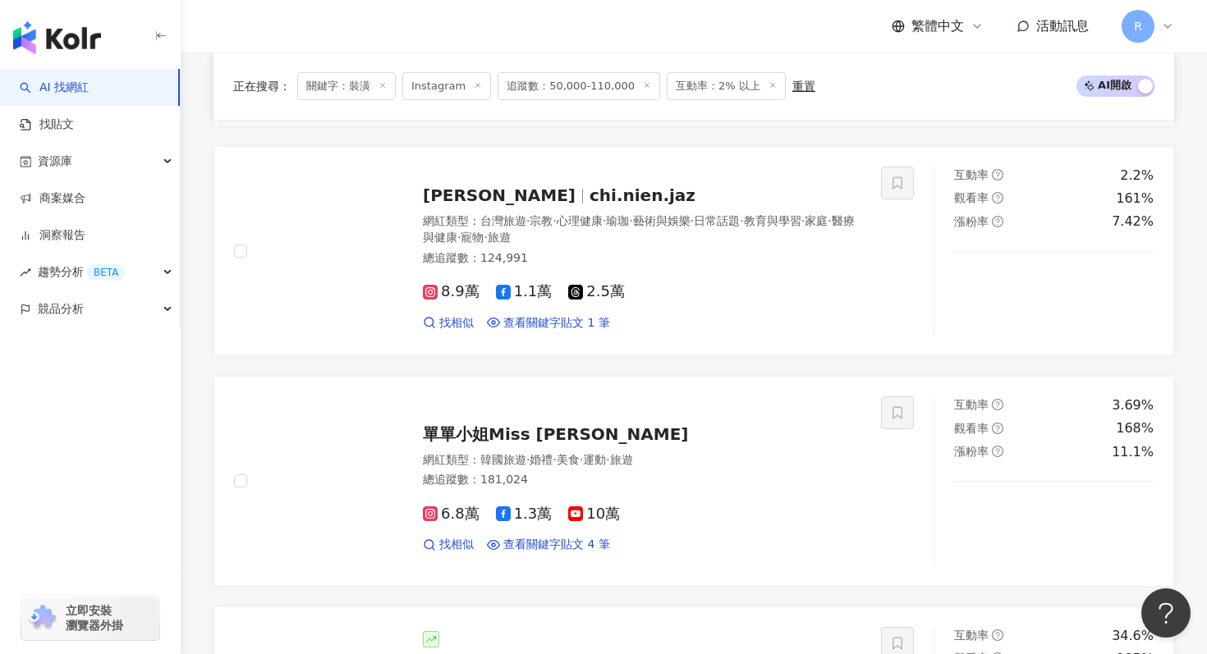
scroll to position [1222, 0]
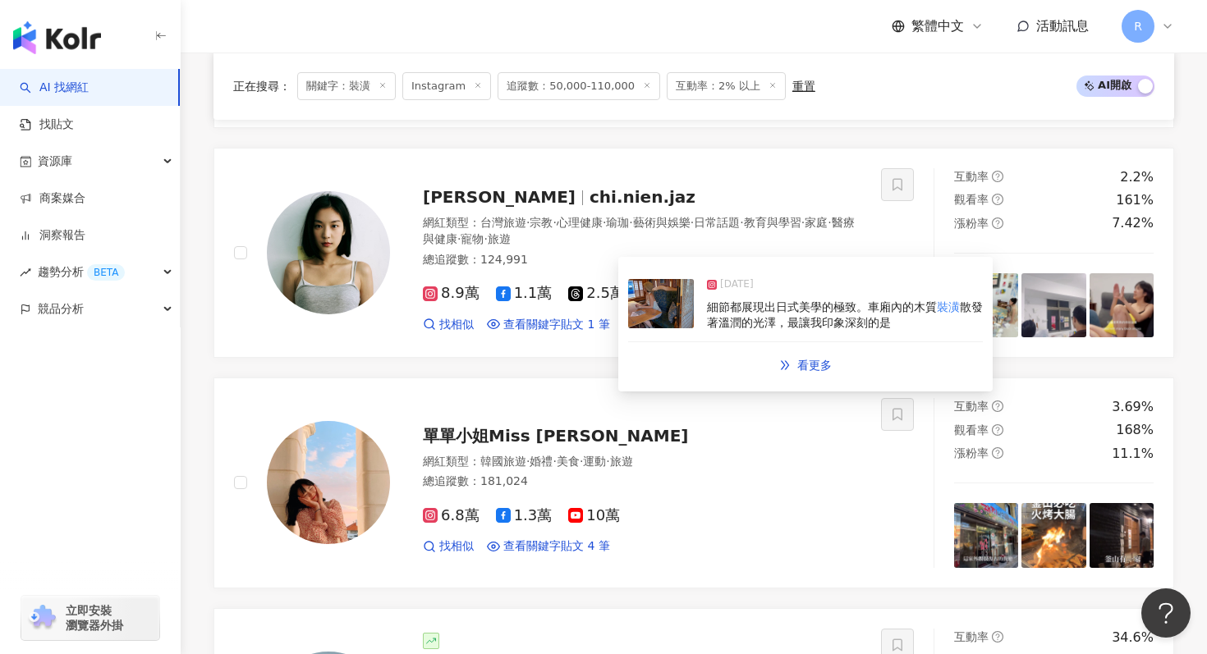
click at [677, 326] on img at bounding box center [661, 303] width 66 height 49
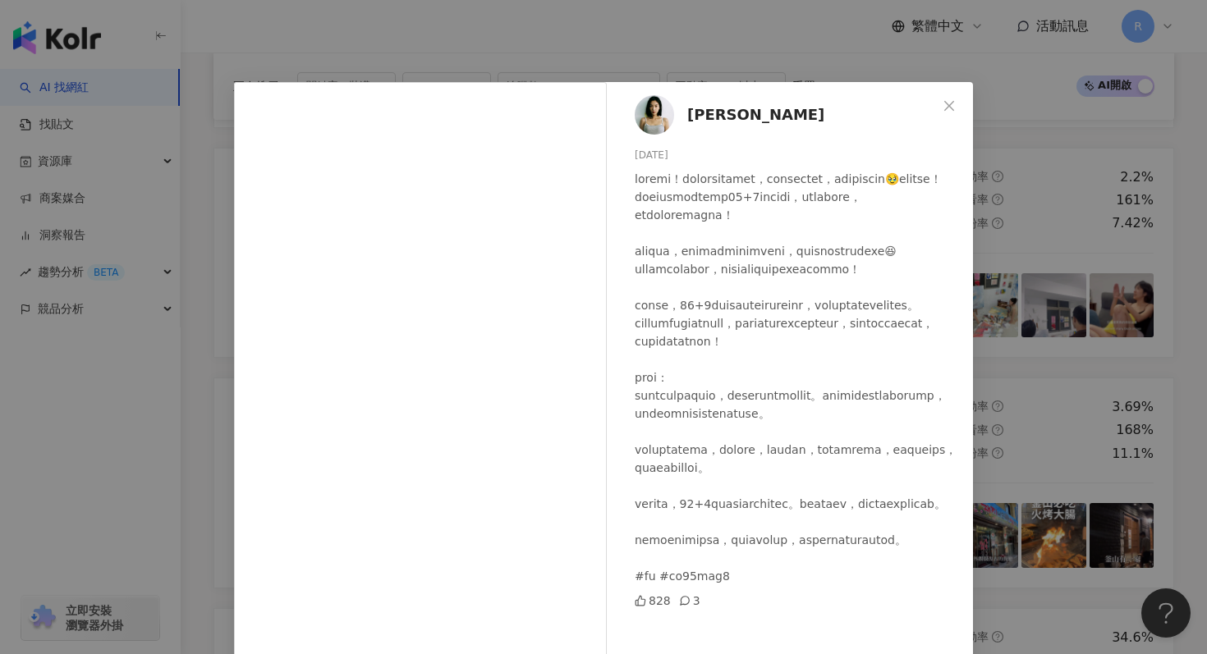
click at [466, 67] on div "季念潔 Jaz 2025/7/29 828 3 查看原始貼文" at bounding box center [603, 327] width 1207 height 654
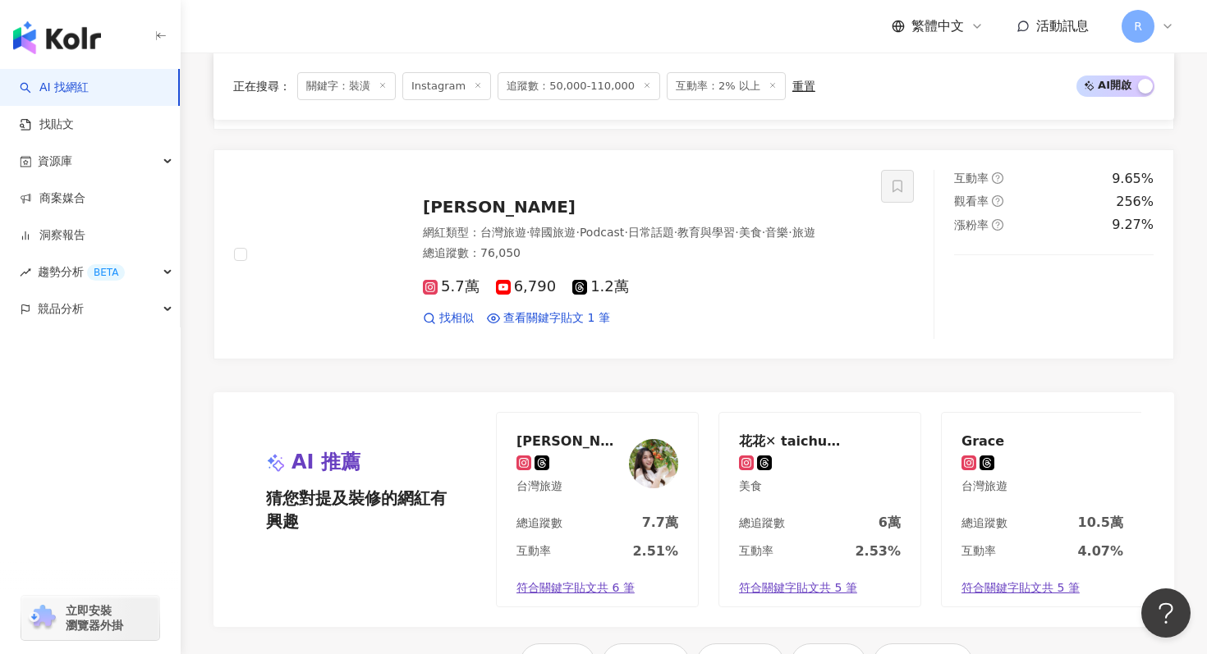
scroll to position [3224, 0]
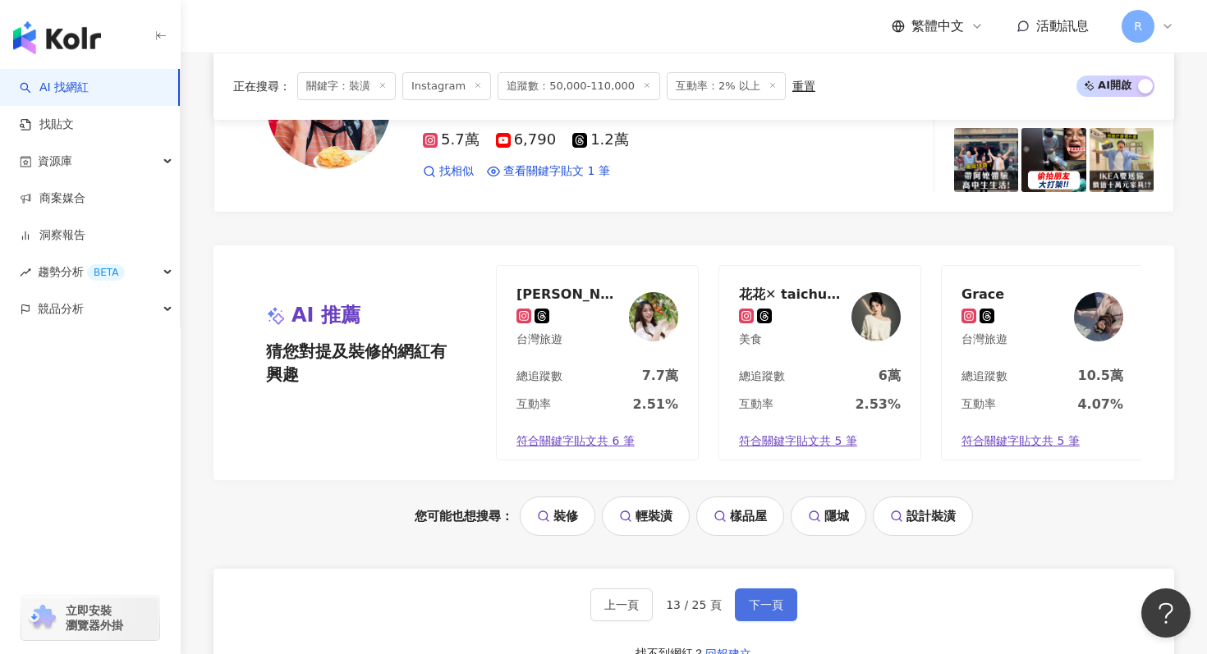
click at [766, 589] on button "下一頁" at bounding box center [766, 605] width 62 height 33
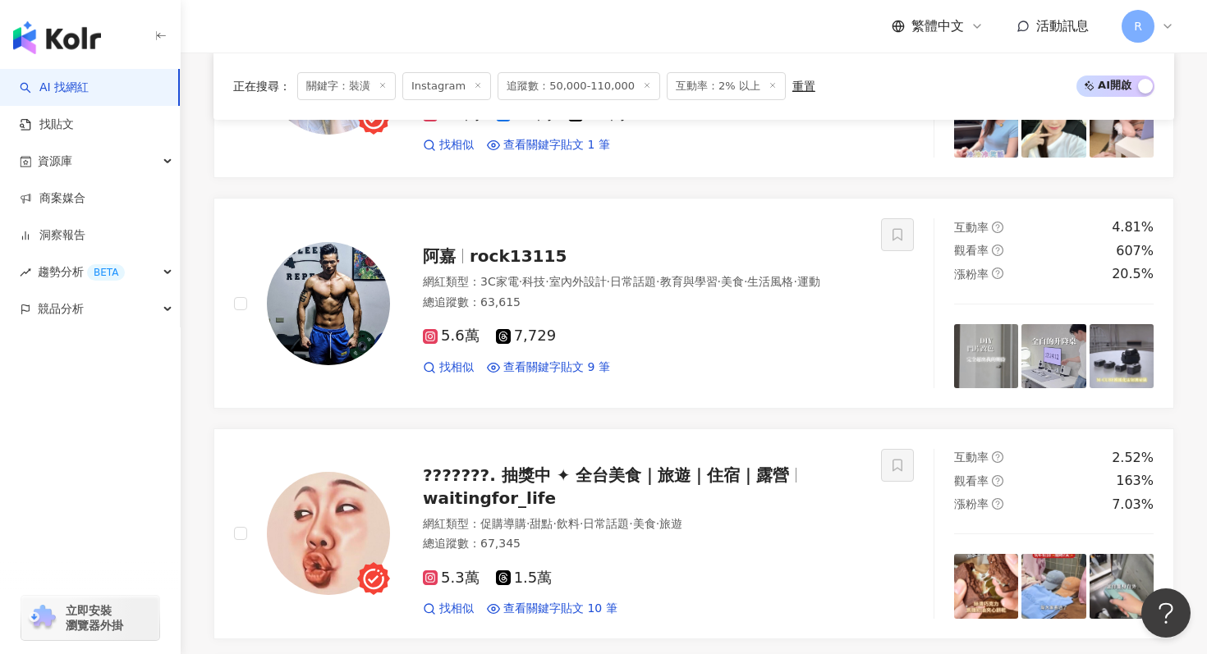
scroll to position [0, 0]
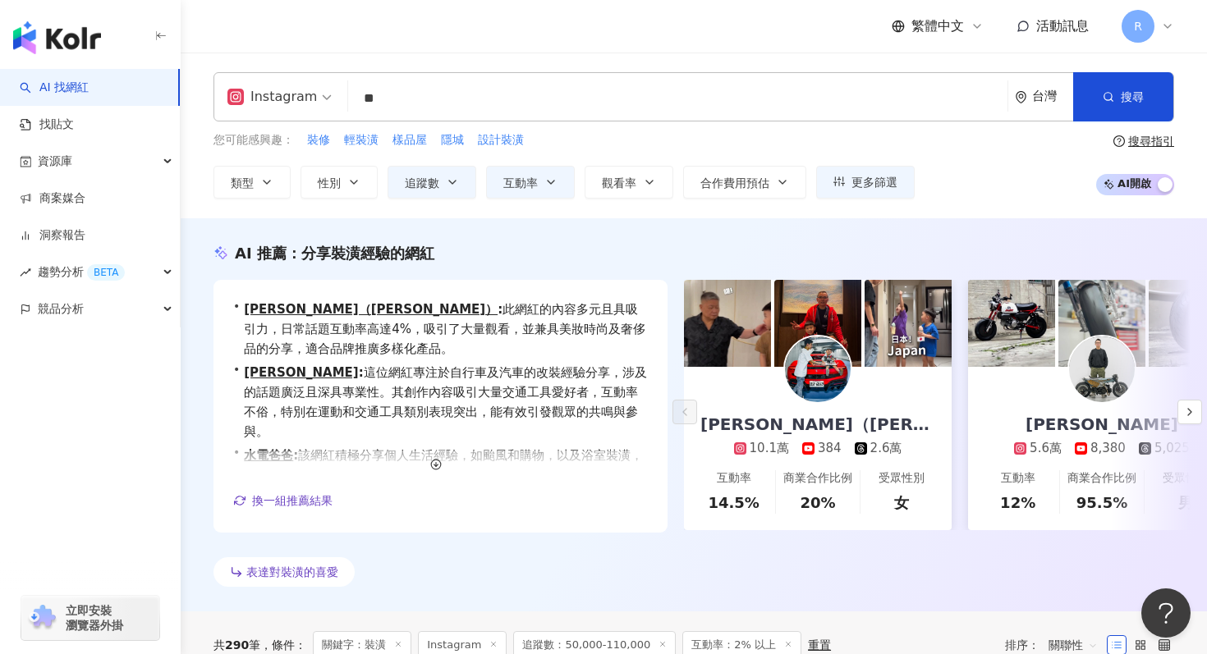
click at [484, 85] on input "**" at bounding box center [678, 98] width 646 height 31
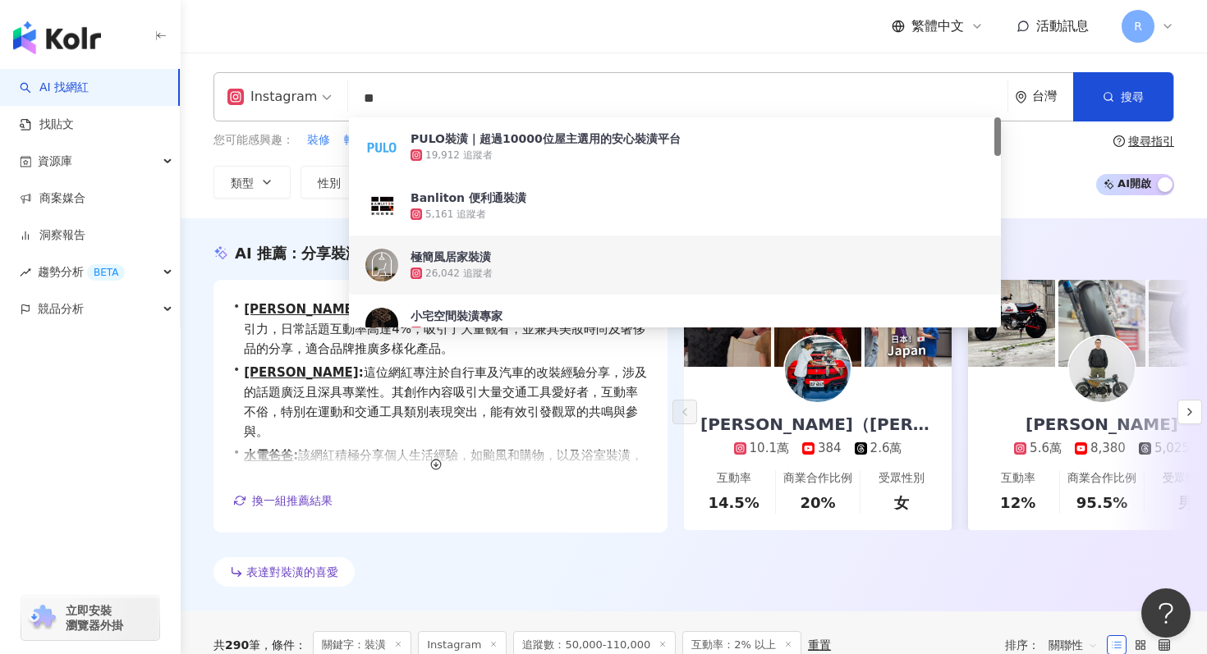
click at [484, 85] on input "**" at bounding box center [678, 98] width 646 height 31
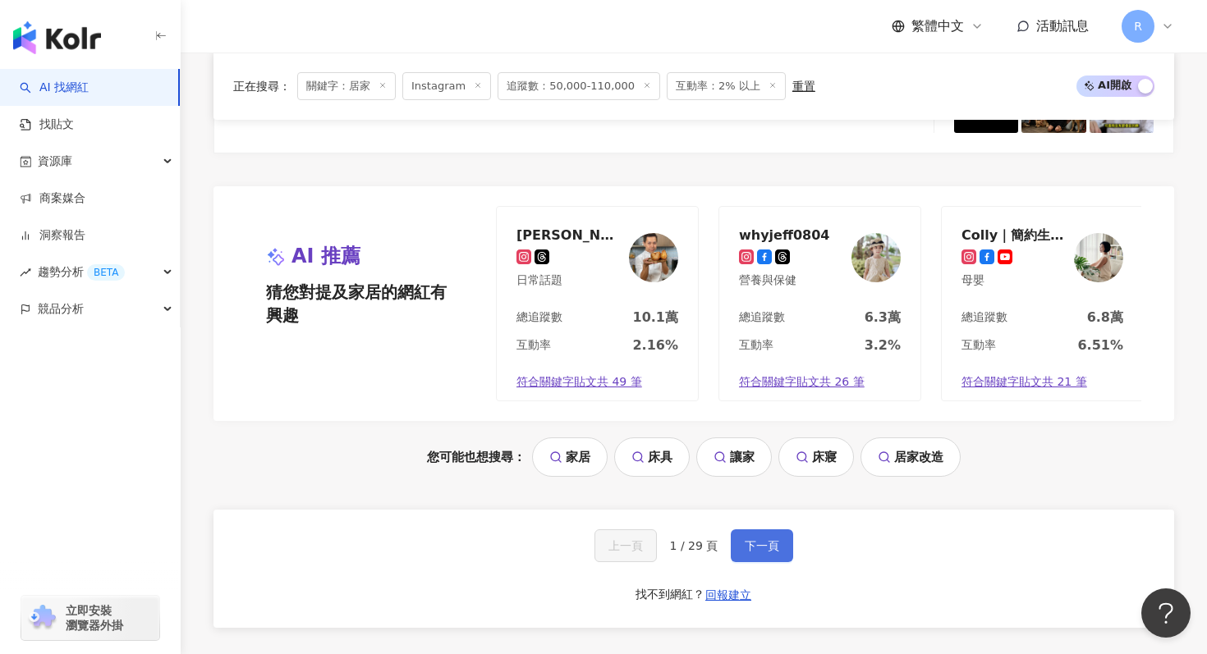
type input "**"
click at [731, 543] on button "下一頁" at bounding box center [762, 546] width 62 height 33
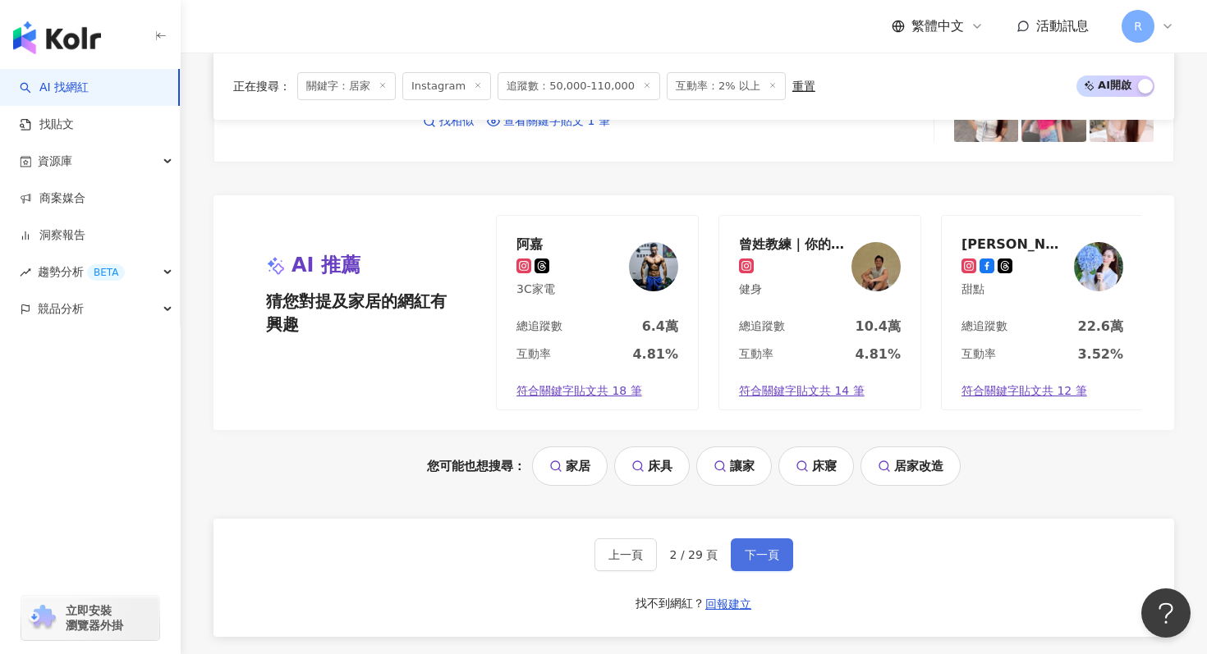
click at [769, 555] on span "下一頁" at bounding box center [762, 554] width 34 height 13
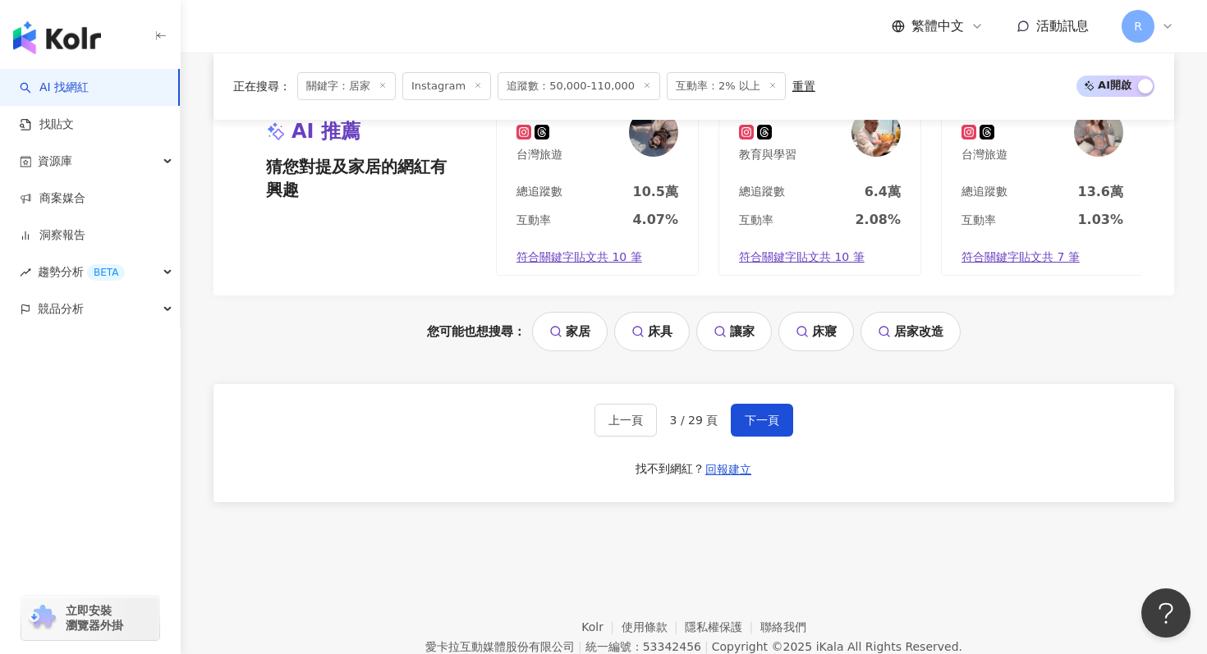
scroll to position [3146, 0]
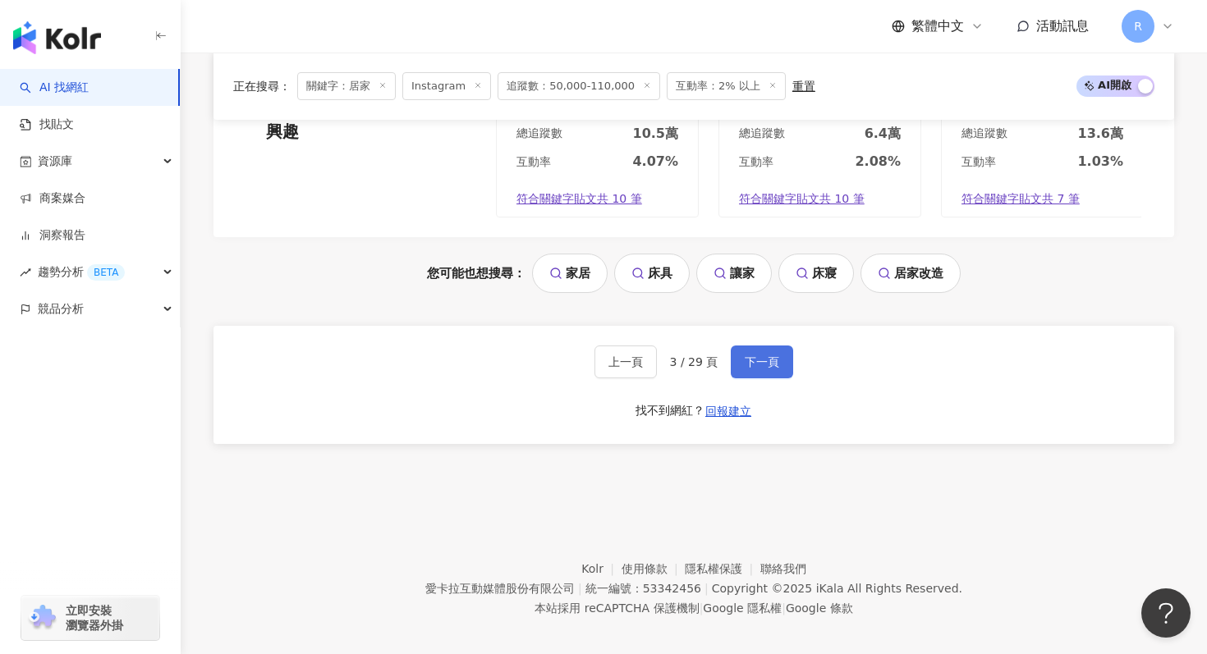
click at [763, 346] on button "下一頁" at bounding box center [762, 362] width 62 height 33
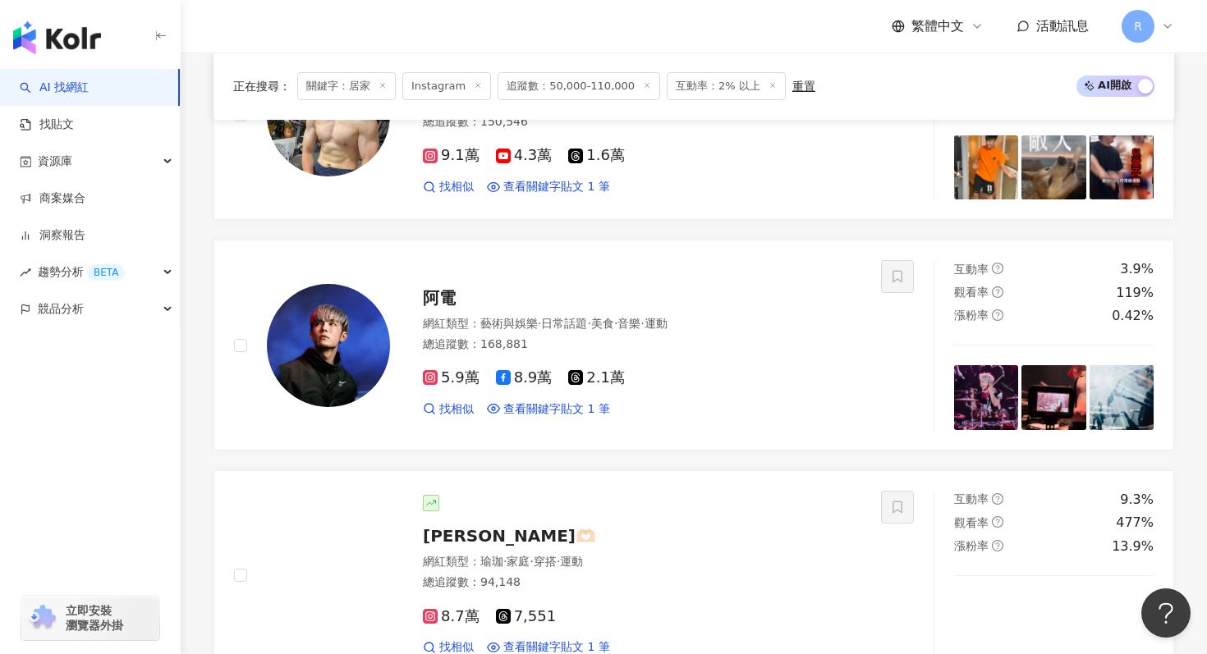
scroll to position [3108, 0]
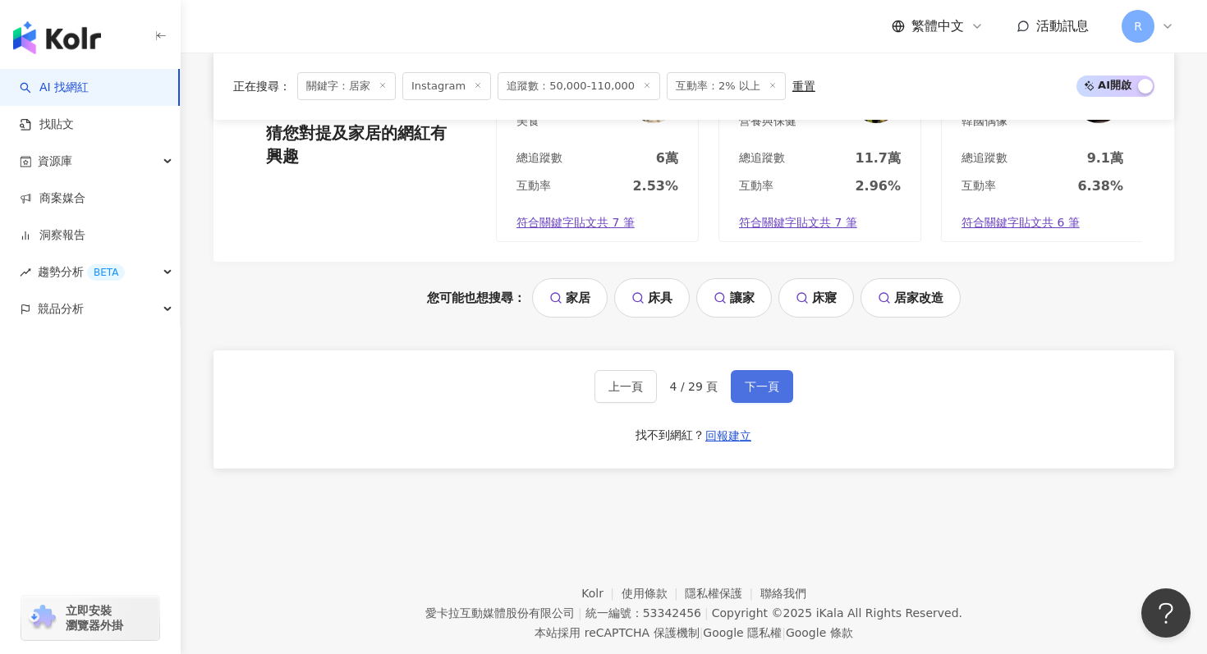
click at [773, 370] on button "下一頁" at bounding box center [762, 386] width 62 height 33
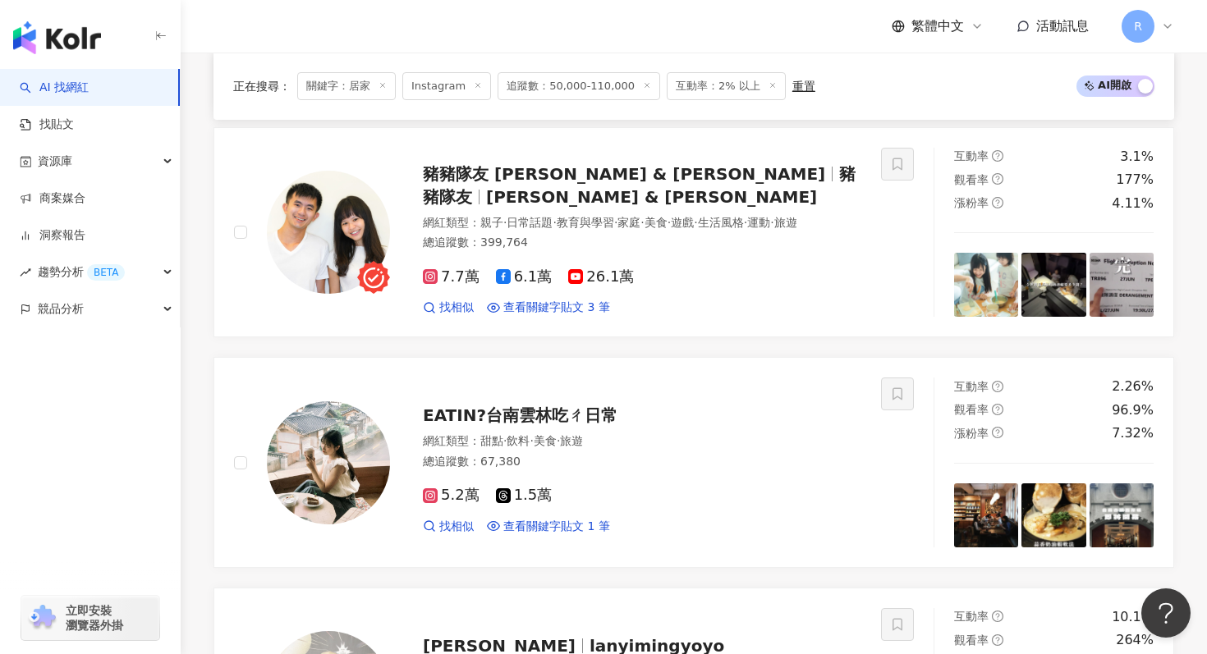
scroll to position [3146, 0]
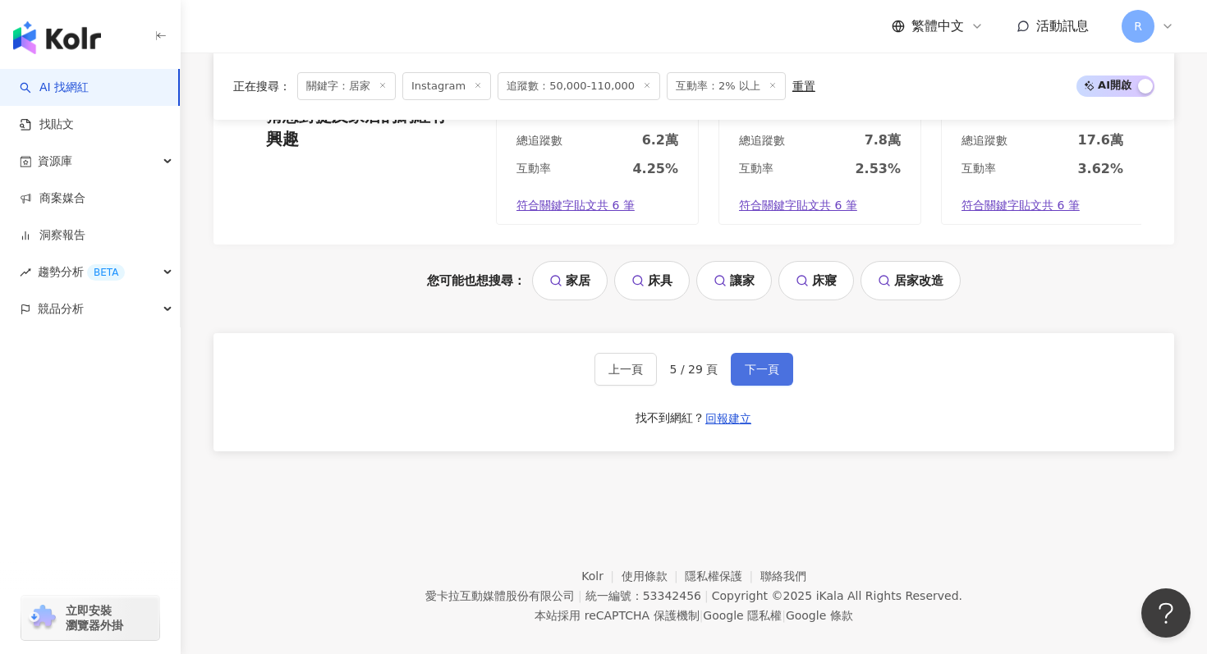
click at [734, 355] on button "下一頁" at bounding box center [762, 369] width 62 height 33
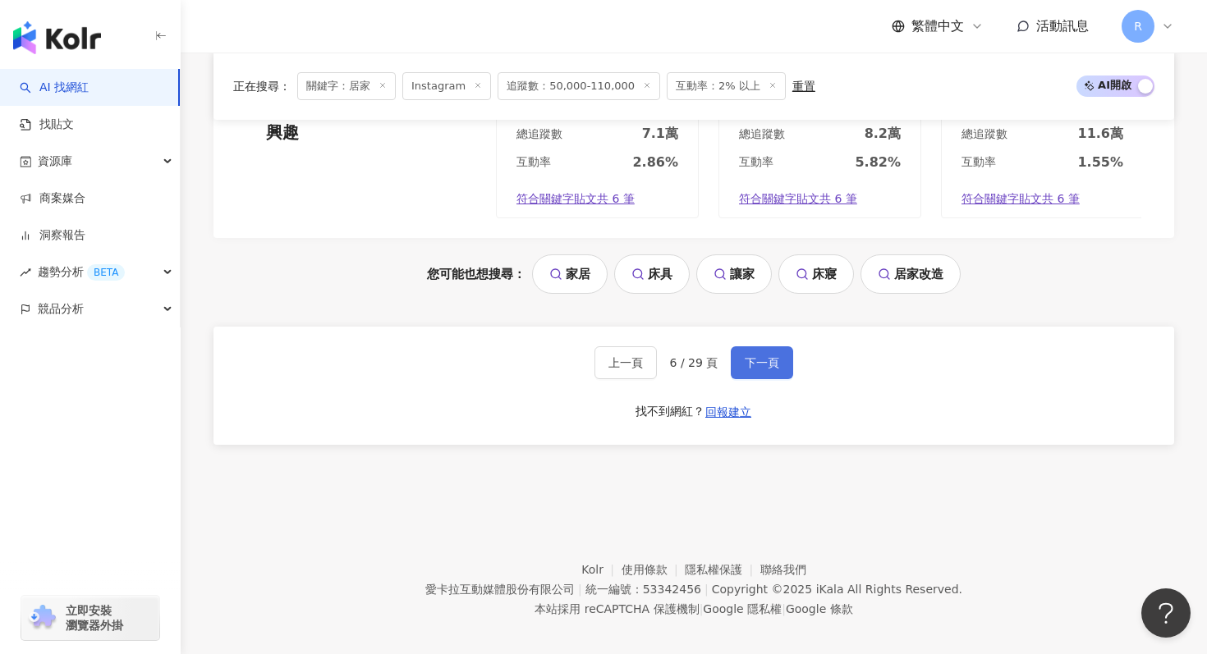
click at [749, 362] on button "下一頁" at bounding box center [762, 362] width 62 height 33
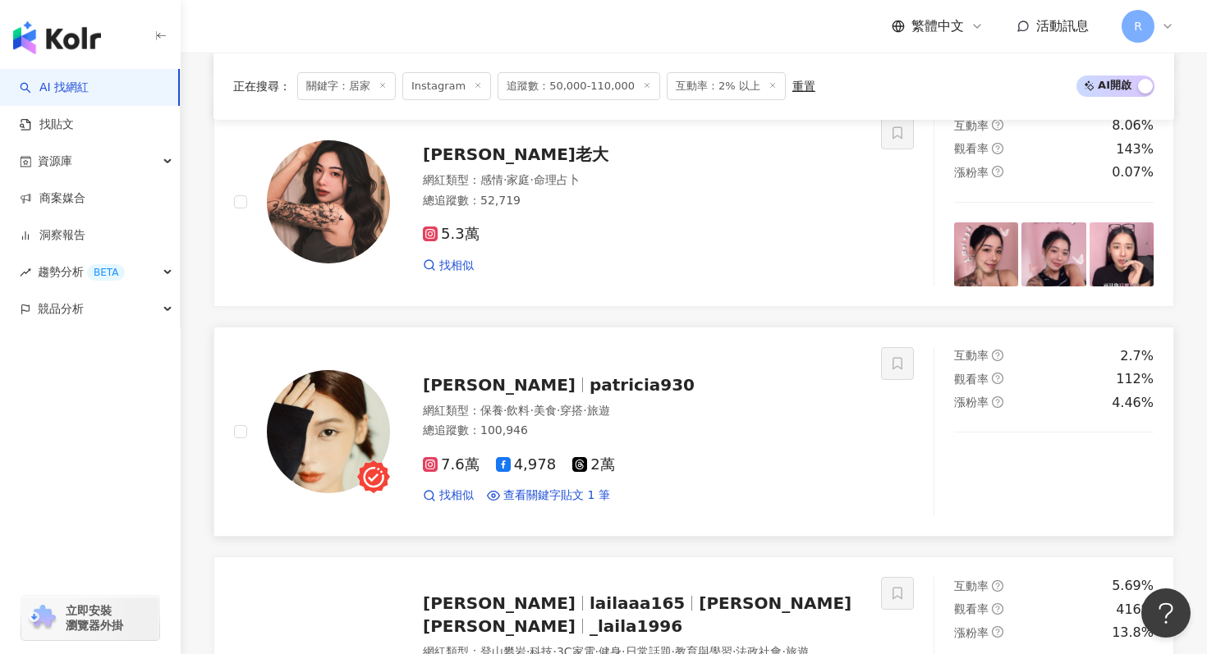
scroll to position [1855, 0]
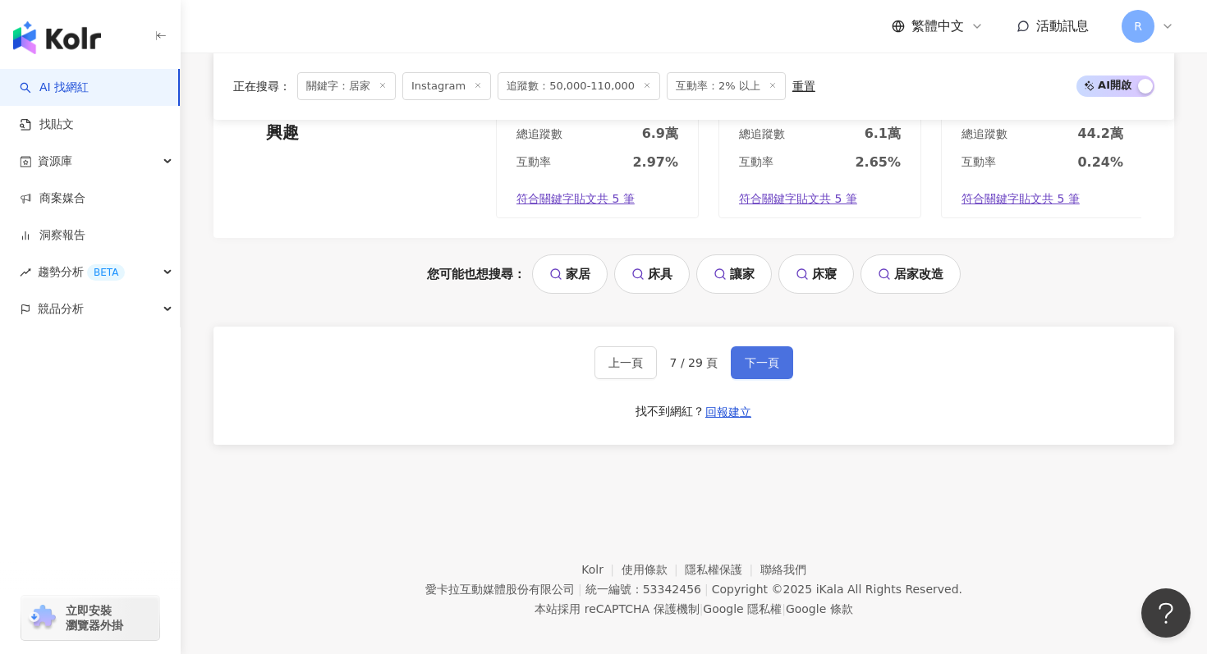
click at [772, 346] on button "下一頁" at bounding box center [762, 362] width 62 height 33
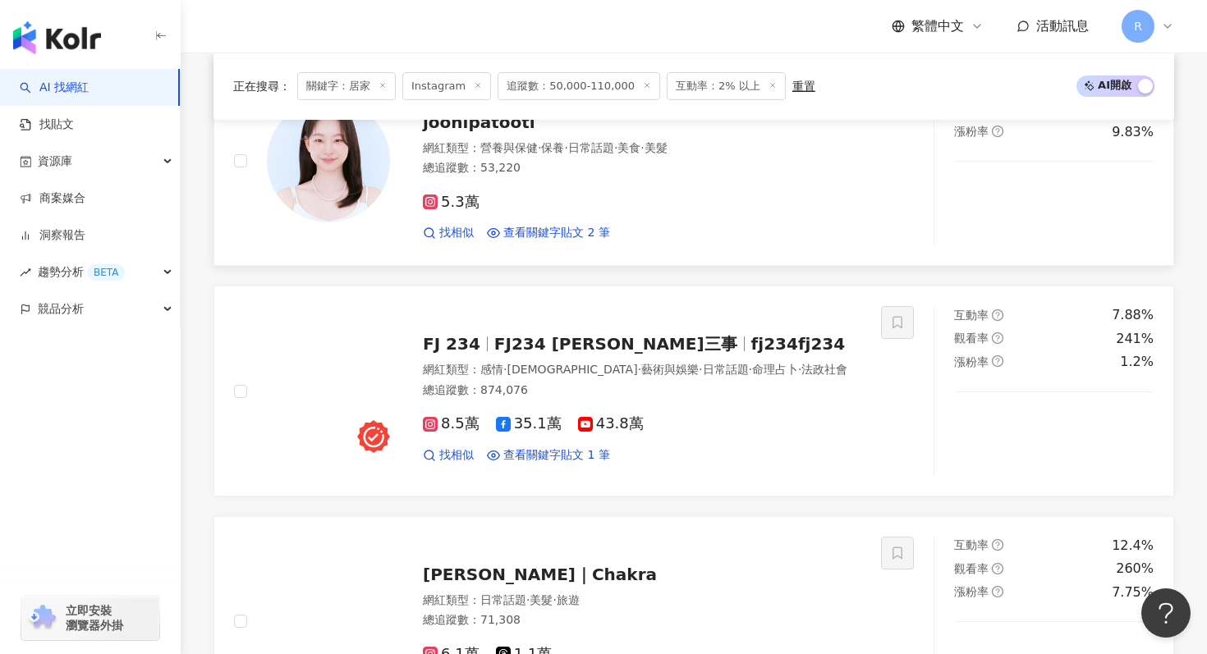
scroll to position [3152, 0]
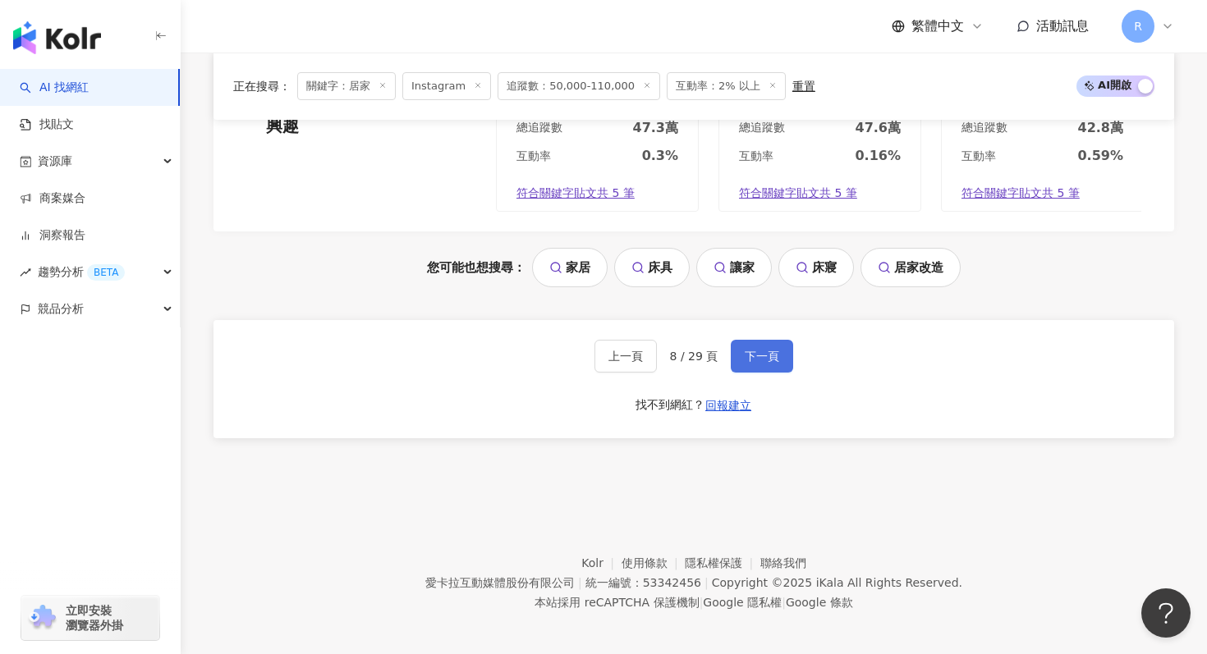
click at [769, 340] on button "下一頁" at bounding box center [762, 356] width 62 height 33
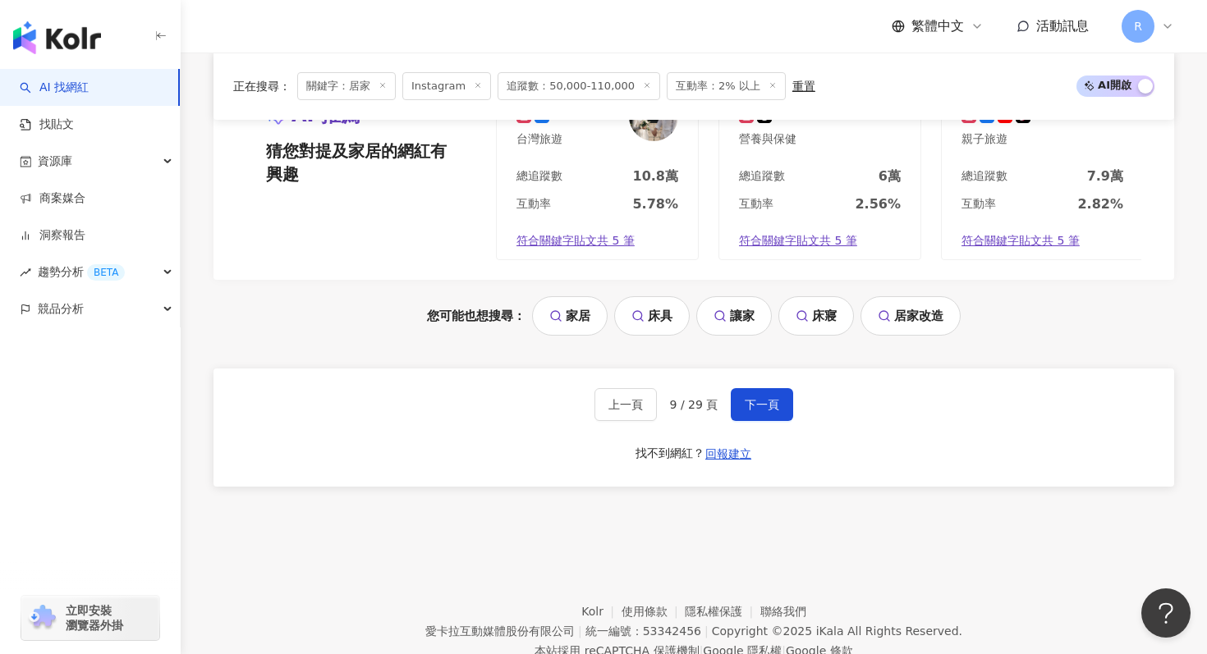
scroll to position [3146, 0]
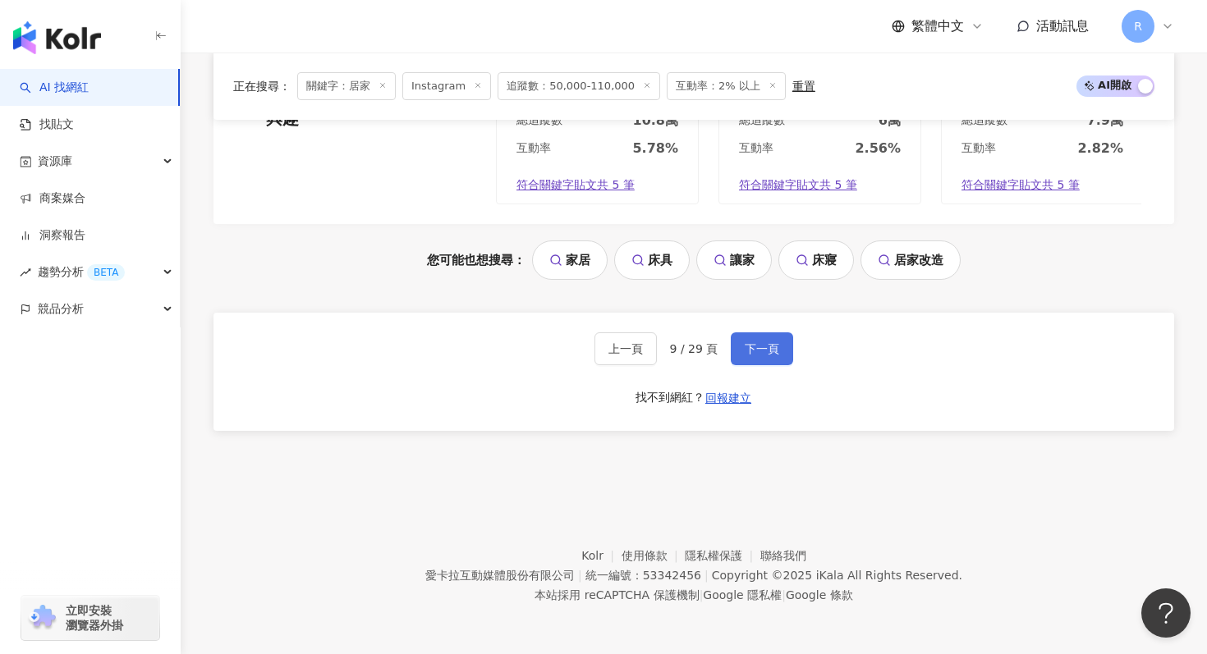
click at [750, 357] on button "下一頁" at bounding box center [762, 348] width 62 height 33
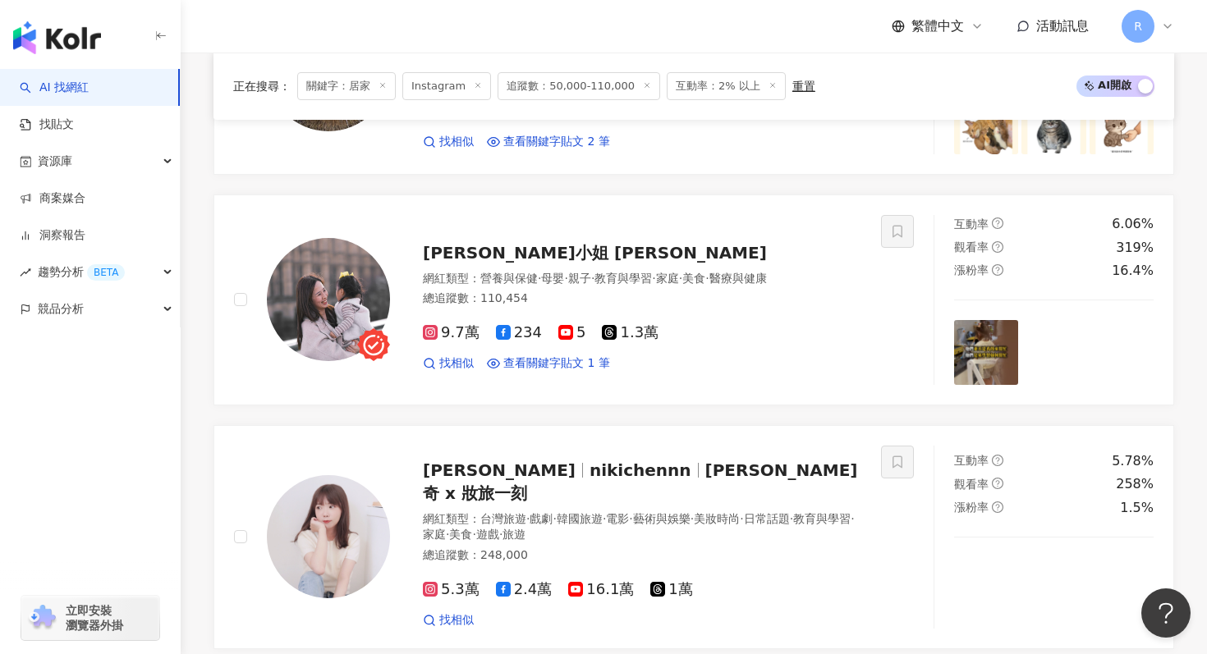
scroll to position [2002, 0]
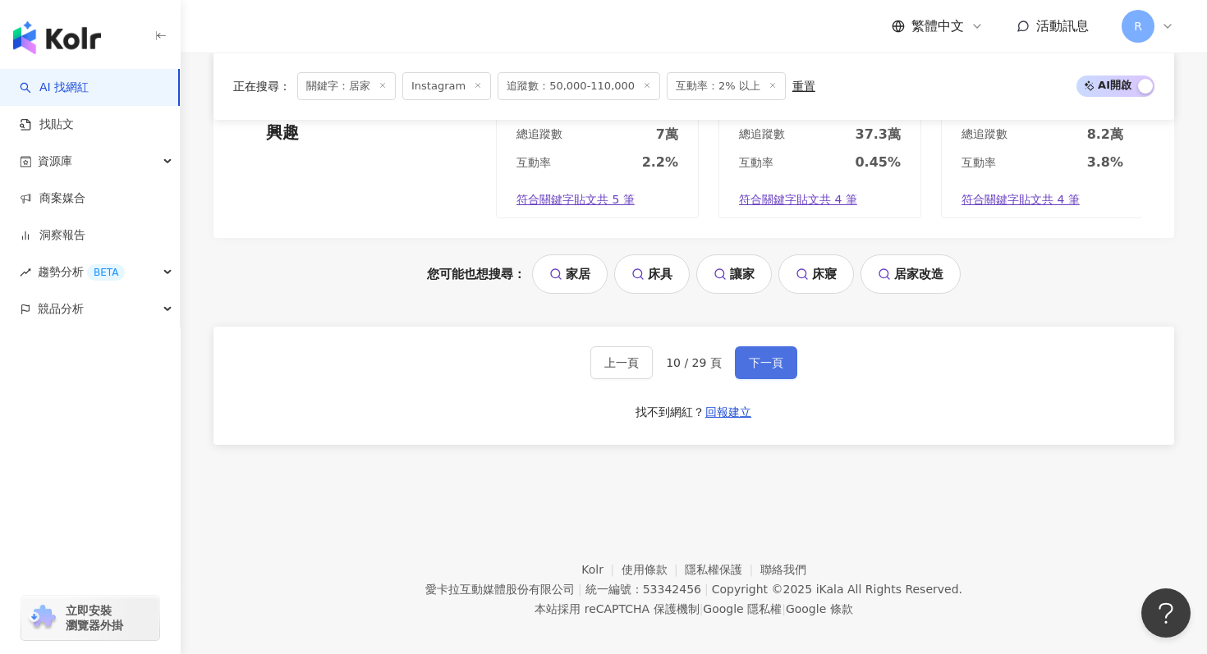
click at [770, 356] on span "下一頁" at bounding box center [766, 362] width 34 height 13
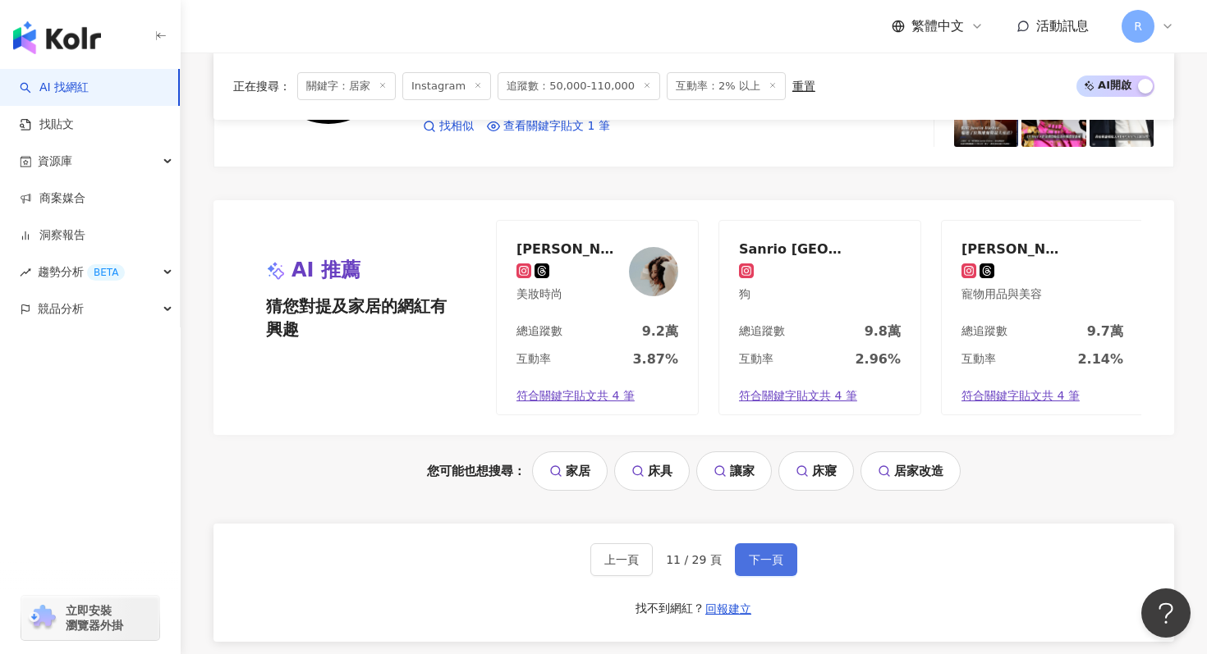
scroll to position [3146, 0]
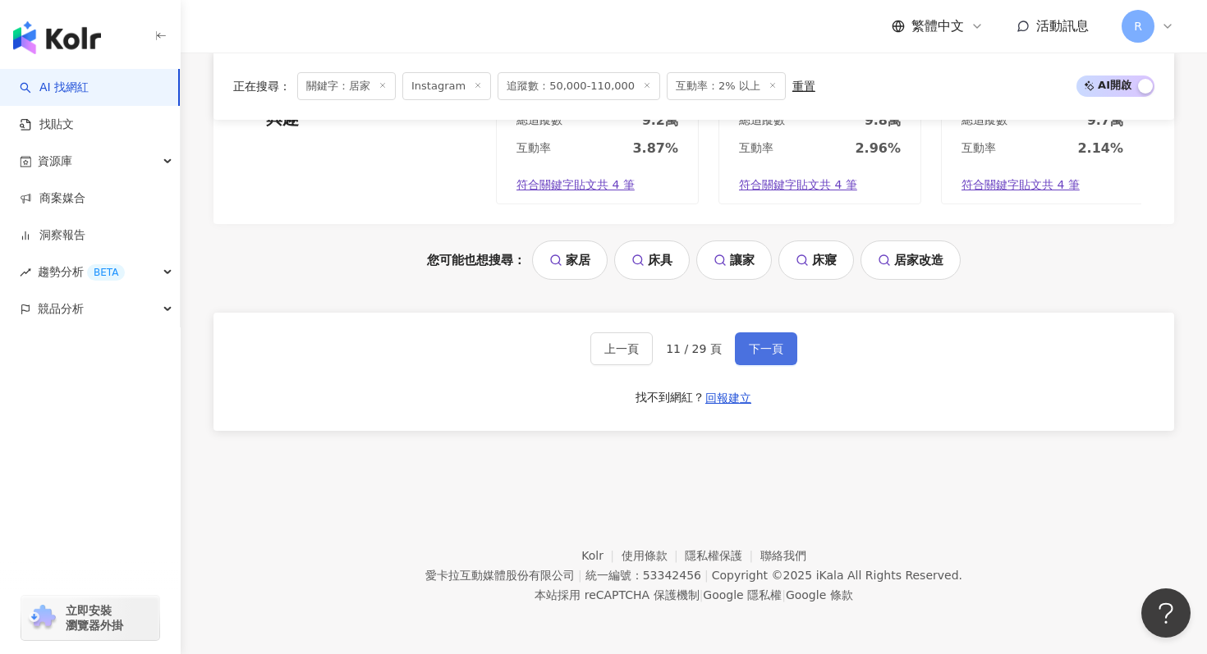
click at [756, 344] on span "下一頁" at bounding box center [766, 348] width 34 height 13
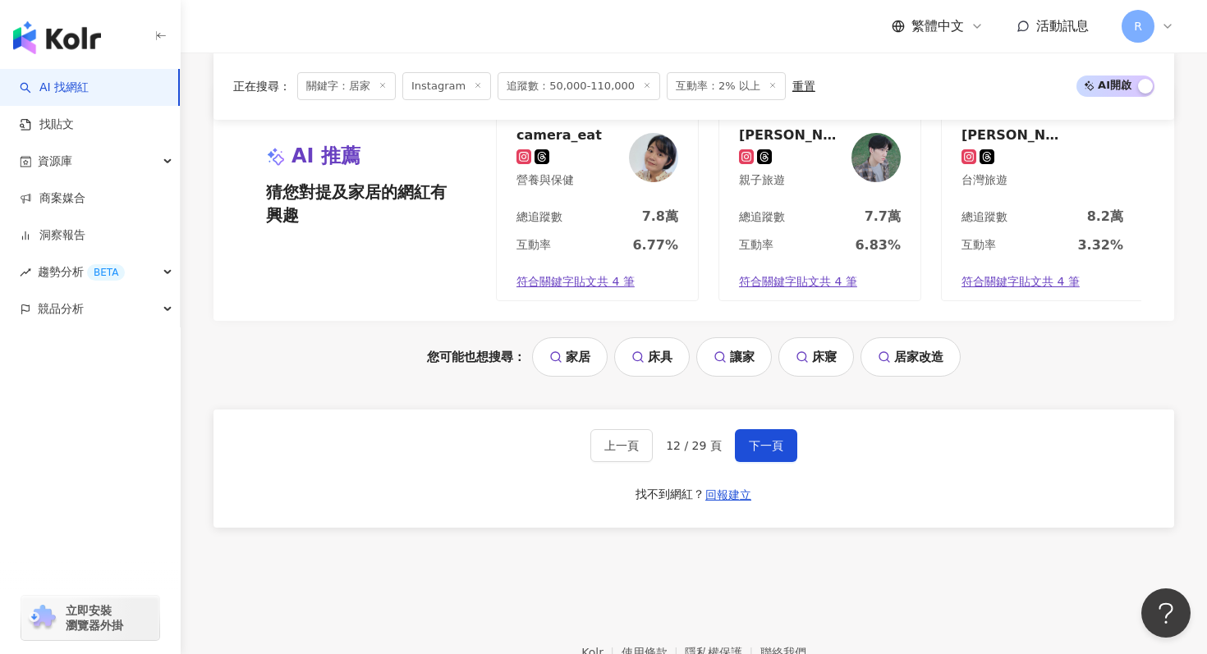
scroll to position [3166, 0]
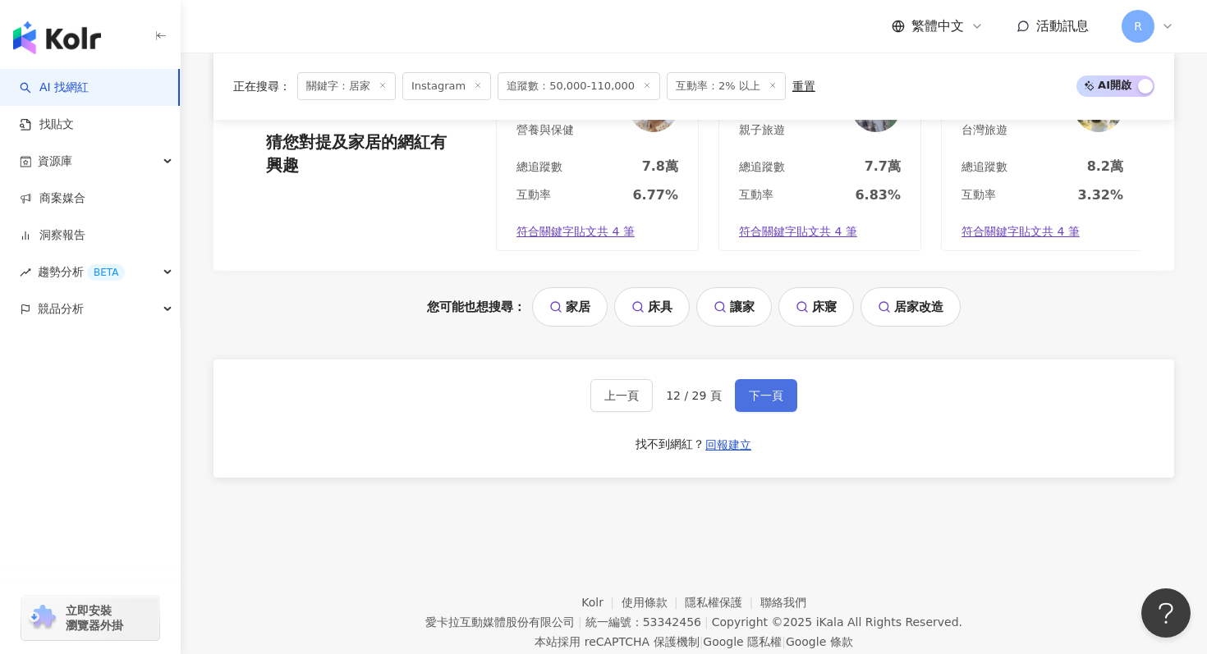
click at [749, 389] on span "下一頁" at bounding box center [766, 395] width 34 height 13
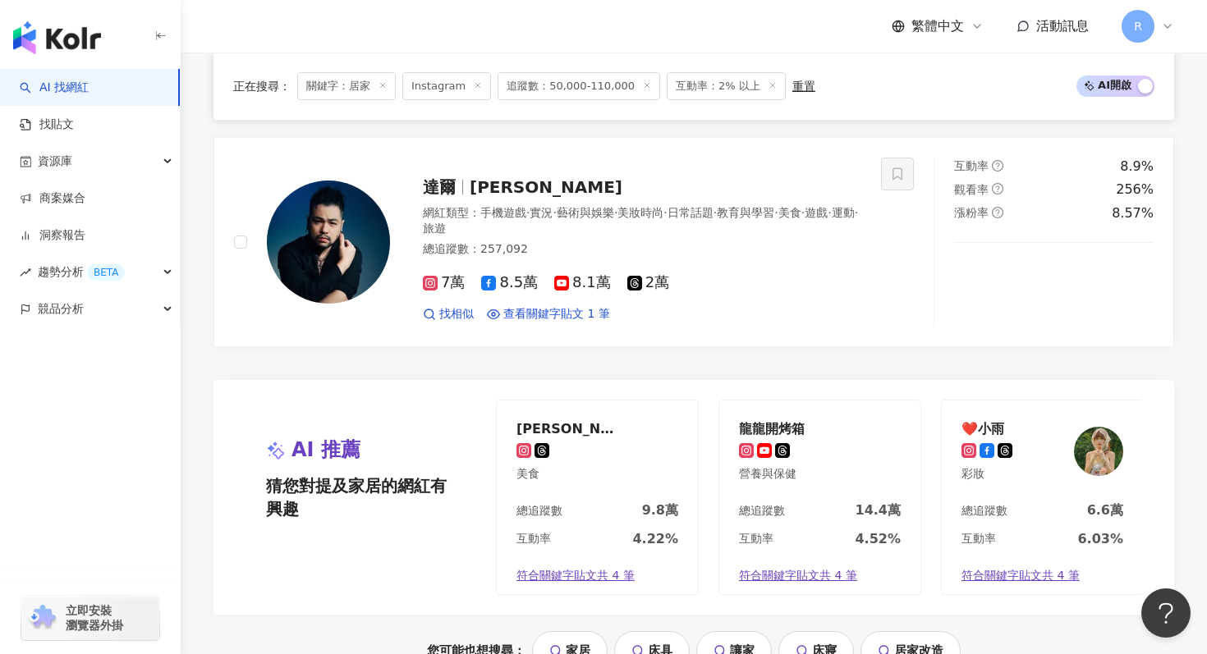
scroll to position [2922, 0]
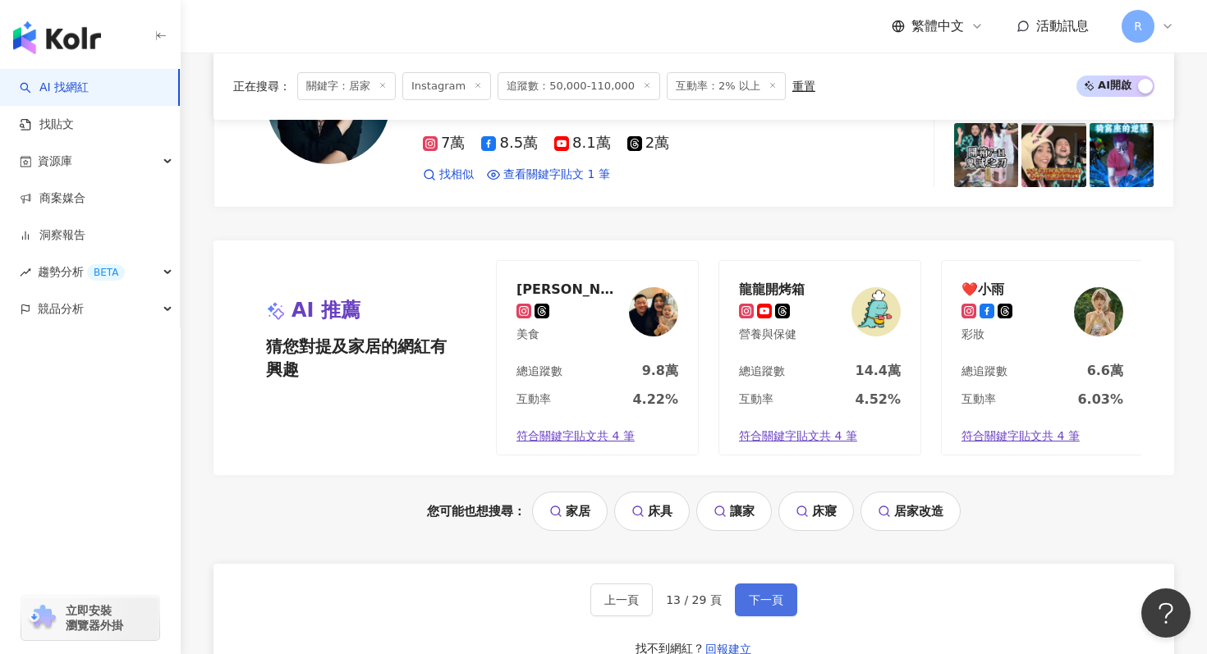
click at [754, 594] on span "下一頁" at bounding box center [766, 600] width 34 height 13
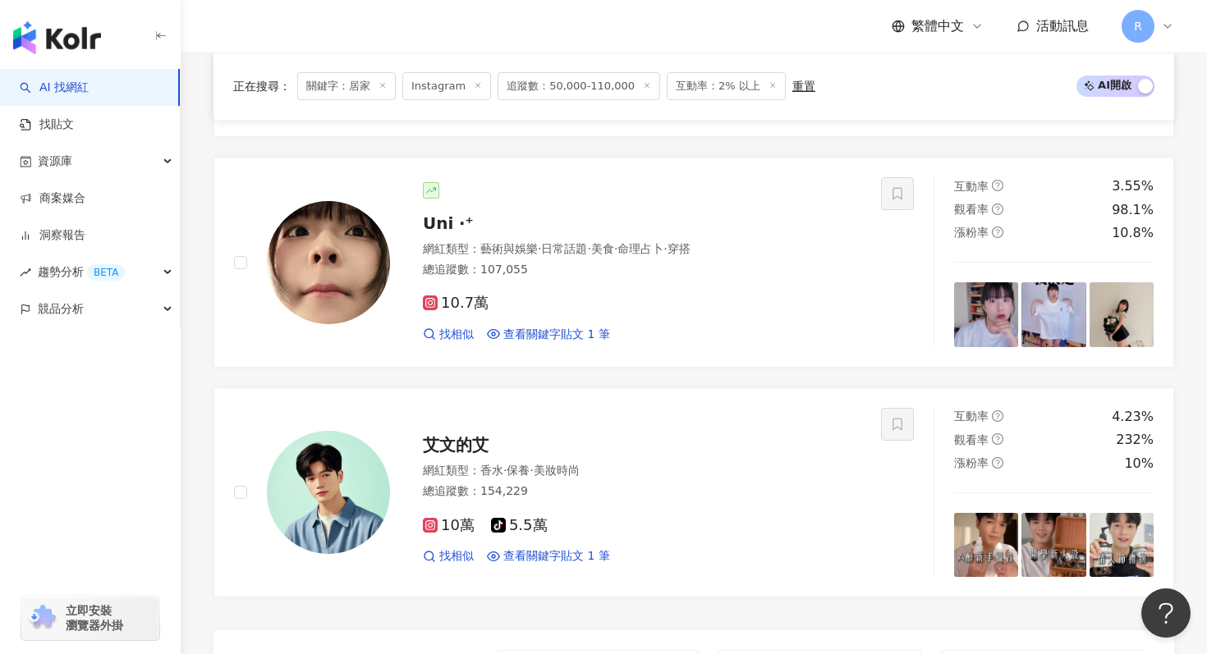
scroll to position [2897, 0]
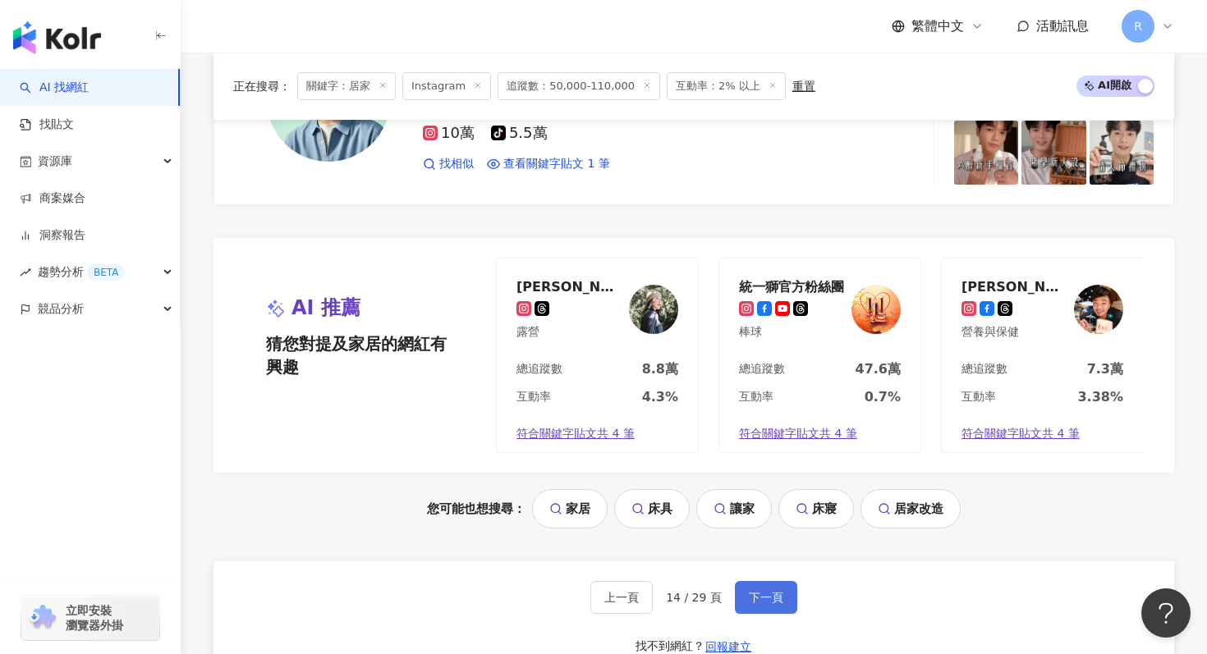
click at [762, 585] on button "下一頁" at bounding box center [766, 597] width 62 height 33
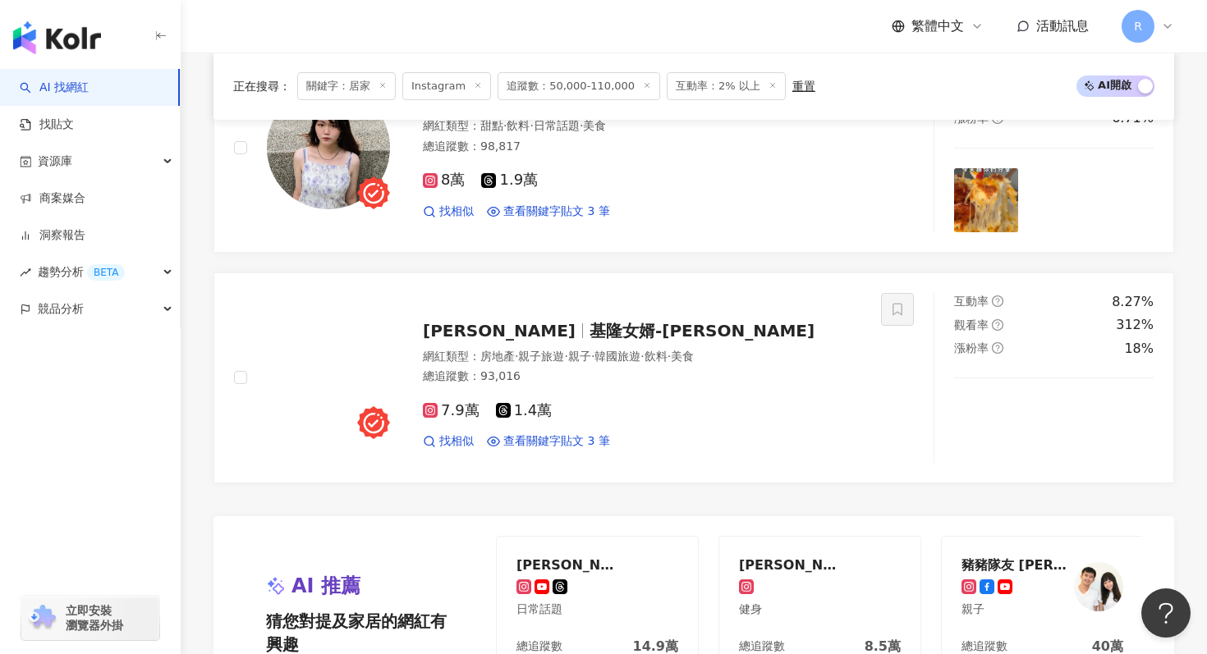
scroll to position [3158, 0]
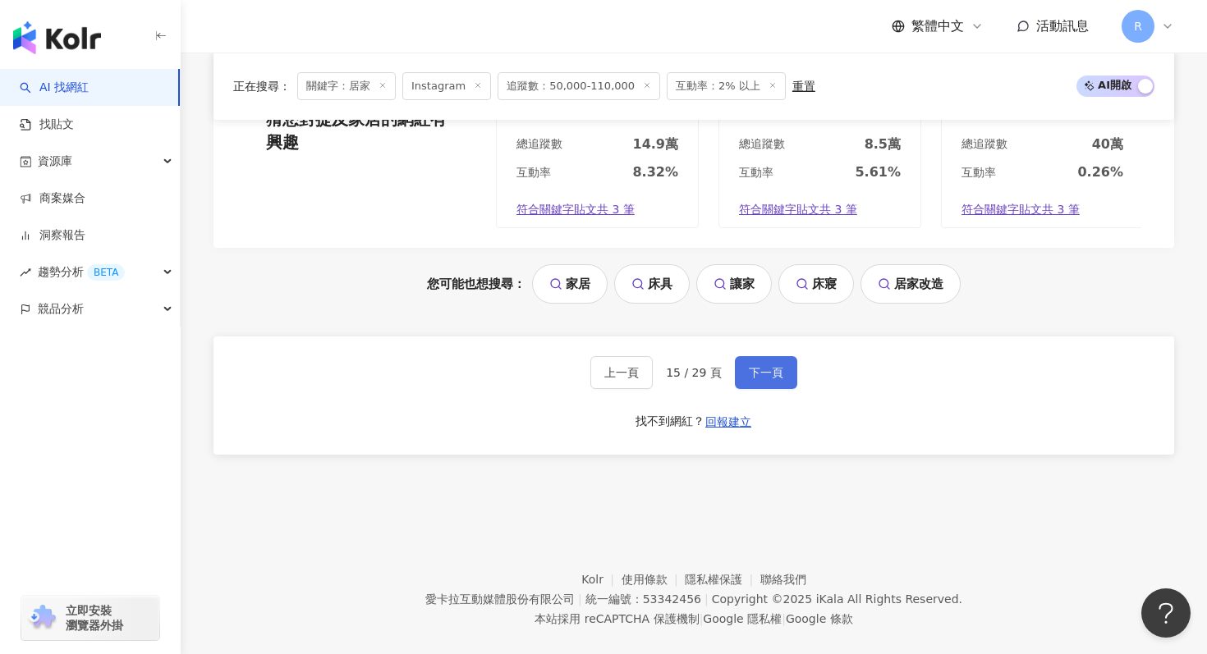
click at [759, 356] on button "下一頁" at bounding box center [766, 372] width 62 height 33
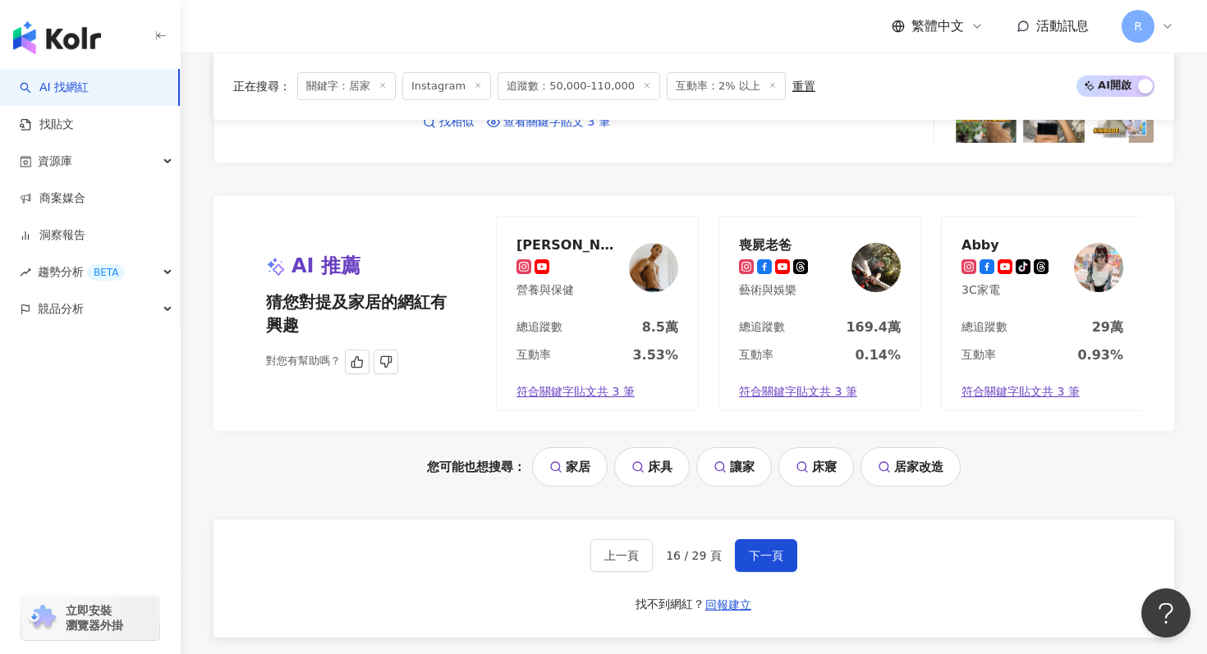
scroll to position [2984, 0]
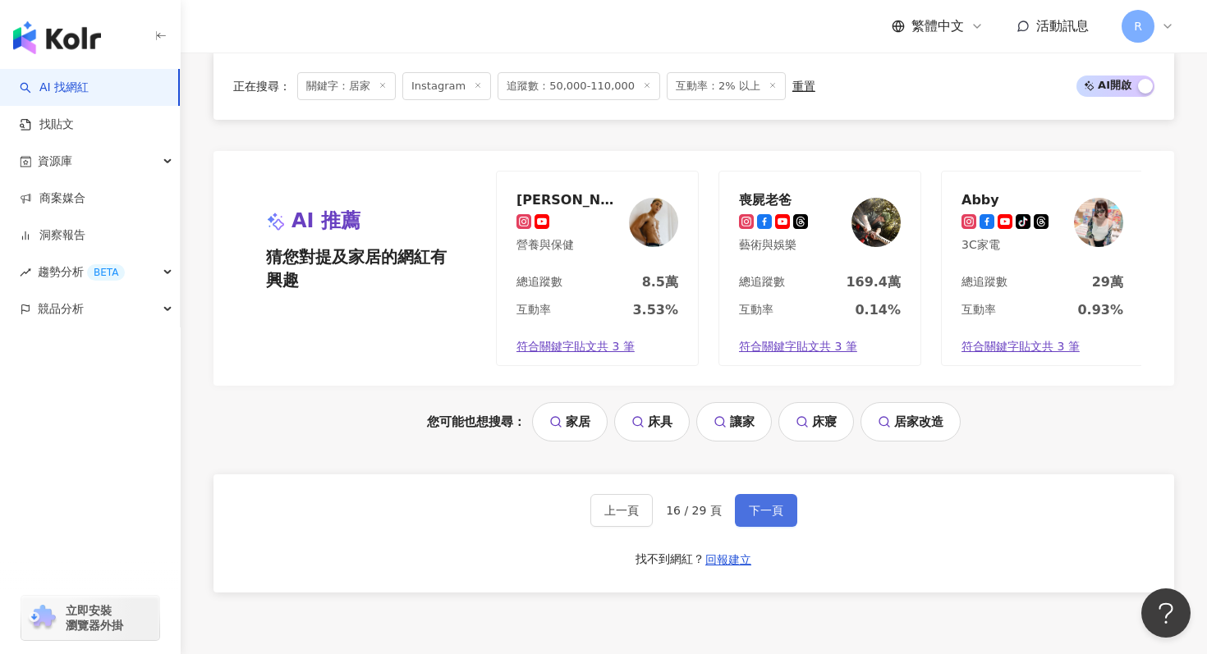
click at [750, 516] on span "下一頁" at bounding box center [766, 510] width 34 height 13
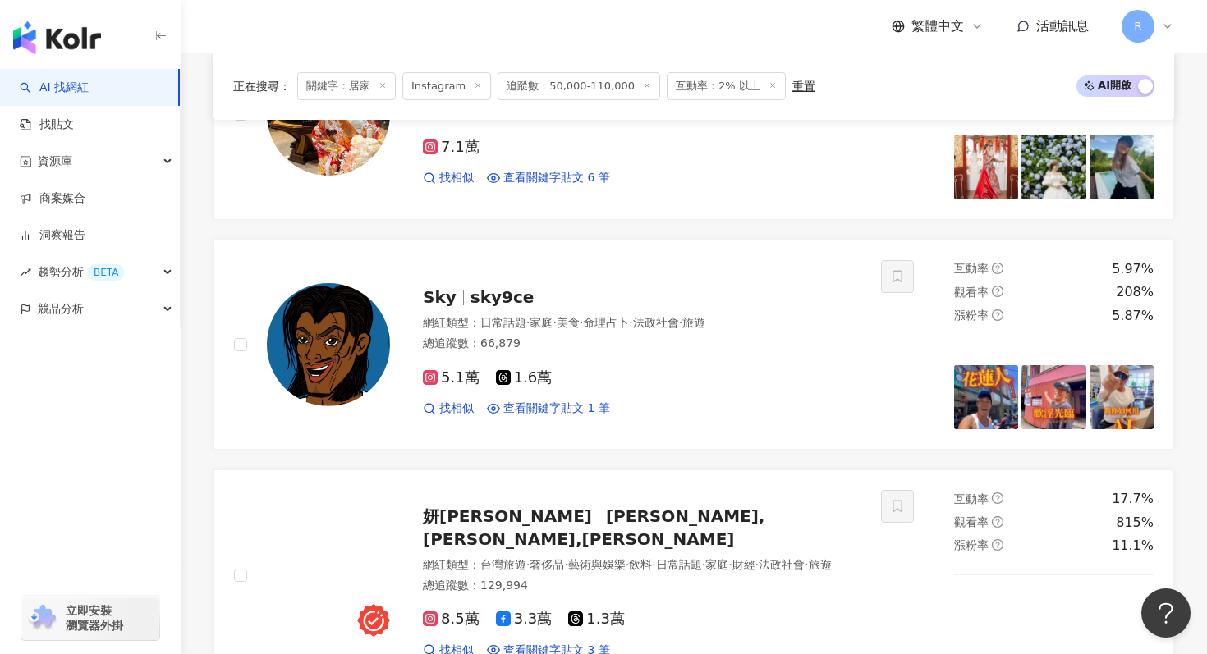
scroll to position [3146, 0]
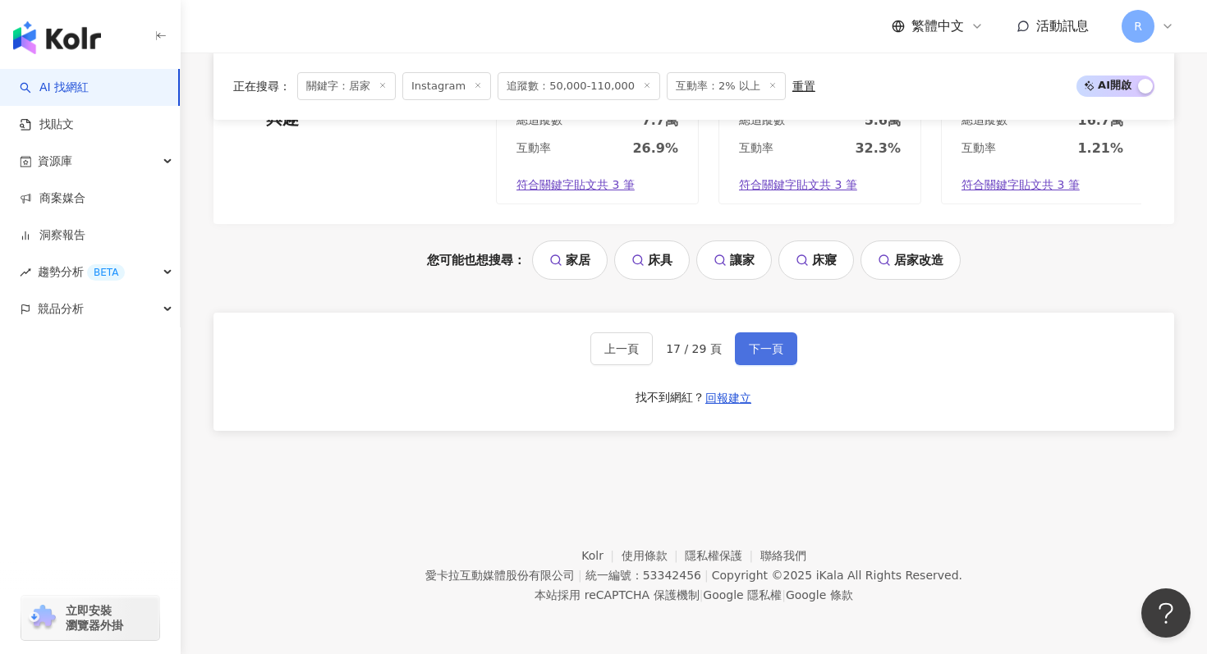
click at [764, 348] on span "下一頁" at bounding box center [766, 348] width 34 height 13
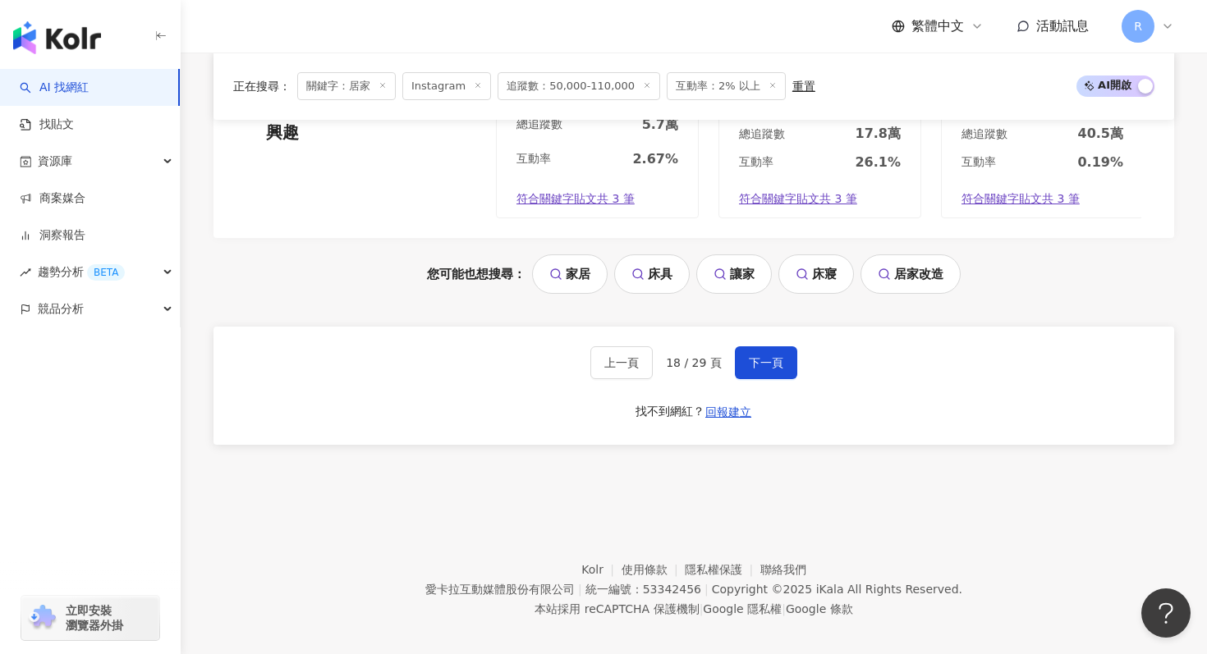
click at [759, 327] on div "上一頁 18 / 29 頁 下一頁 找不到網紅？ 回報建立" at bounding box center [693, 386] width 961 height 118
click at [759, 346] on button "下一頁" at bounding box center [766, 362] width 62 height 33
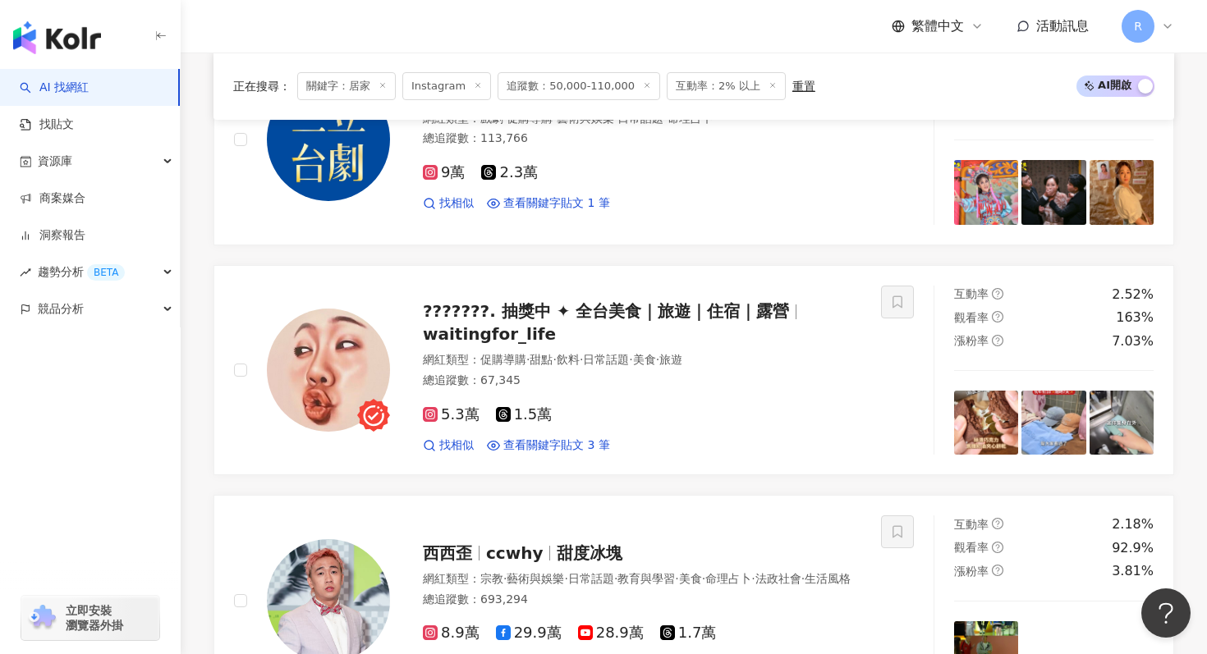
scroll to position [1492, 0]
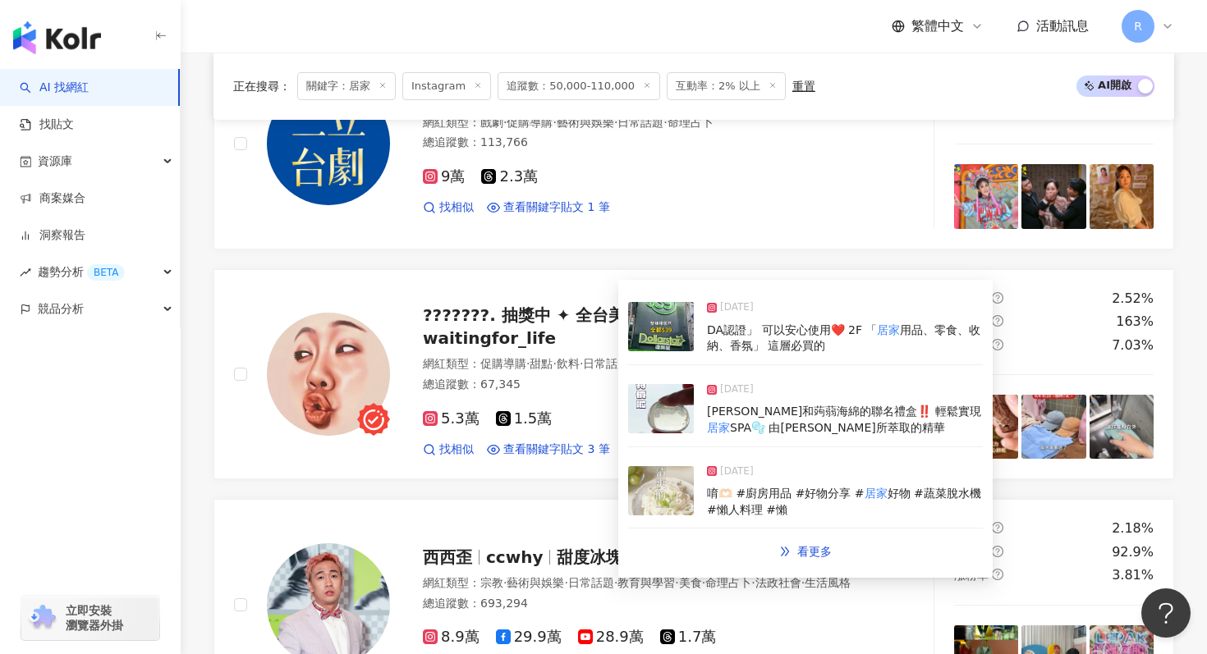
click at [676, 342] on img at bounding box center [661, 326] width 66 height 49
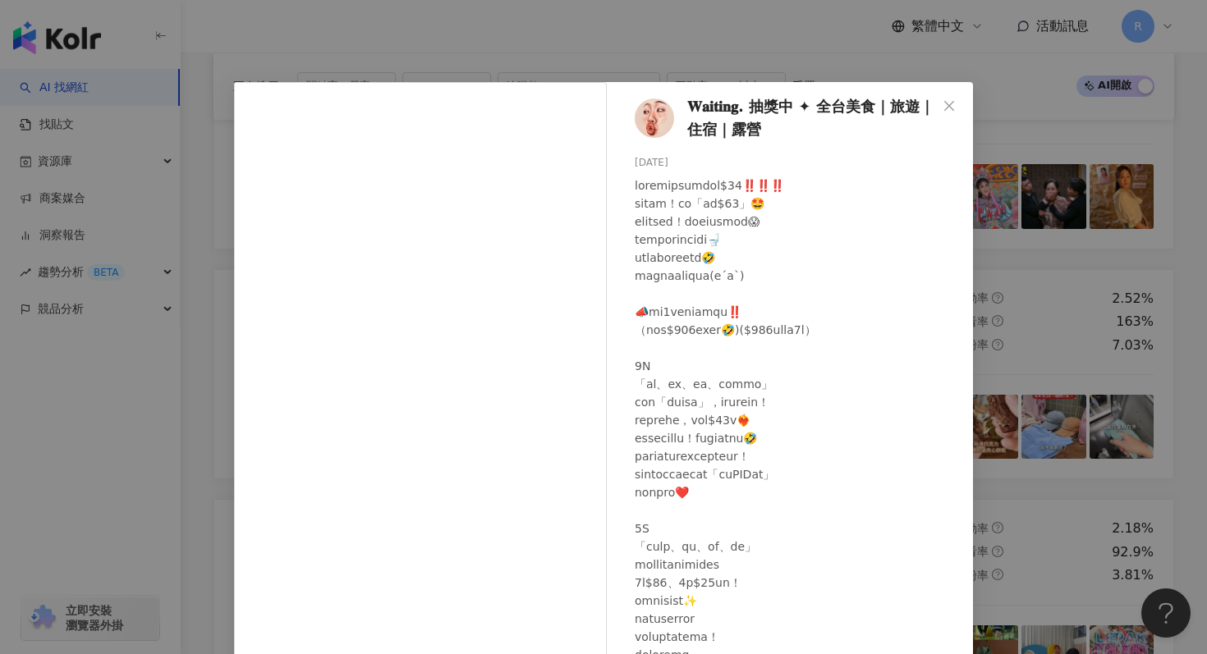
click at [427, 58] on div "𝐖𝐚𝐢𝐭𝐢𝐧𝐠. 抽獎中 ✦ 全台美食｜旅遊｜住宿｜露營 2025/4/3 1,680 51 15.1萬 查看原始貼文" at bounding box center [603, 327] width 1207 height 654
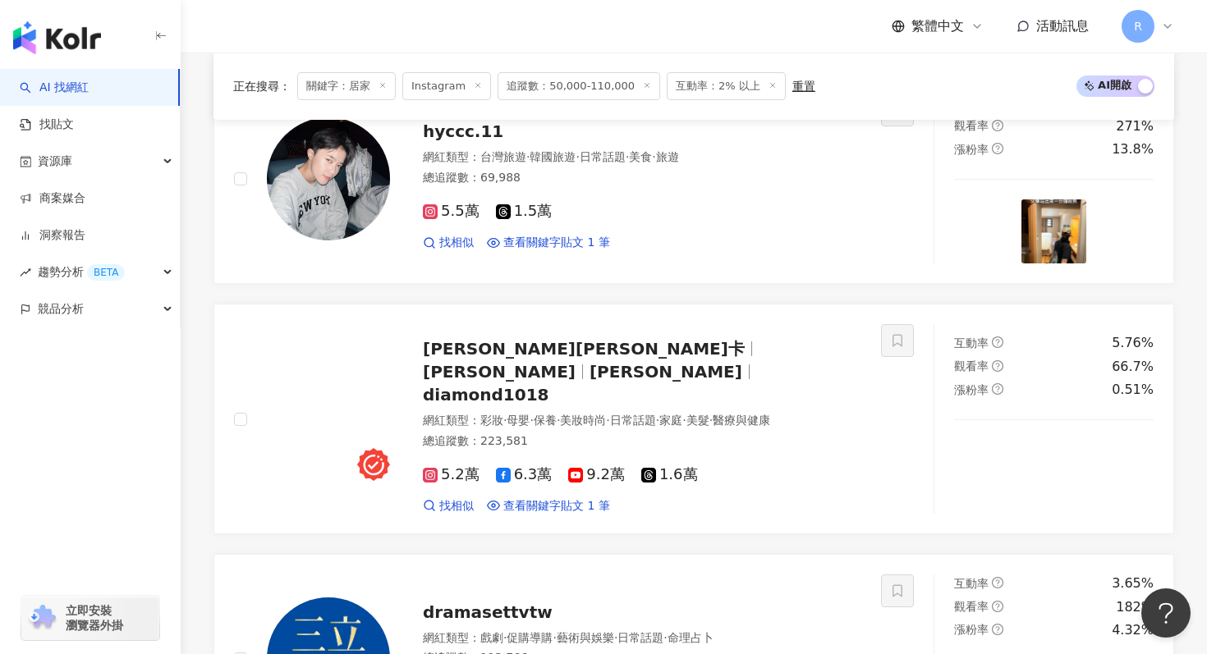
scroll to position [972, 0]
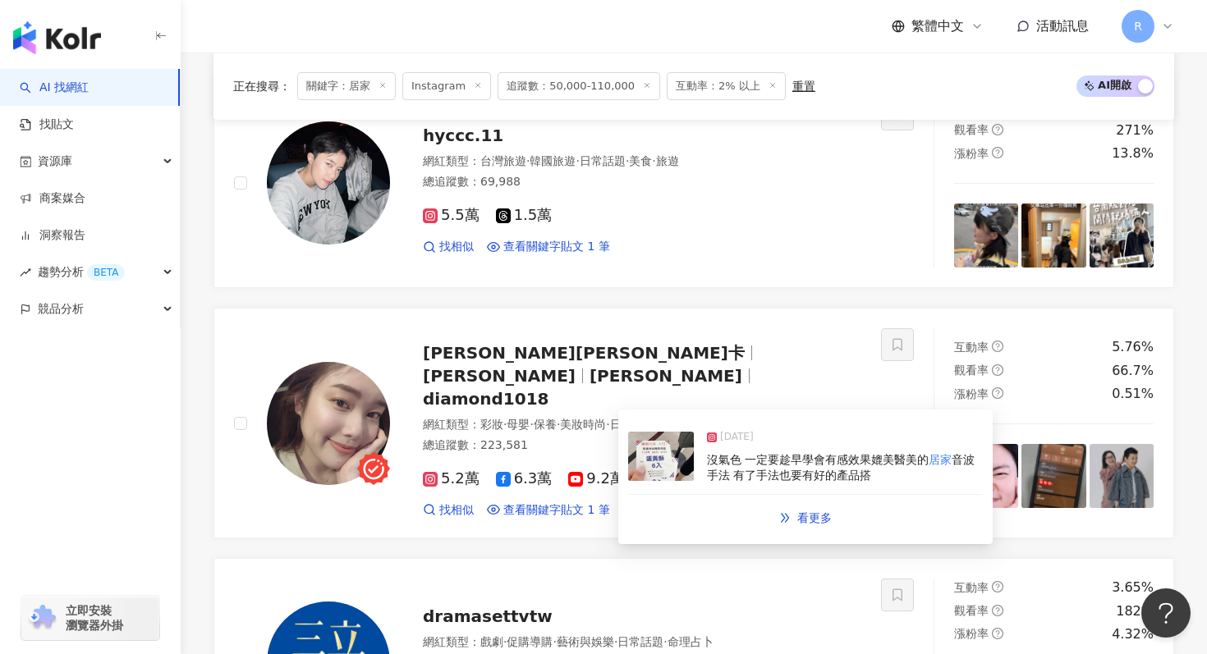
click at [658, 496] on div "2024/9/19 沒氣色 一定要趁早學會有感效果媲美醫美的 居家 音波手法 有了手法也要有好的產品搭 看更多" at bounding box center [805, 477] width 355 height 115
click at [658, 472] on img at bounding box center [661, 456] width 66 height 49
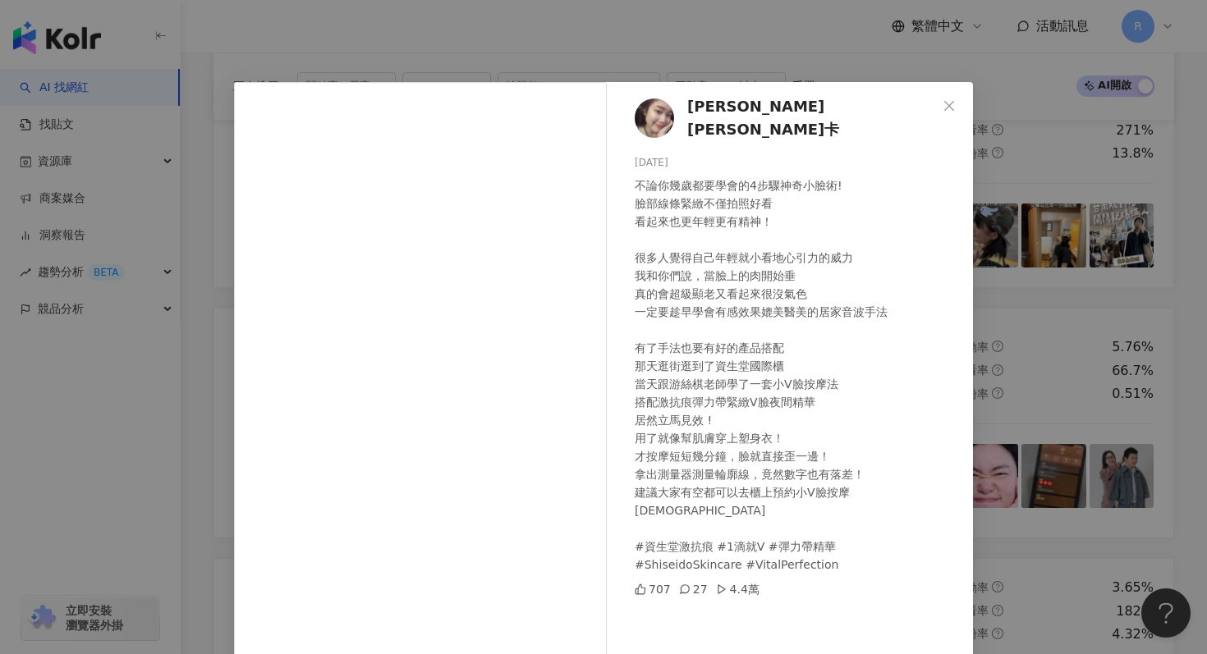
click at [446, 66] on div "Jessica潔西卡 2024/9/19 不論你幾歲都要學會的4步驟神奇小臉術! 臉部線條緊緻不僅拍照好看 看起來也更年輕更有精神！ 很多人覺得自己年輕就小看…" at bounding box center [603, 327] width 1207 height 654
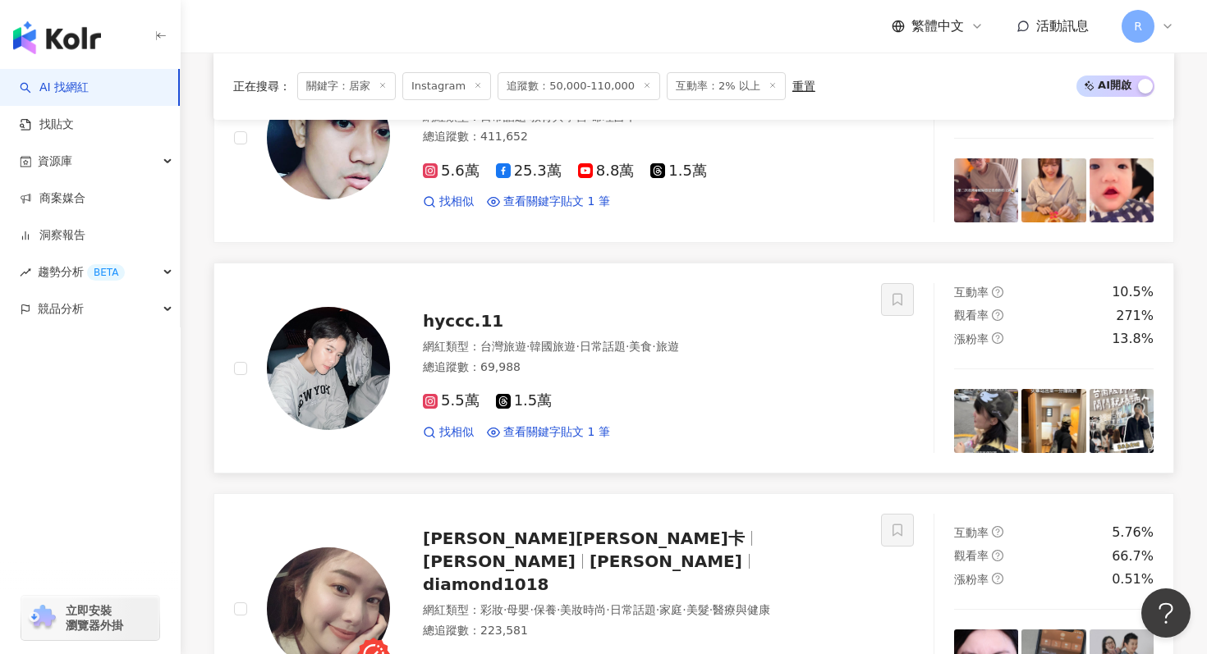
scroll to position [785, 0]
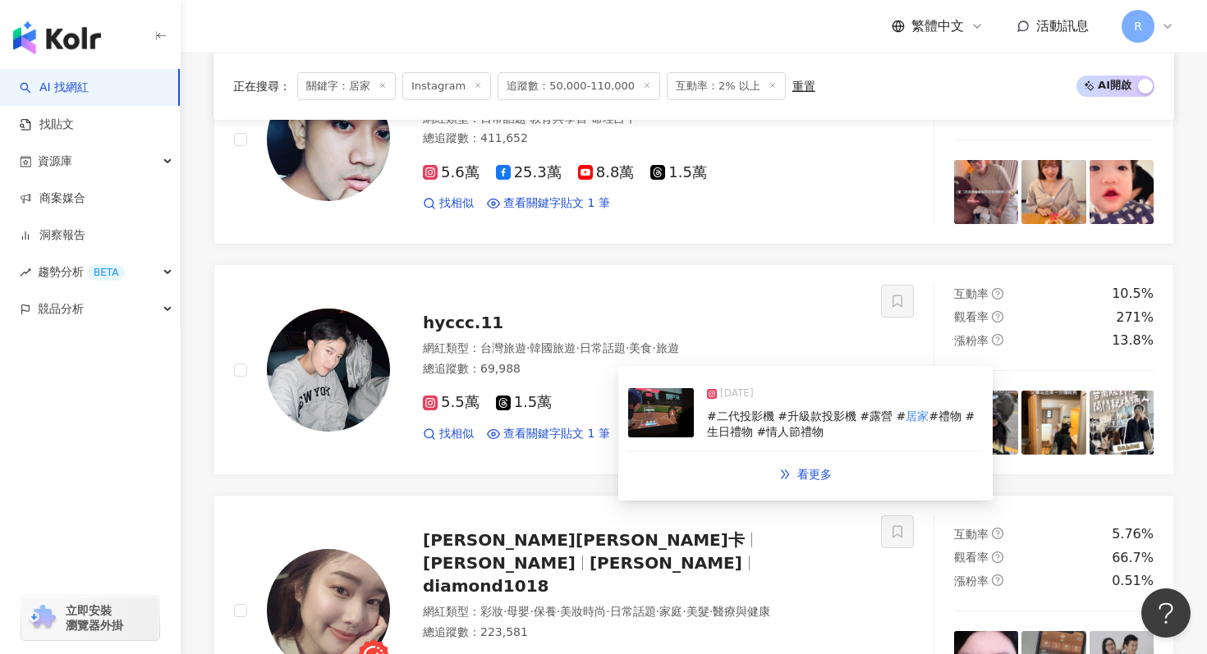
click at [677, 426] on img at bounding box center [661, 412] width 66 height 49
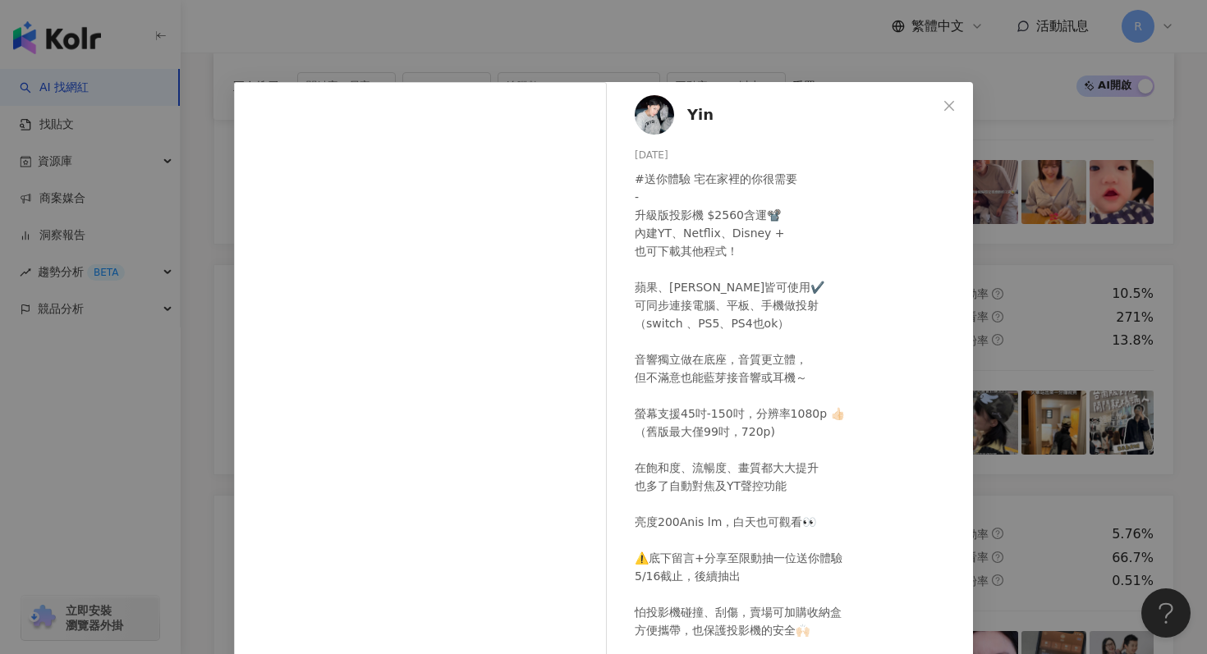
click at [463, 28] on div "Yin 2025/5/2 #送你體驗 宅在家裡的你很需要 - 升級版投影機 $2560含運📽️ 內建YT、Netflix、Disney + 也可下載其他程式！…" at bounding box center [603, 327] width 1207 height 654
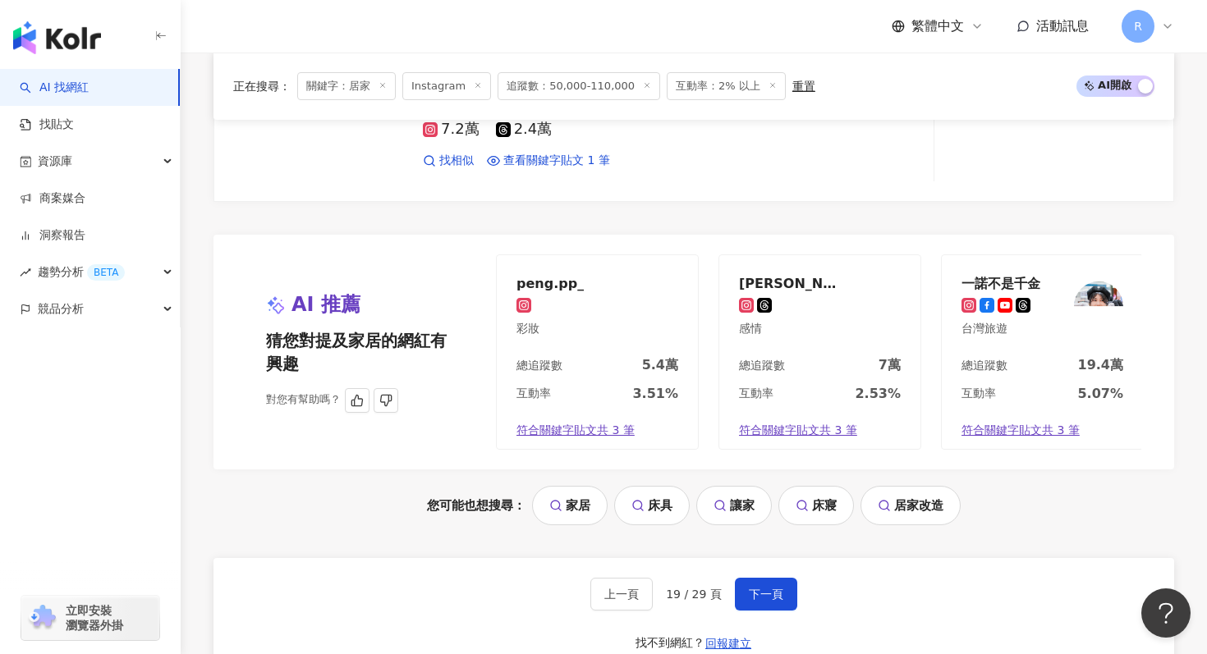
scroll to position [2952, 0]
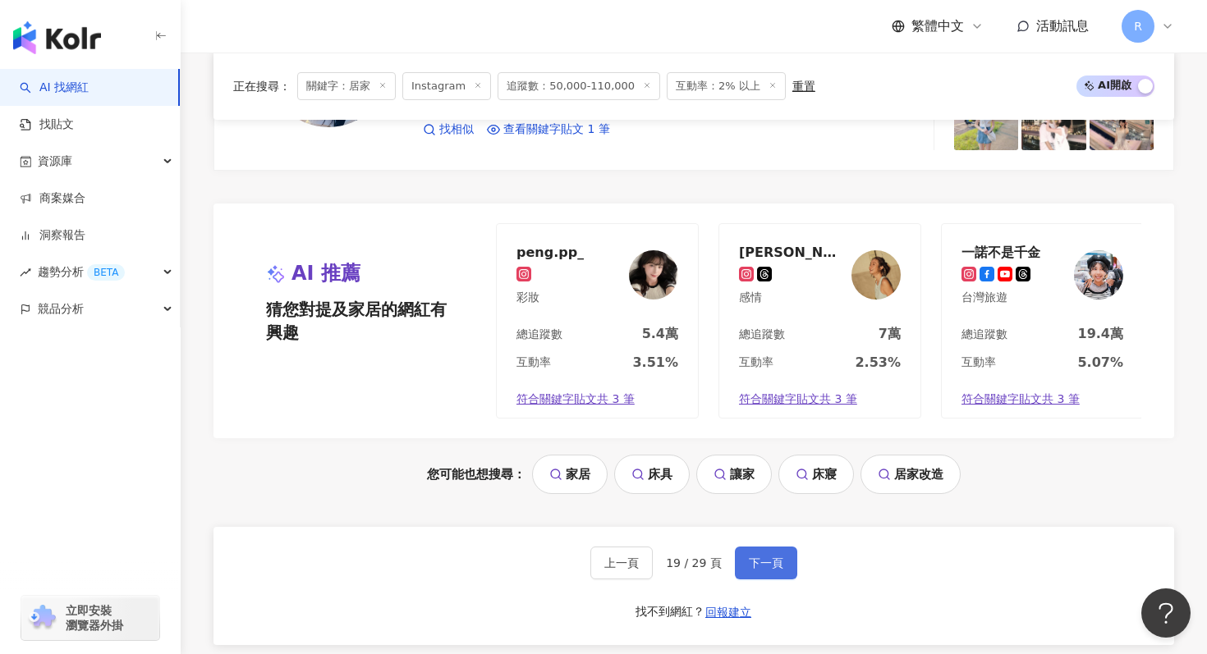
click at [770, 557] on span "下一頁" at bounding box center [766, 563] width 34 height 13
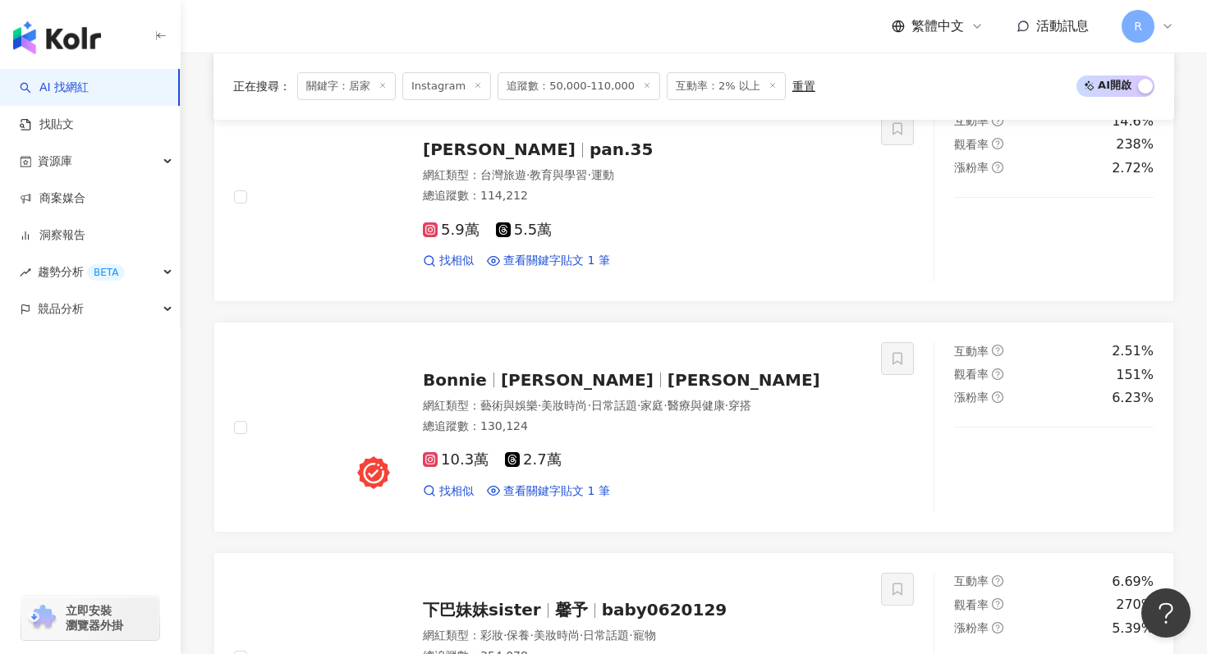
scroll to position [3146, 0]
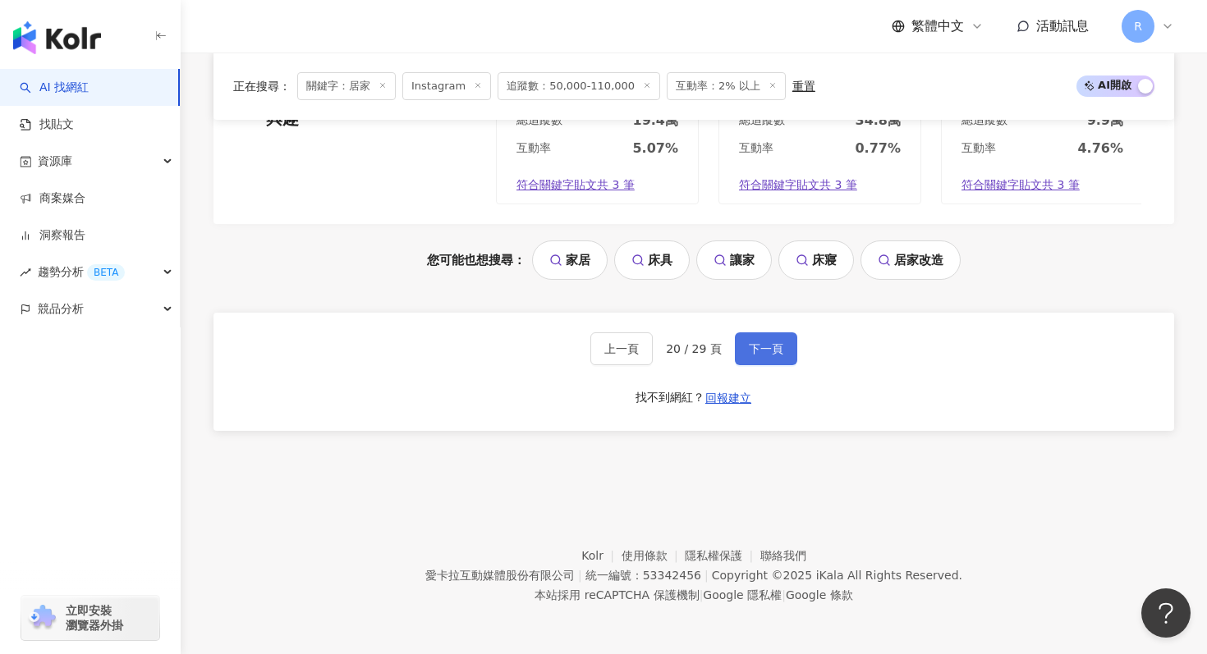
click at [750, 351] on span "下一頁" at bounding box center [766, 348] width 34 height 13
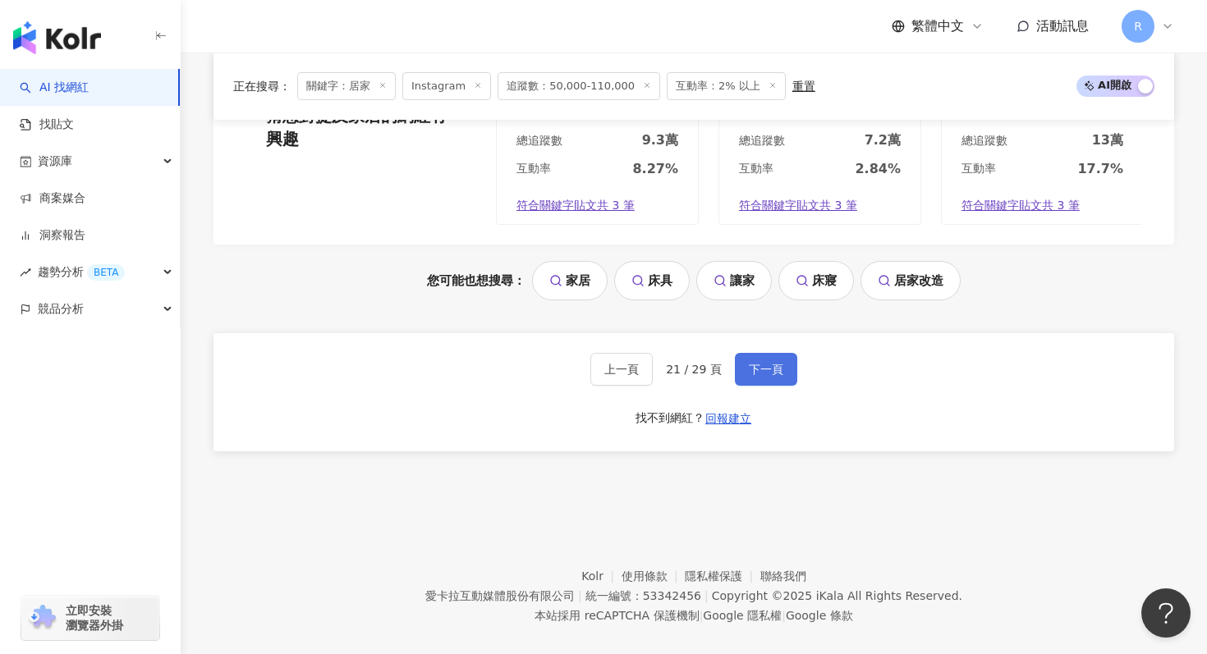
click at [769, 353] on button "下一頁" at bounding box center [766, 369] width 62 height 33
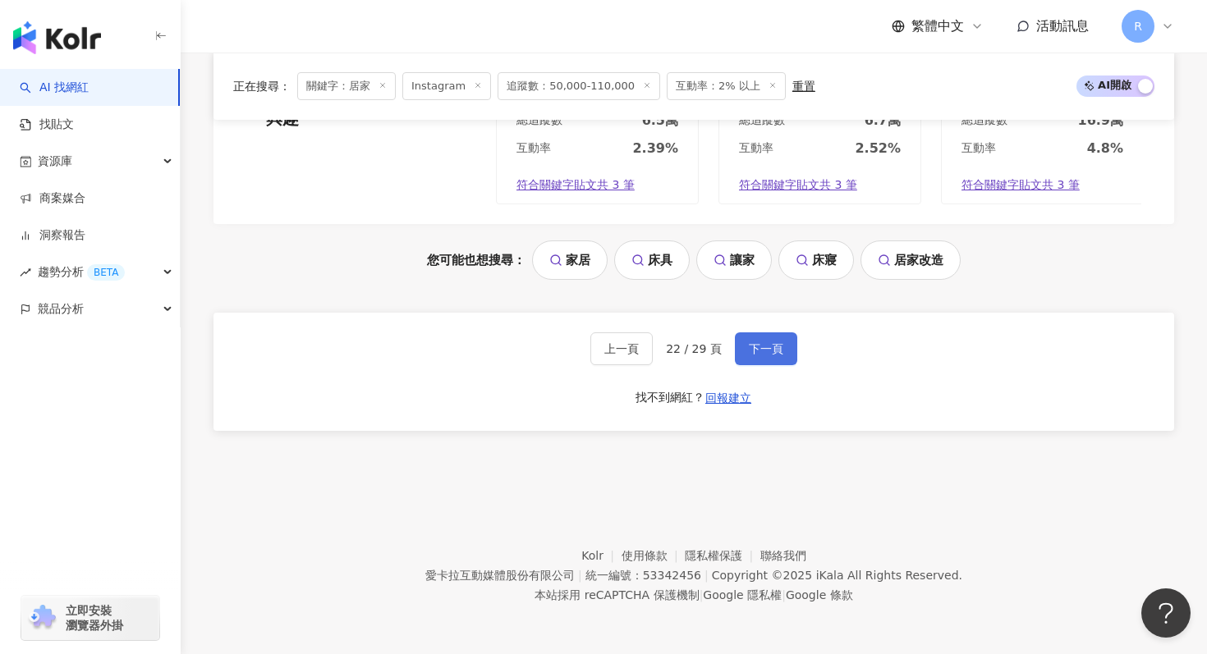
click at [736, 346] on button "下一頁" at bounding box center [766, 348] width 62 height 33
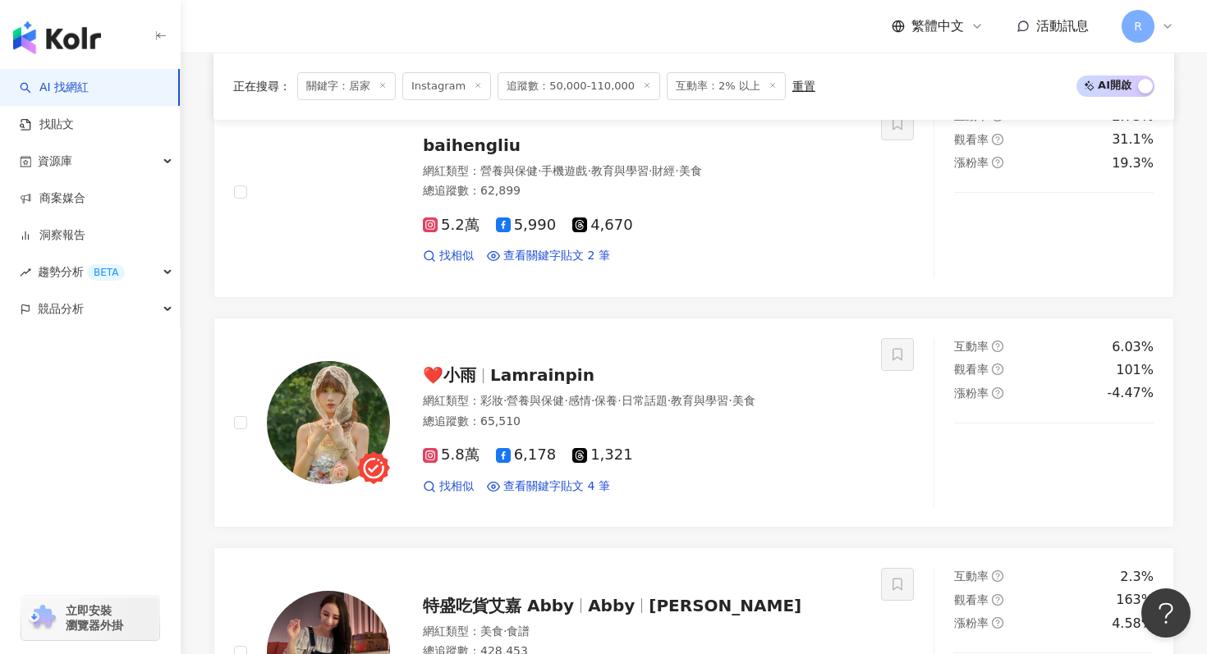
scroll to position [1319, 0]
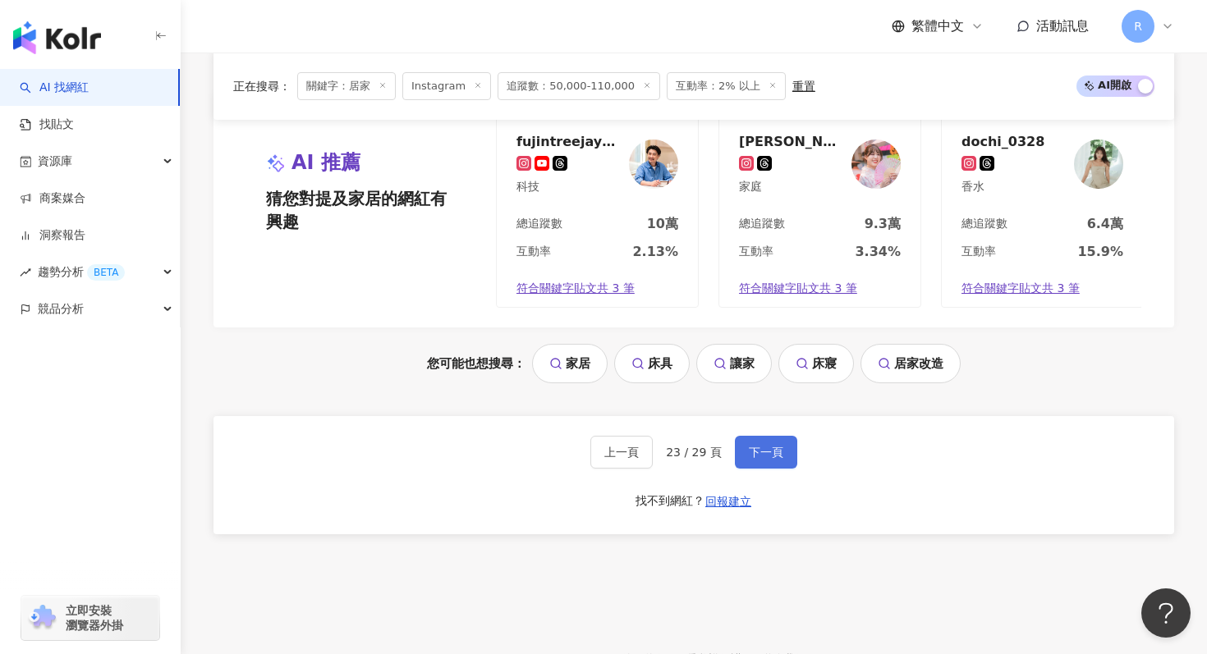
click at [762, 454] on span "下一頁" at bounding box center [766, 452] width 34 height 13
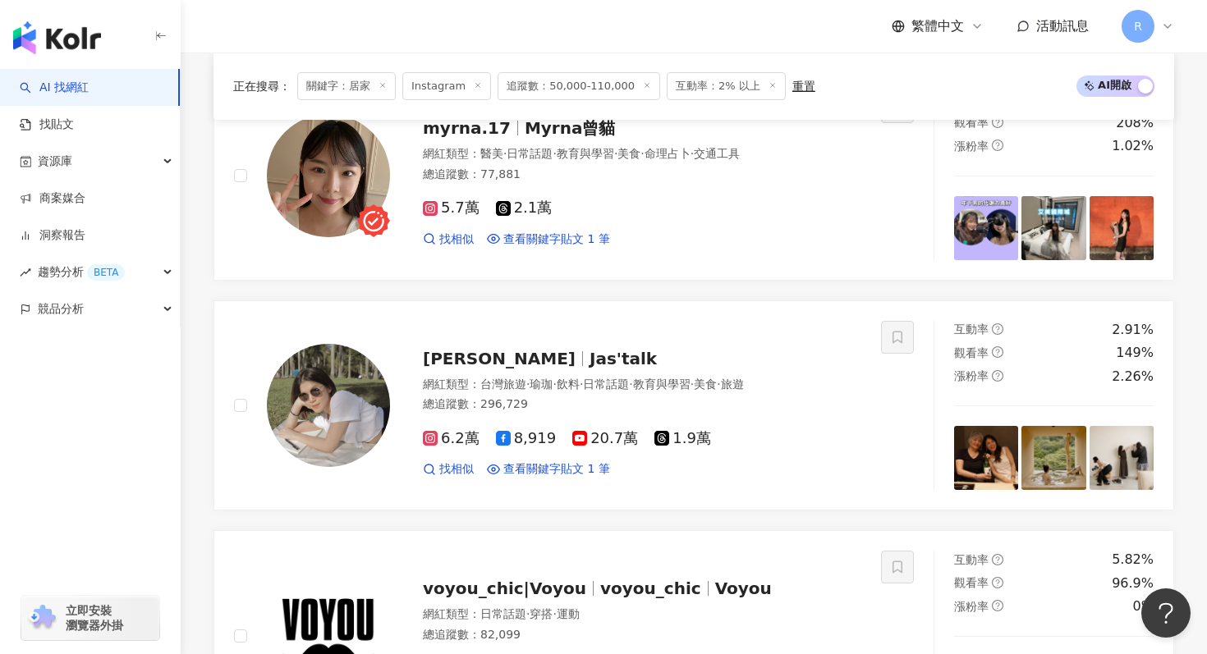
scroll to position [505, 0]
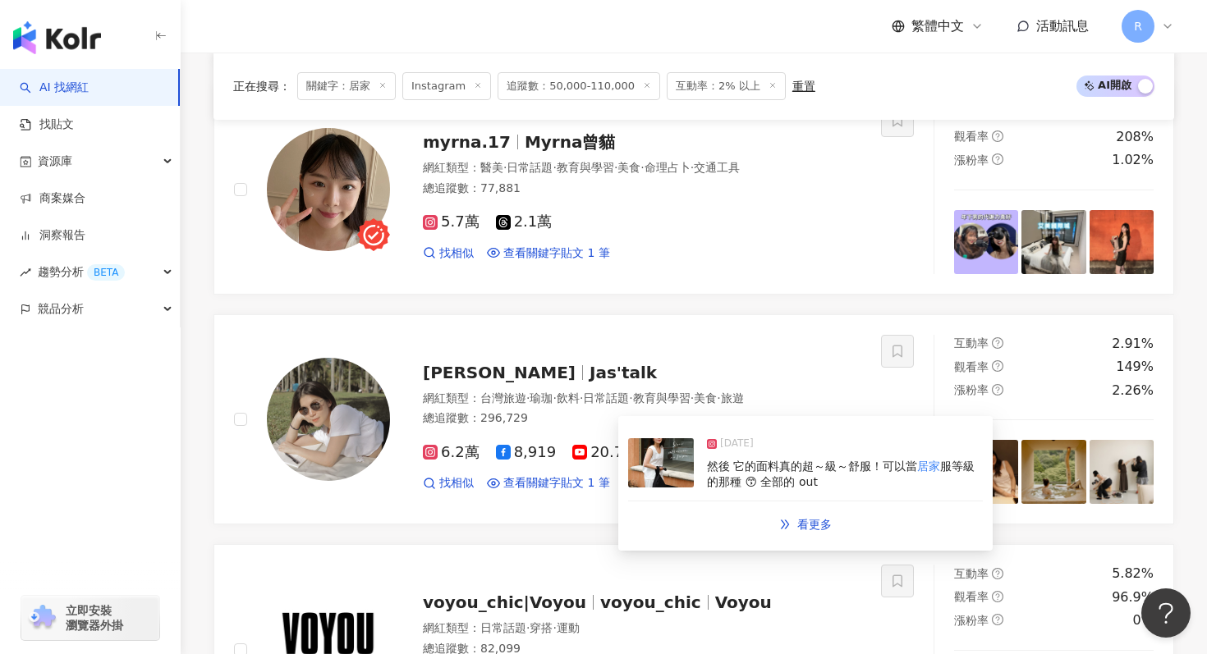
click at [690, 479] on img at bounding box center [661, 462] width 66 height 49
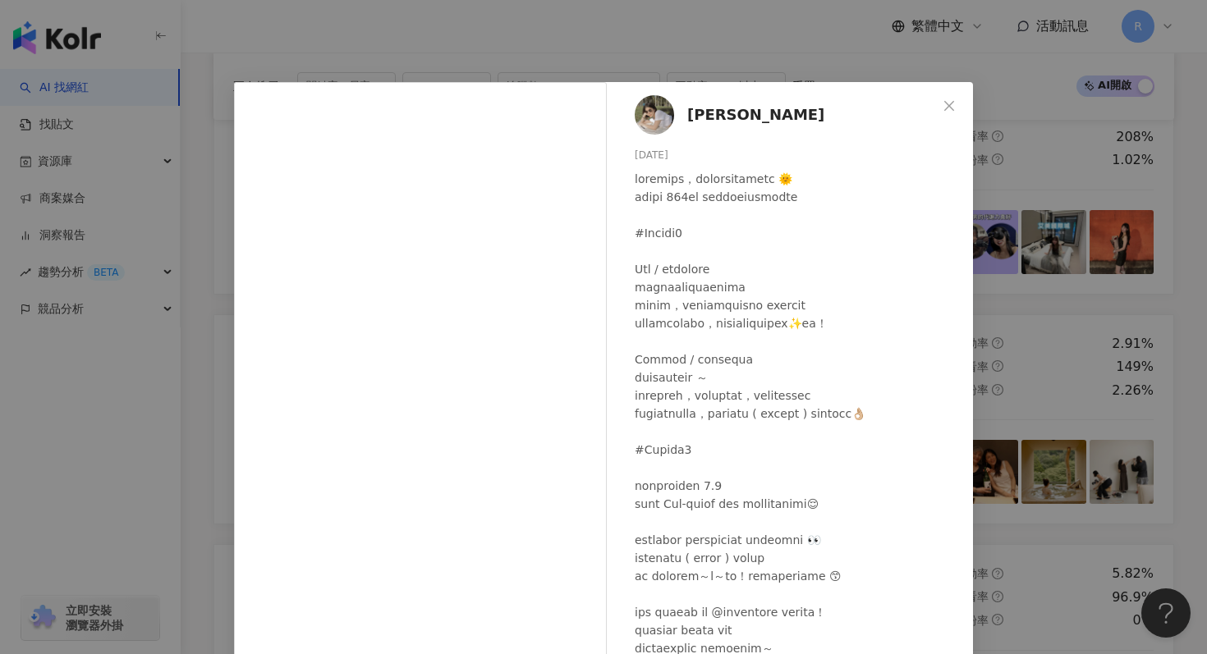
click at [483, 57] on div "Jasmine 2025/5/26 752 7 查看原始貼文" at bounding box center [603, 327] width 1207 height 654
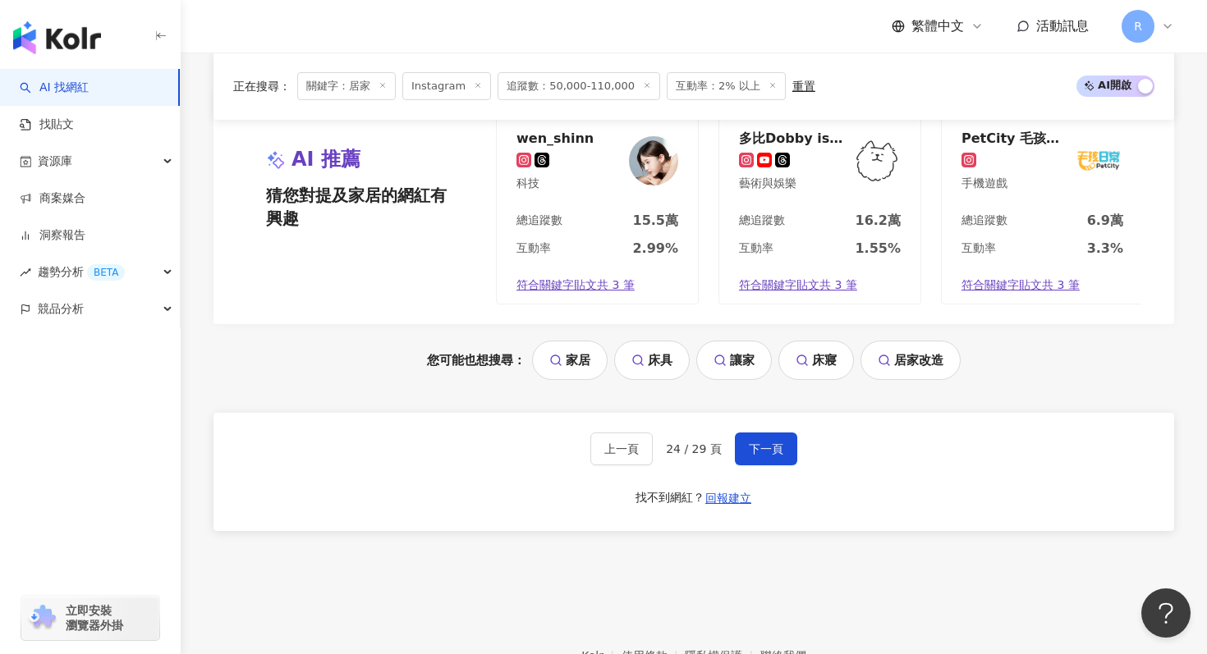
scroll to position [3146, 0]
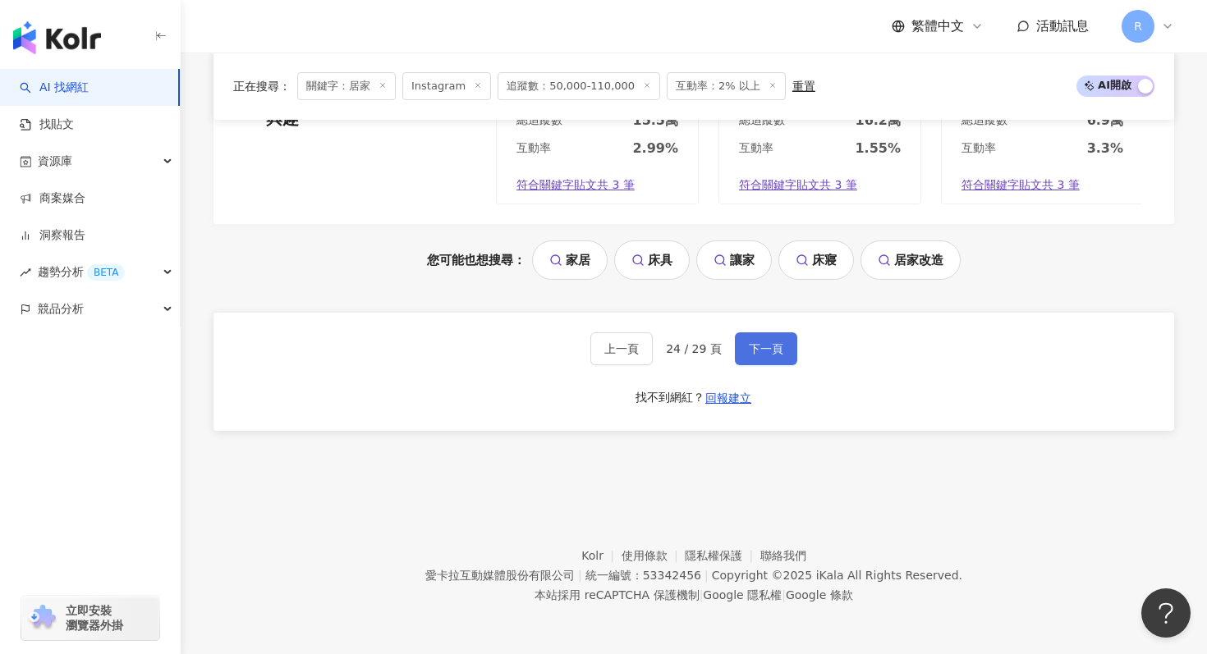
click at [788, 351] on button "下一頁" at bounding box center [766, 348] width 62 height 33
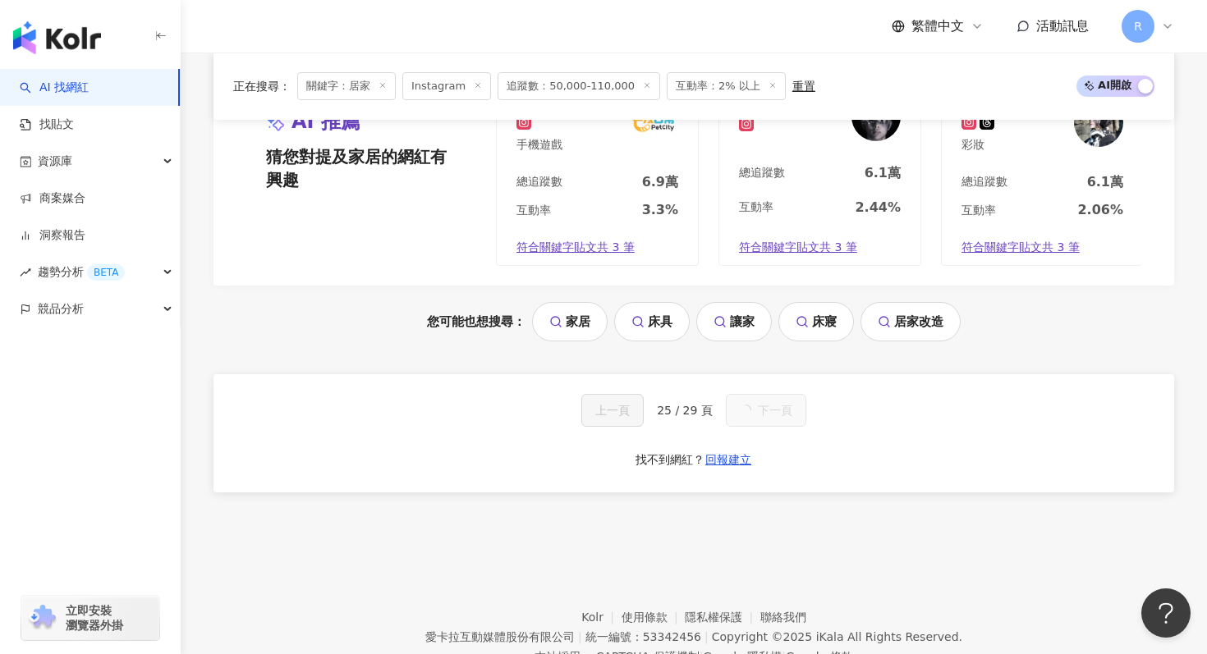
scroll to position [1377, 0]
